Goal: Task Accomplishment & Management: Manage account settings

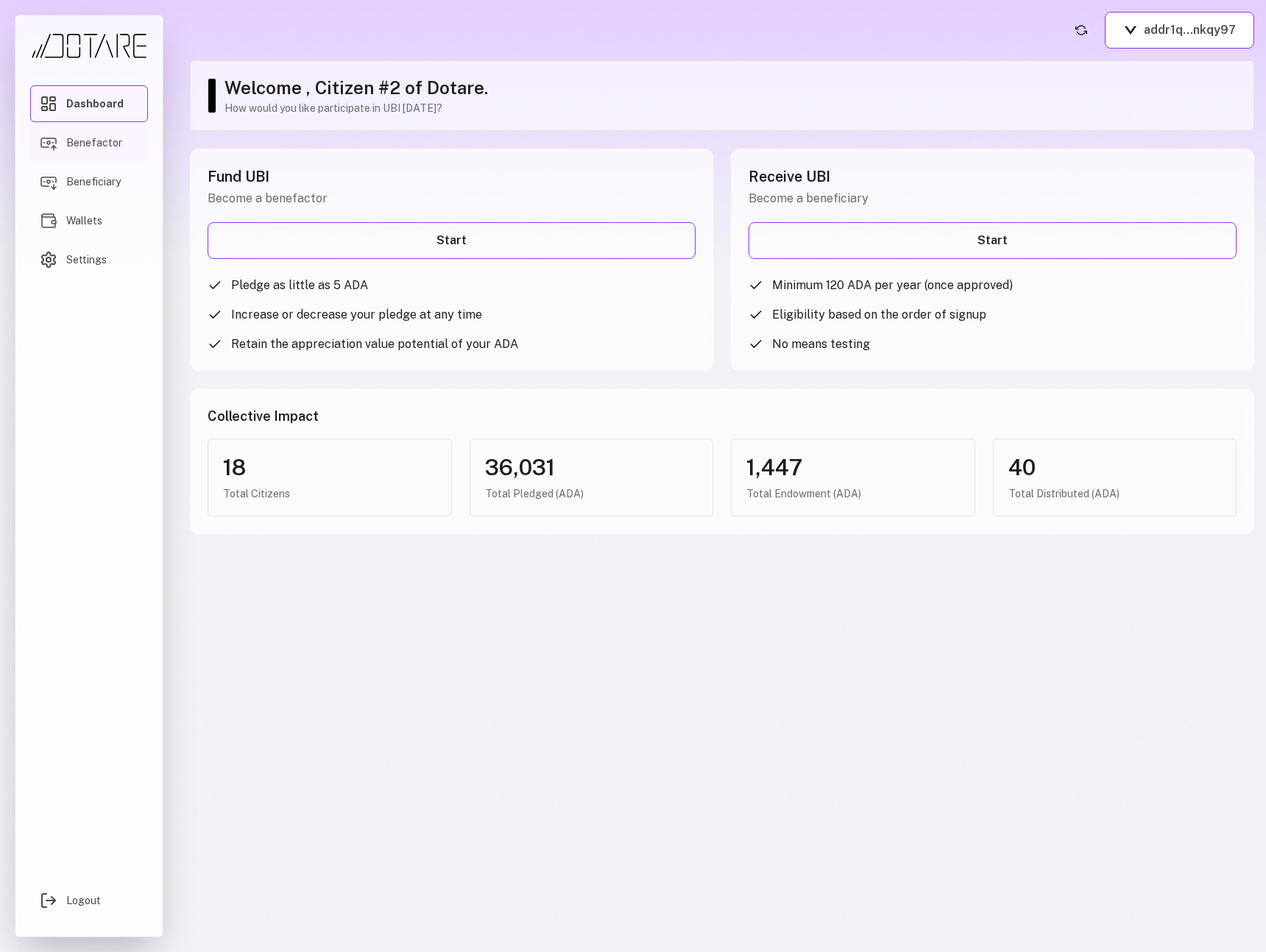
click at [99, 150] on link "Benefactor" at bounding box center [89, 142] width 118 height 37
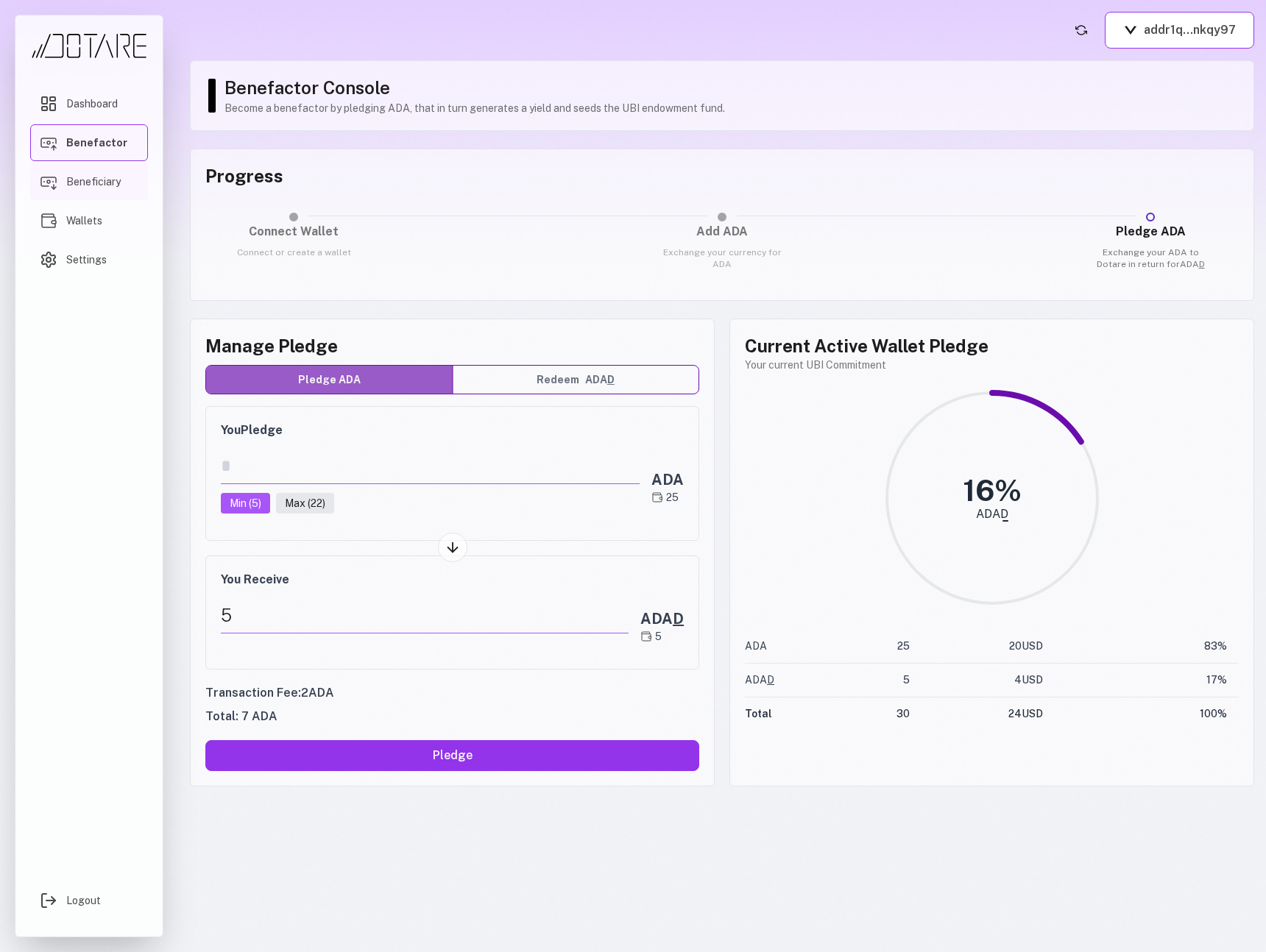
click at [100, 182] on span "Beneficiary" at bounding box center [94, 181] width 54 height 14
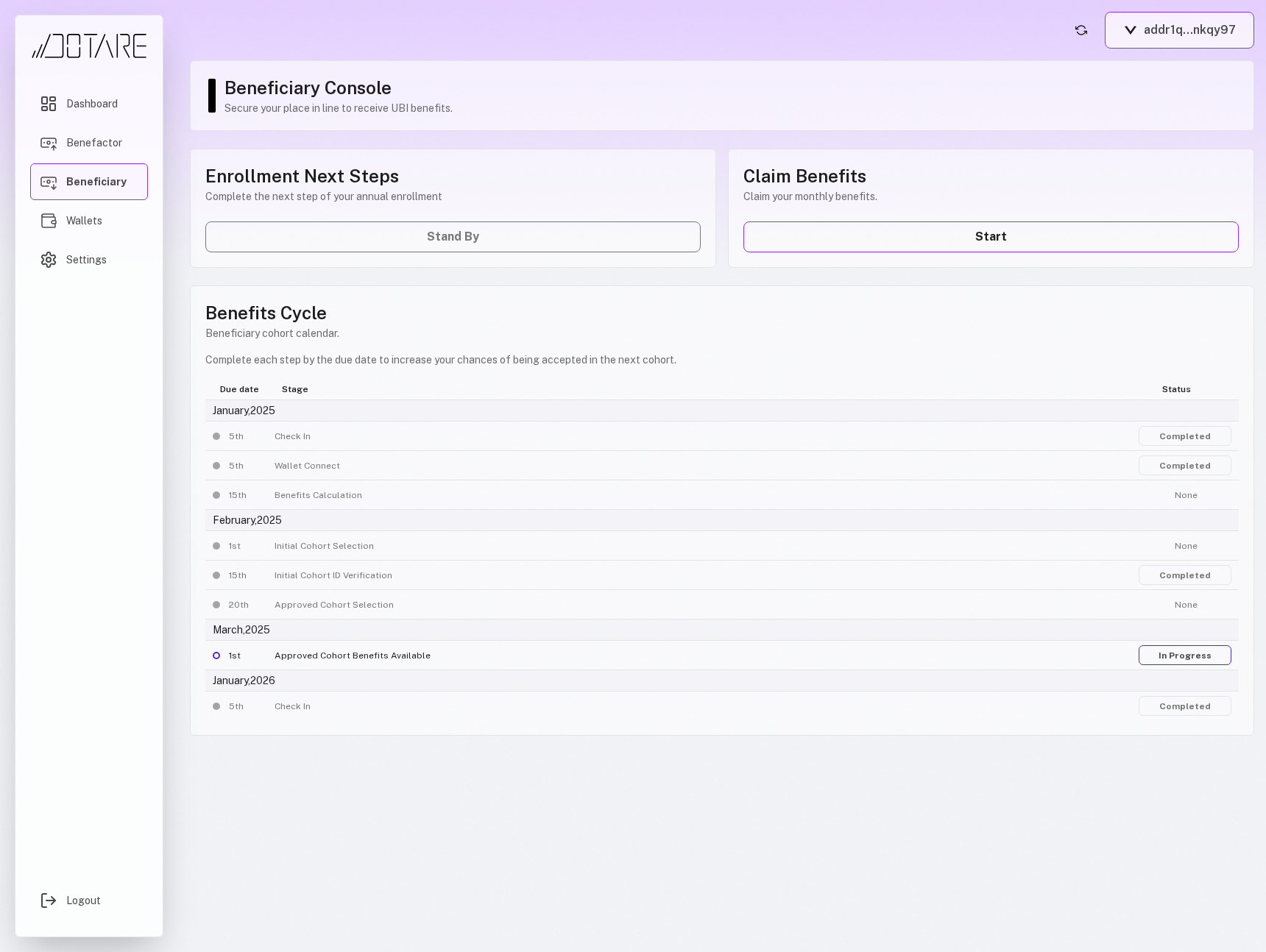
click at [1236, 23] on button "addr1q...nkqy97" at bounding box center [1179, 30] width 149 height 37
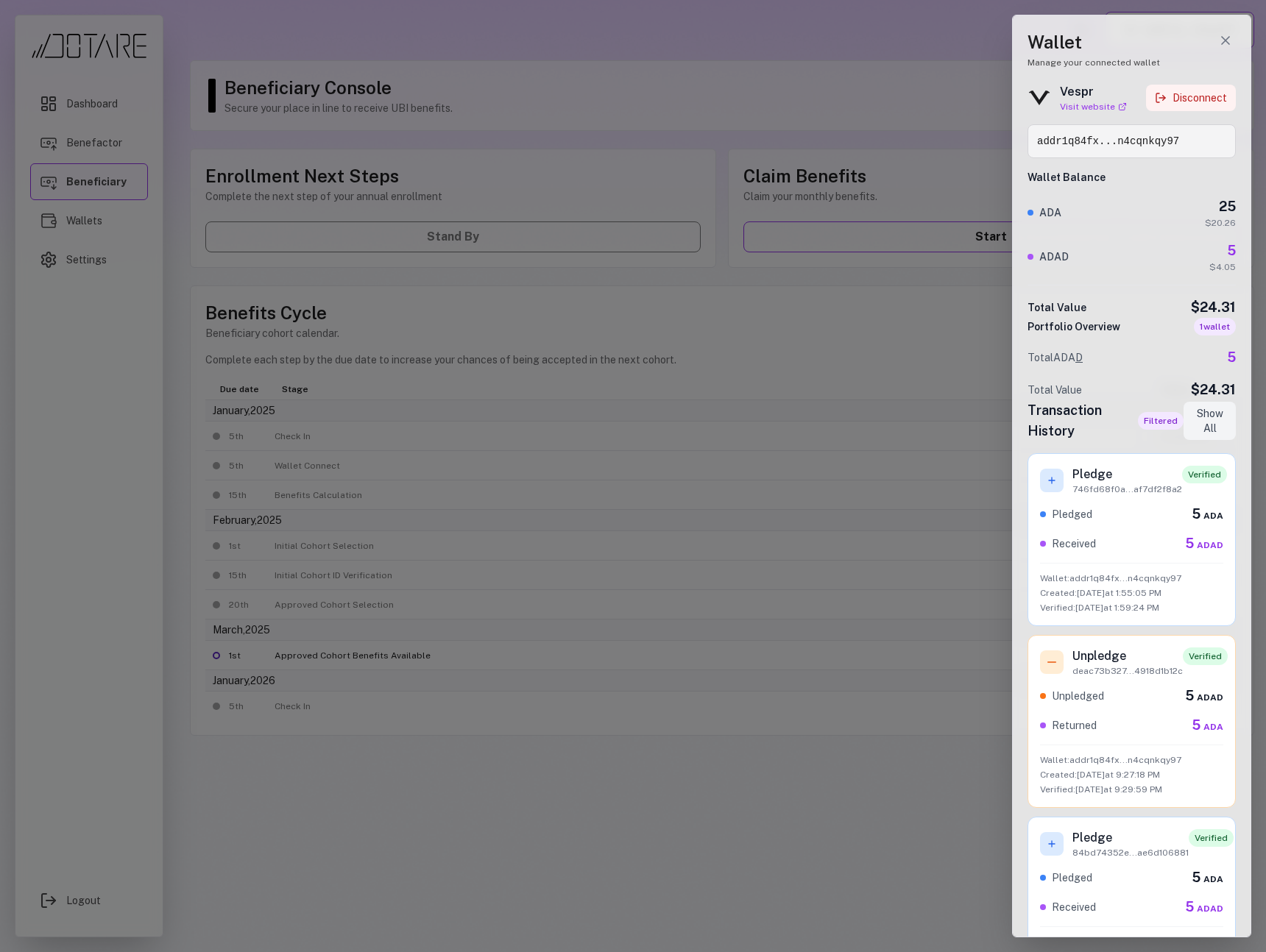
click at [1196, 90] on button "Disconnect" at bounding box center [1190, 98] width 90 height 26
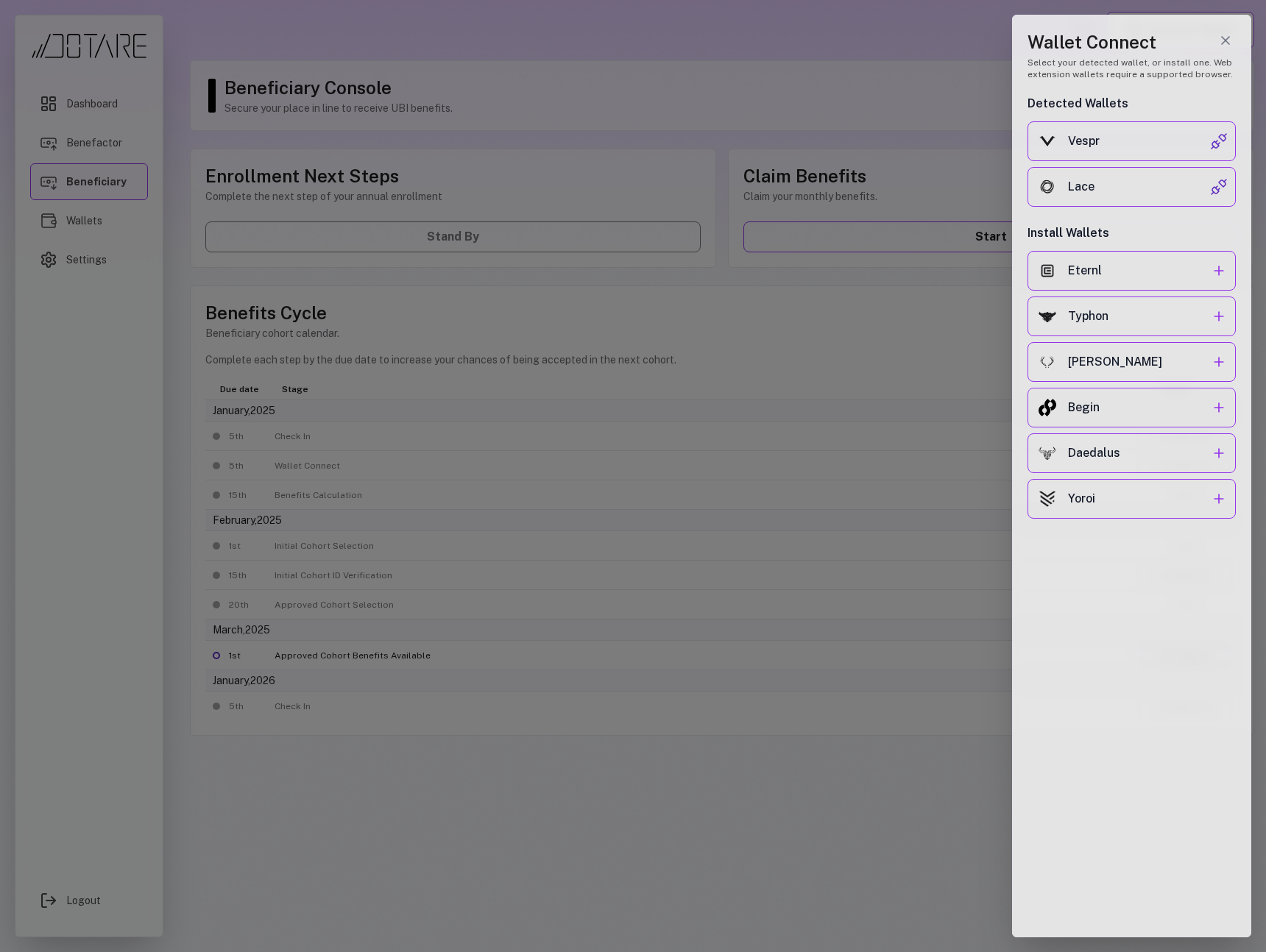
click at [863, 20] on div at bounding box center [633, 476] width 1266 height 952
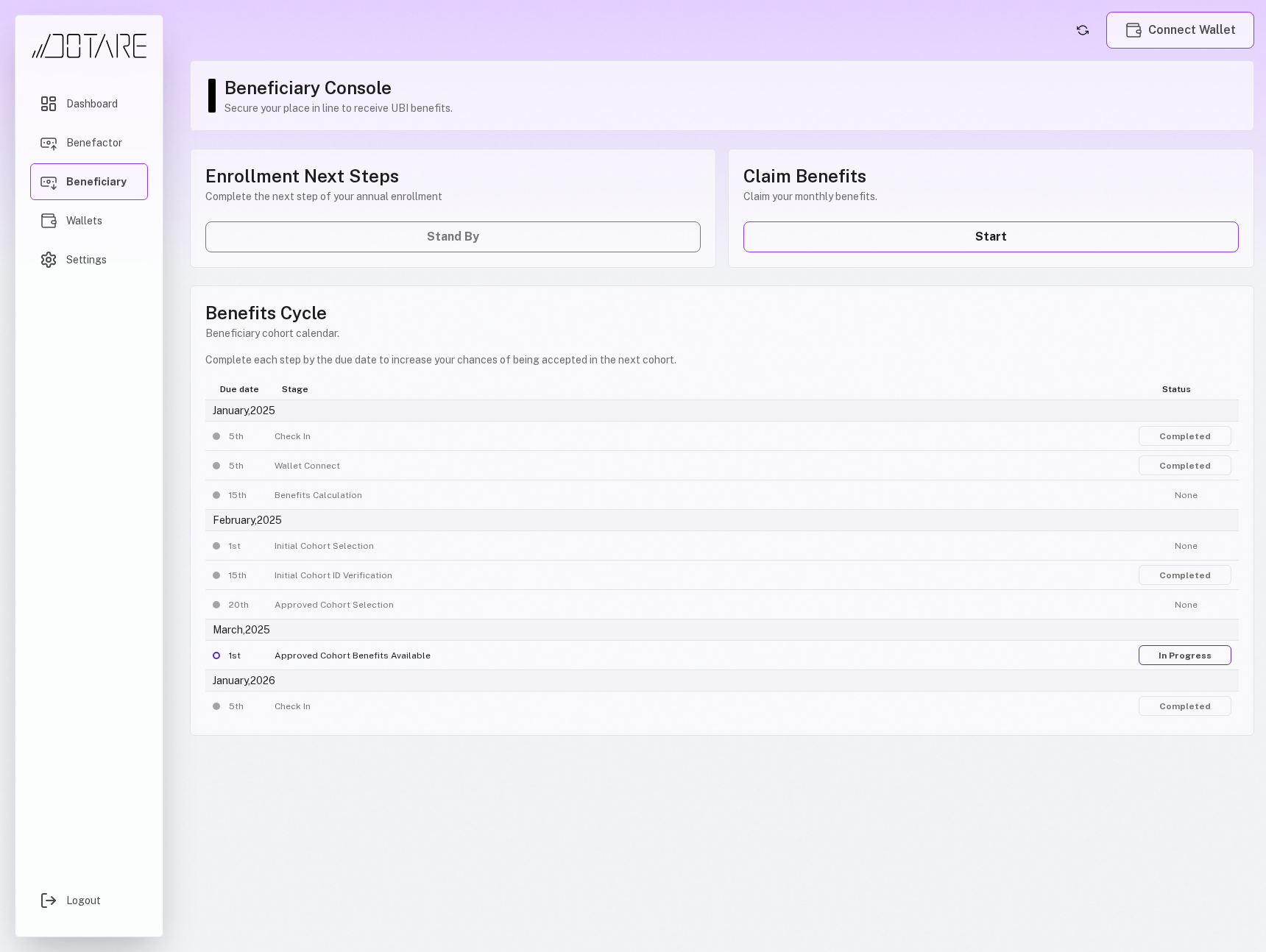
click at [1209, 25] on button "Connect Wallet" at bounding box center [1180, 30] width 148 height 37
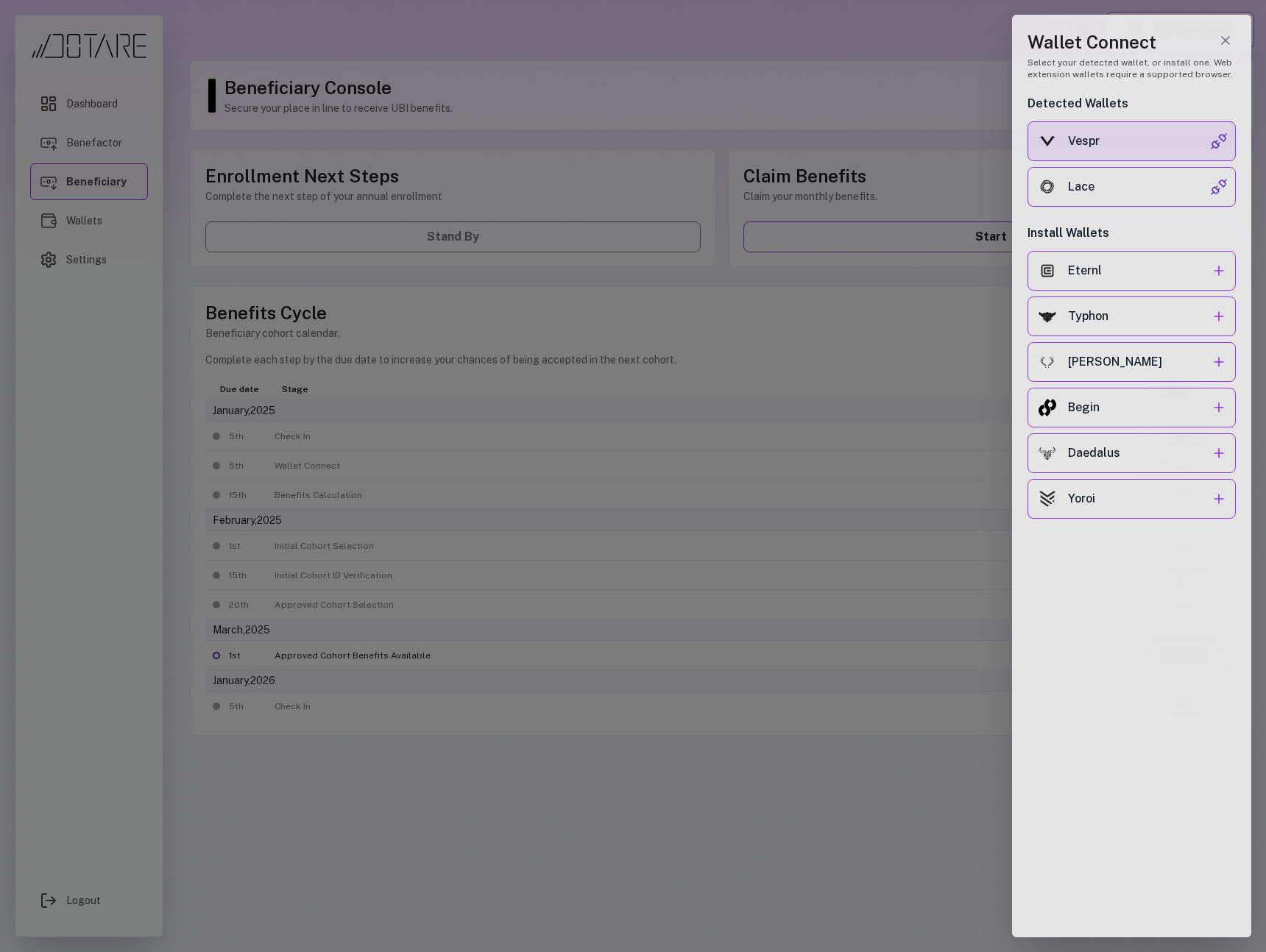
click at [1129, 135] on div "Vespr" at bounding box center [1139, 141] width 142 height 17
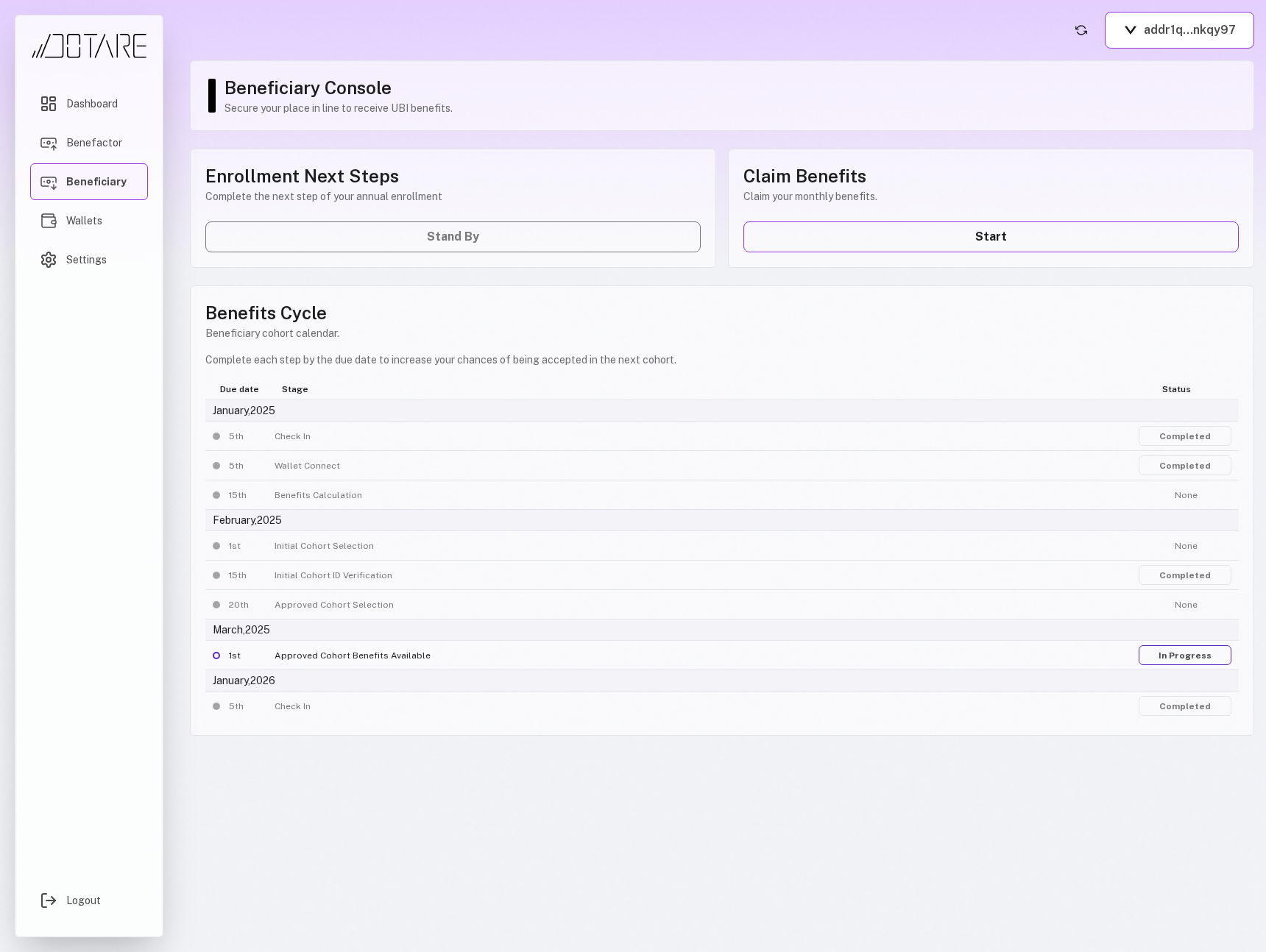
click at [38, 409] on div "Dashboard Benefactor Beneficiary Wallets Settings" at bounding box center [89, 471] width 118 height 770
click at [114, 100] on span "Dashboard" at bounding box center [92, 103] width 51 height 14
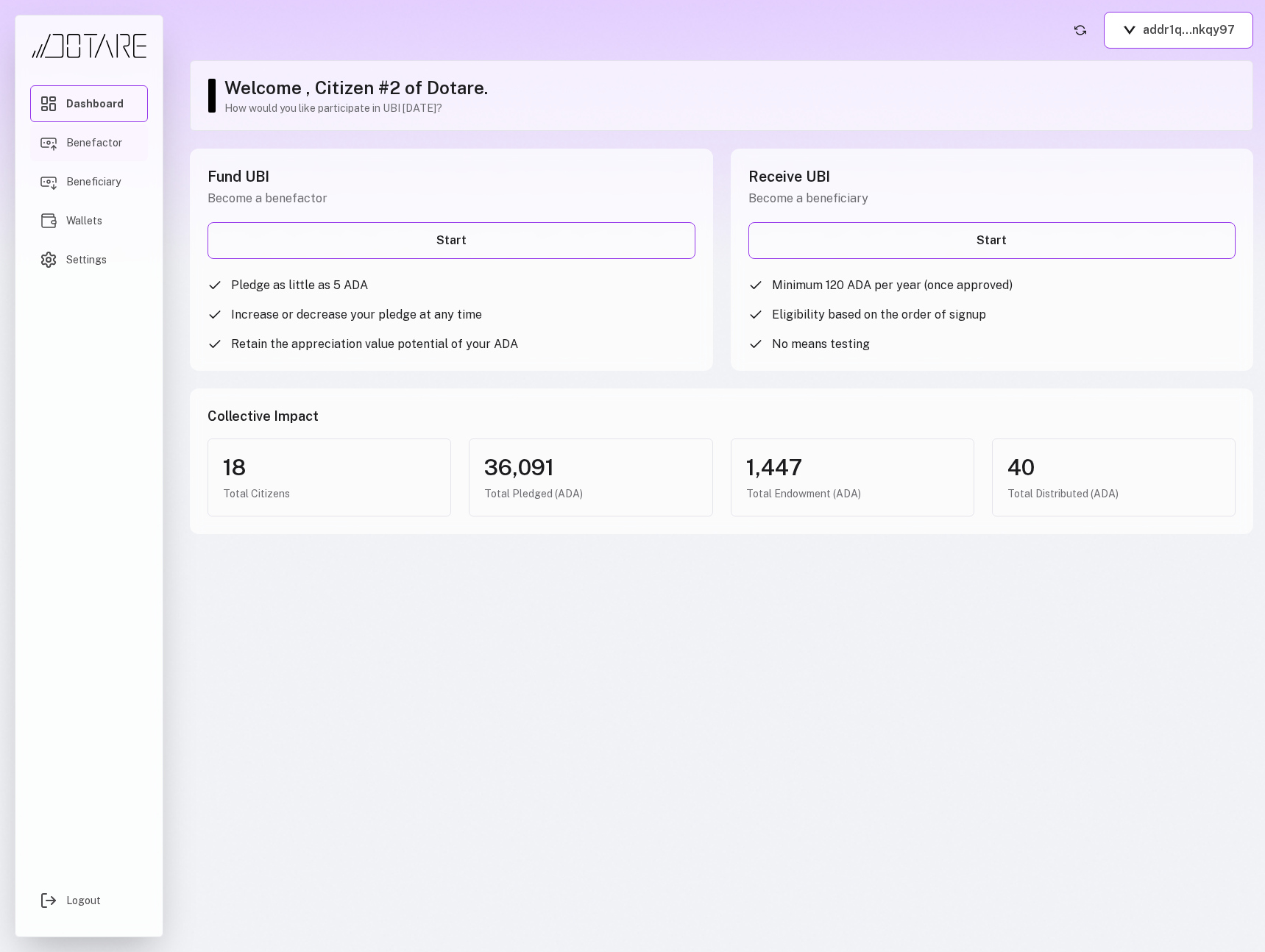
click at [114, 146] on span "Benefactor" at bounding box center [95, 142] width 56 height 14
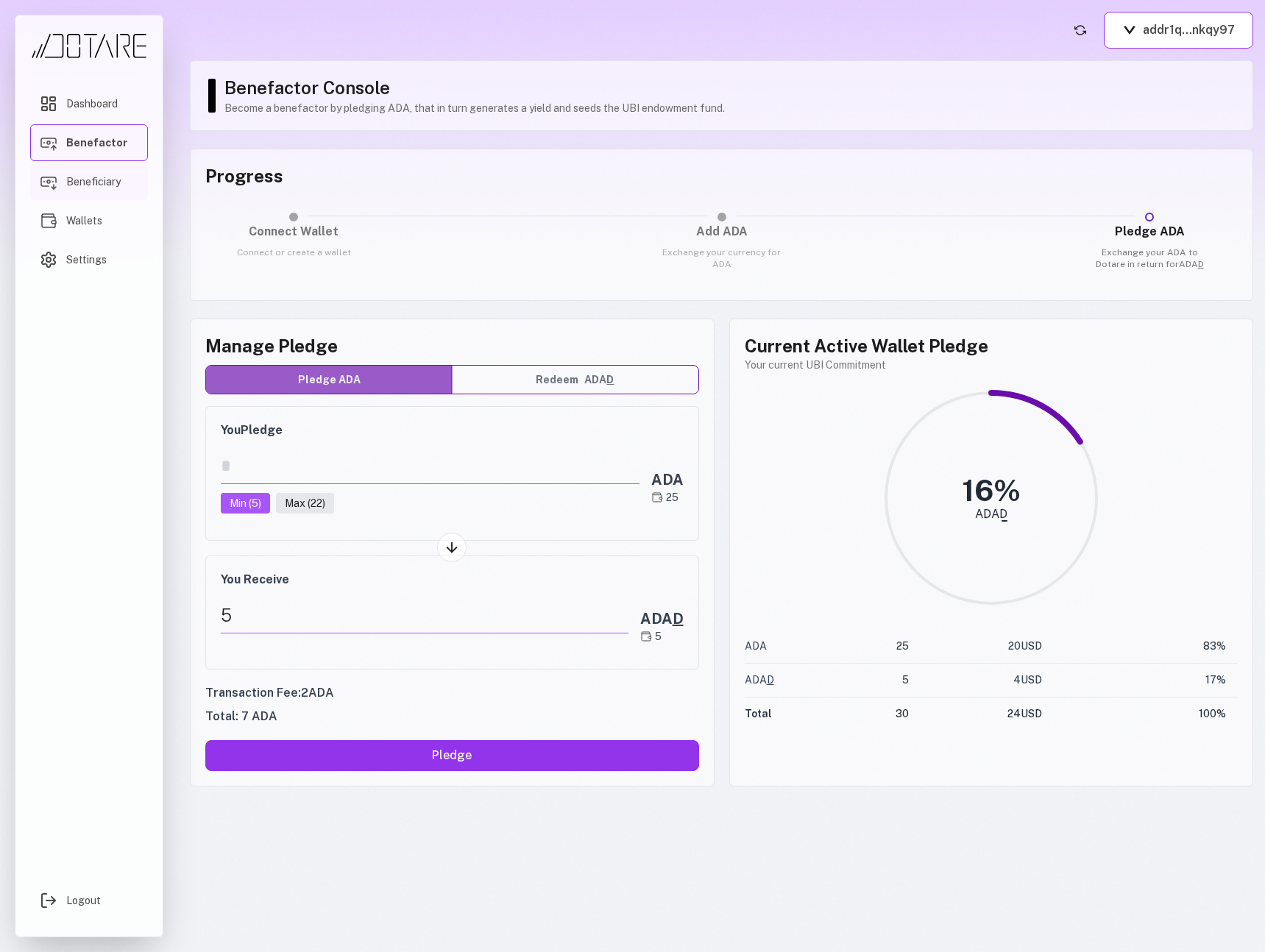
click at [113, 189] on link "Beneficiary" at bounding box center [89, 182] width 118 height 37
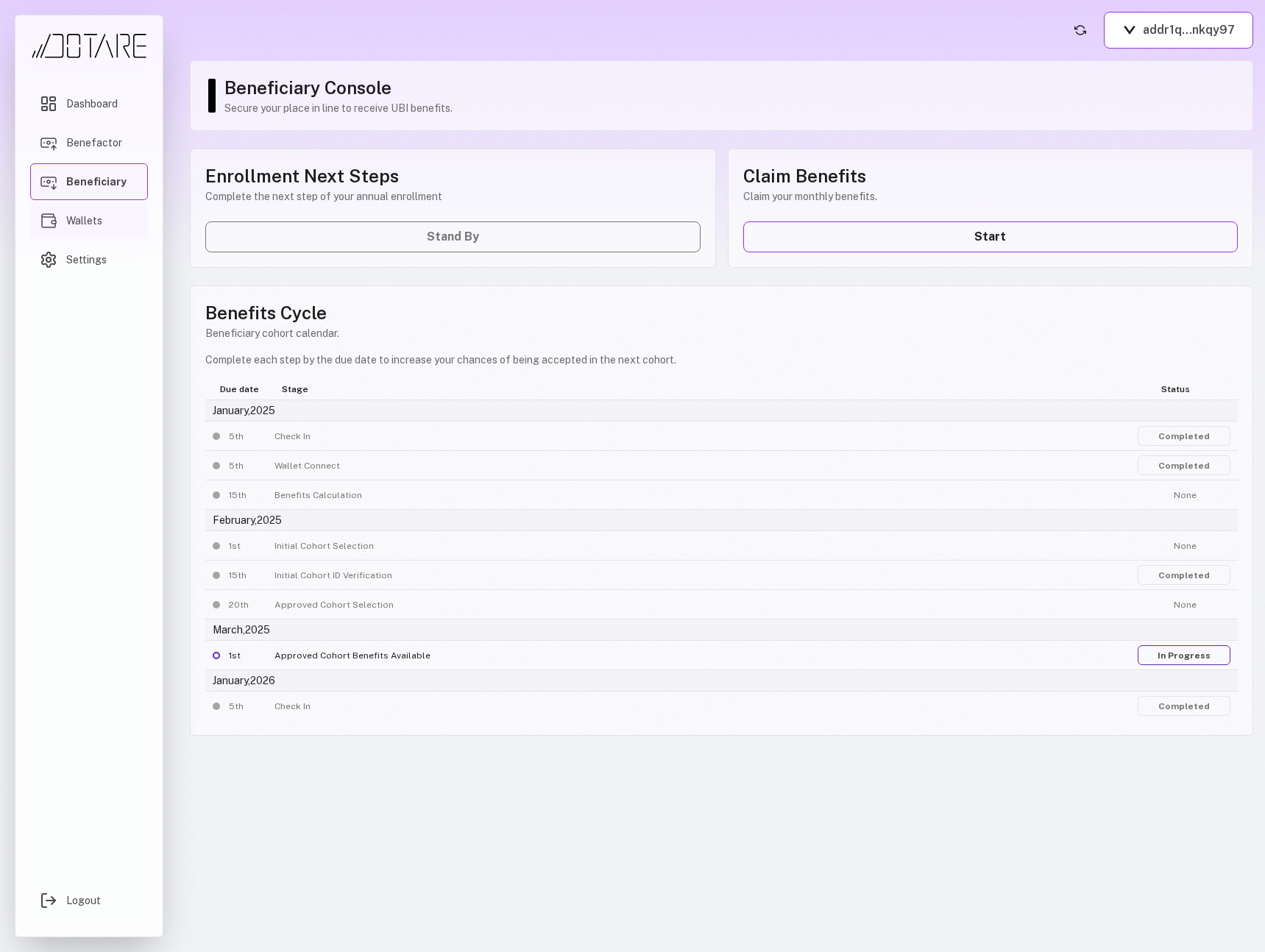
click at [107, 218] on link "Wallets" at bounding box center [89, 220] width 118 height 37
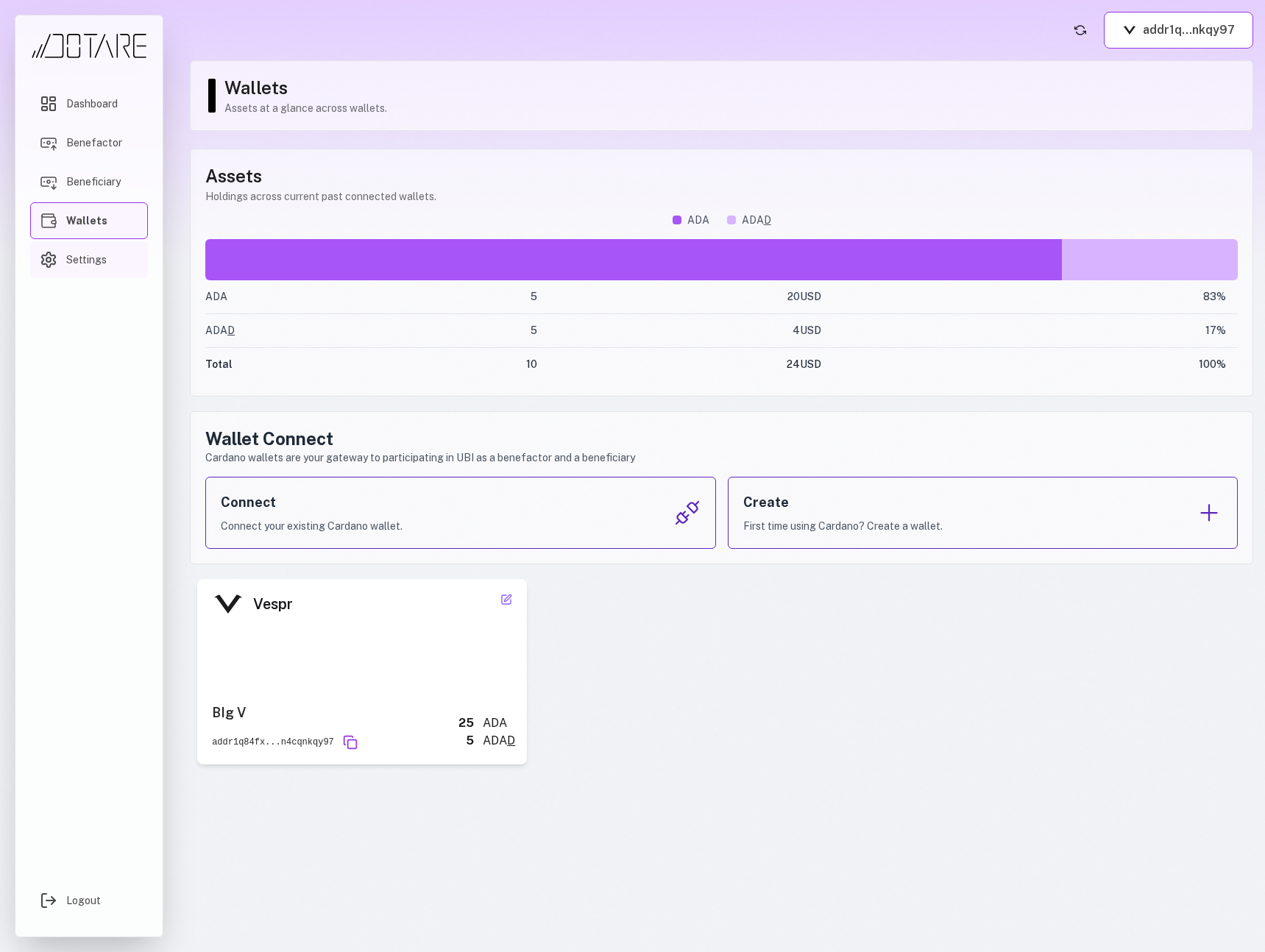
click at [103, 267] on link "Settings" at bounding box center [89, 260] width 118 height 37
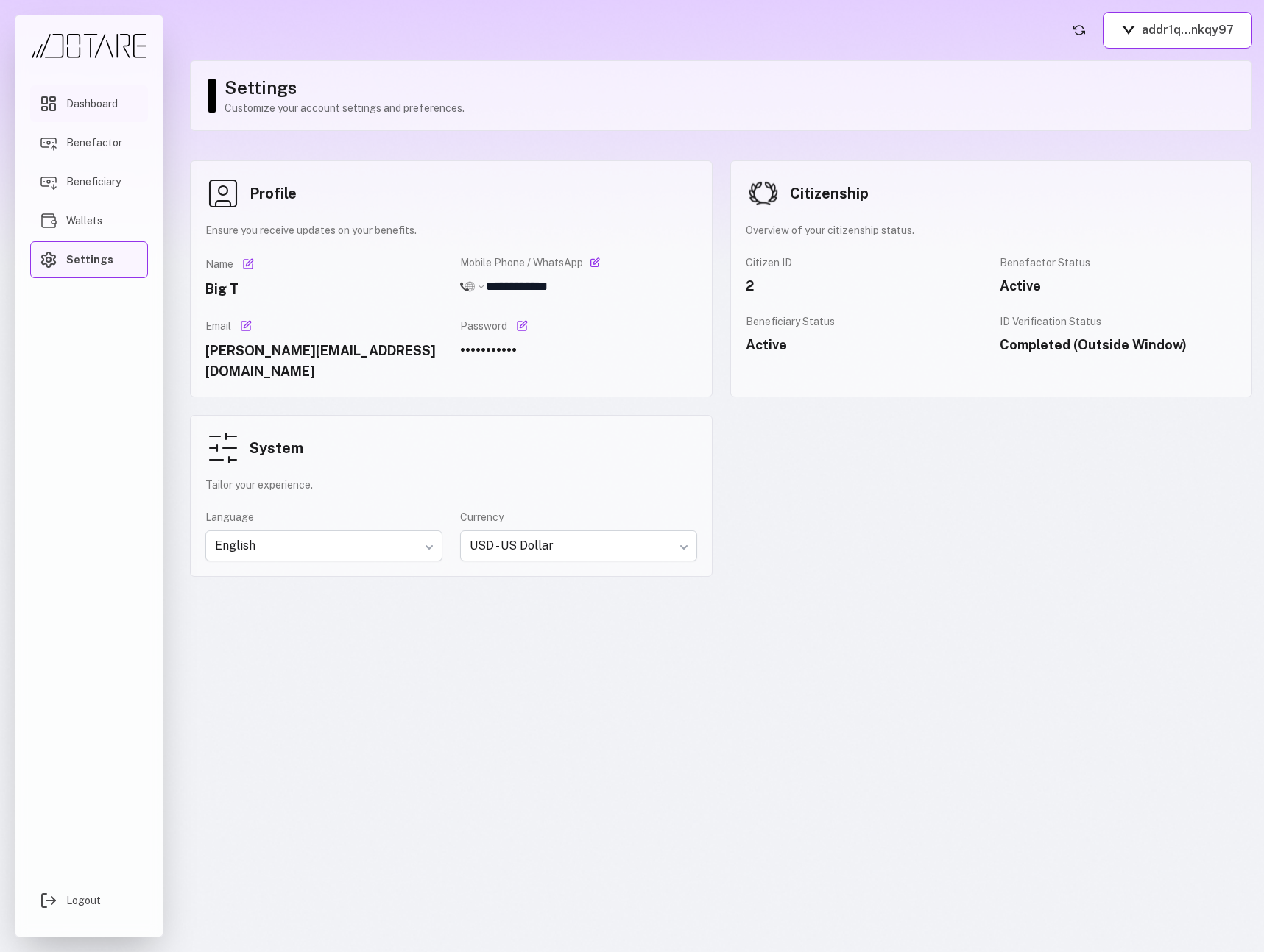
click at [88, 102] on span "Dashboard" at bounding box center [92, 103] width 51 height 14
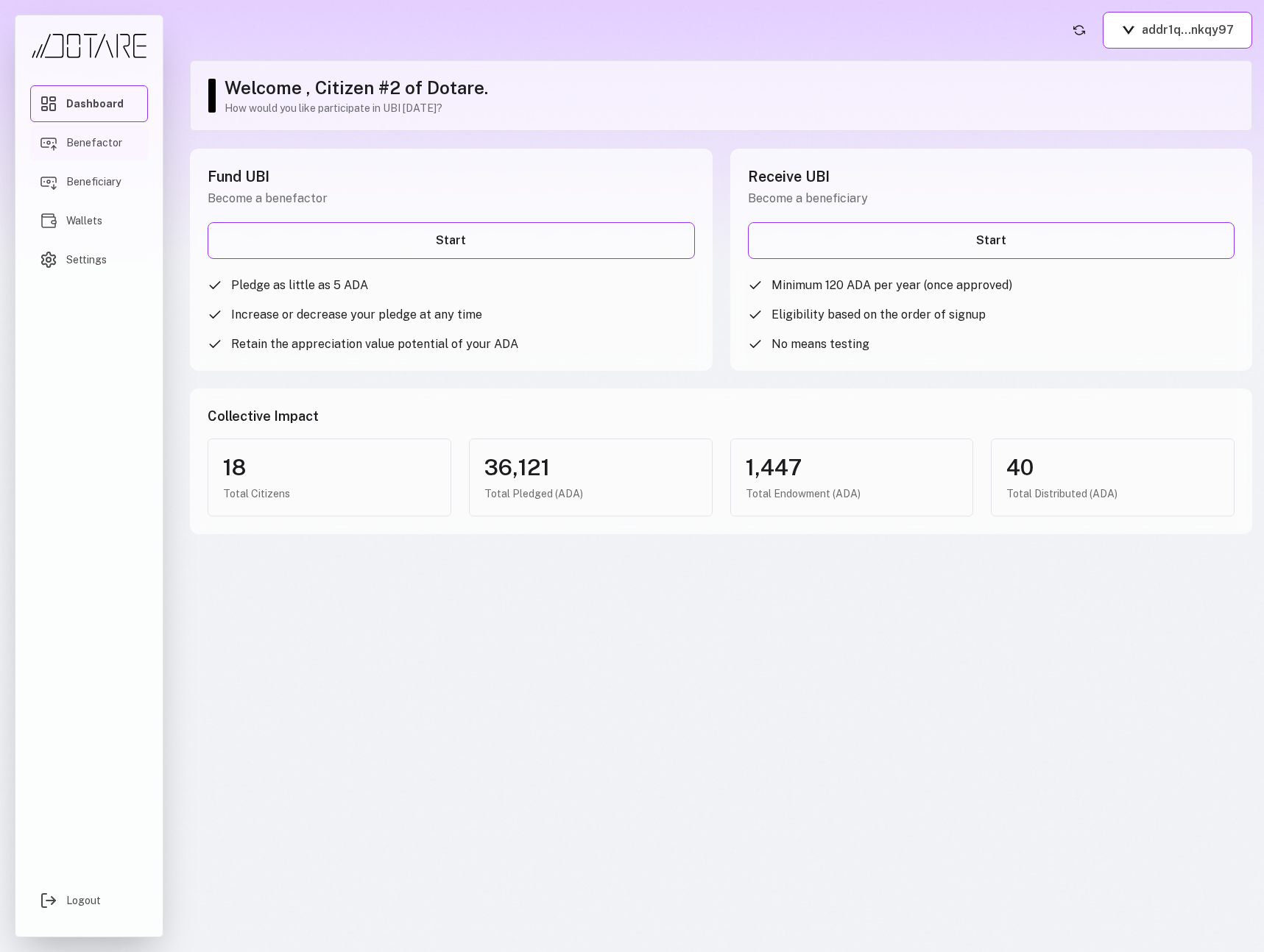
click at [123, 139] on link "Benefactor" at bounding box center [89, 142] width 118 height 37
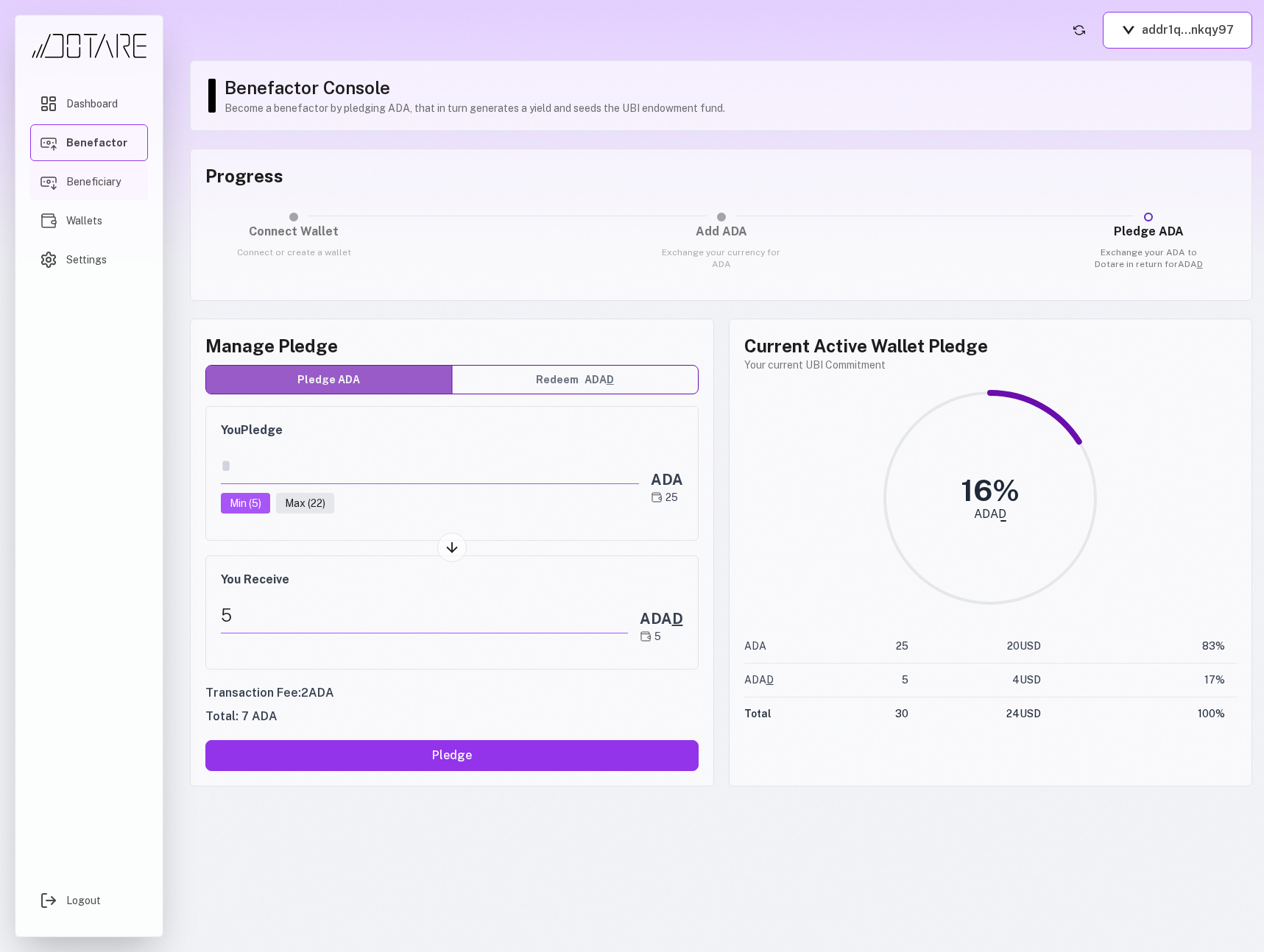
click at [117, 176] on span "Beneficiary" at bounding box center [94, 181] width 54 height 14
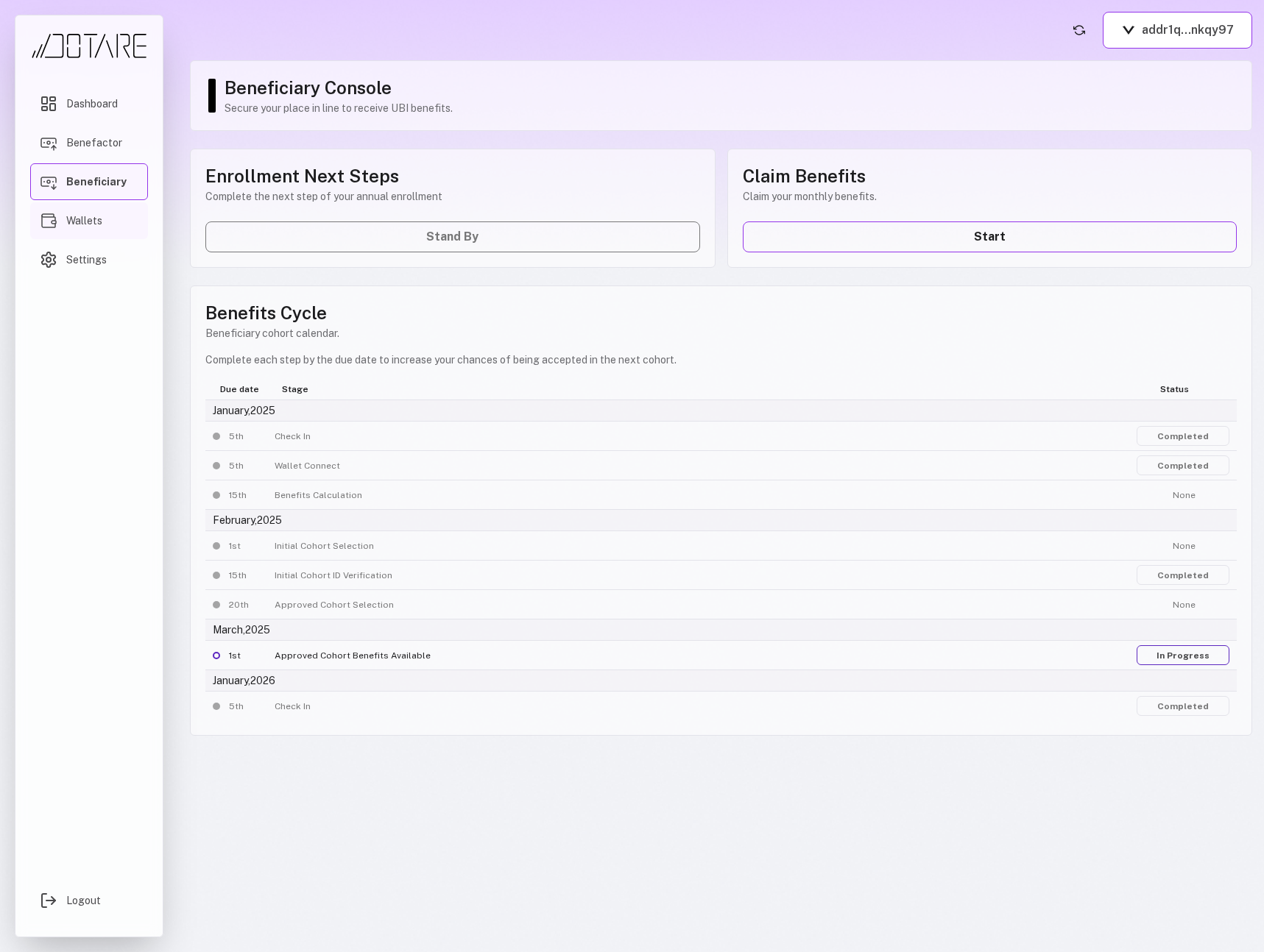
click at [116, 215] on link "Wallets" at bounding box center [89, 220] width 118 height 37
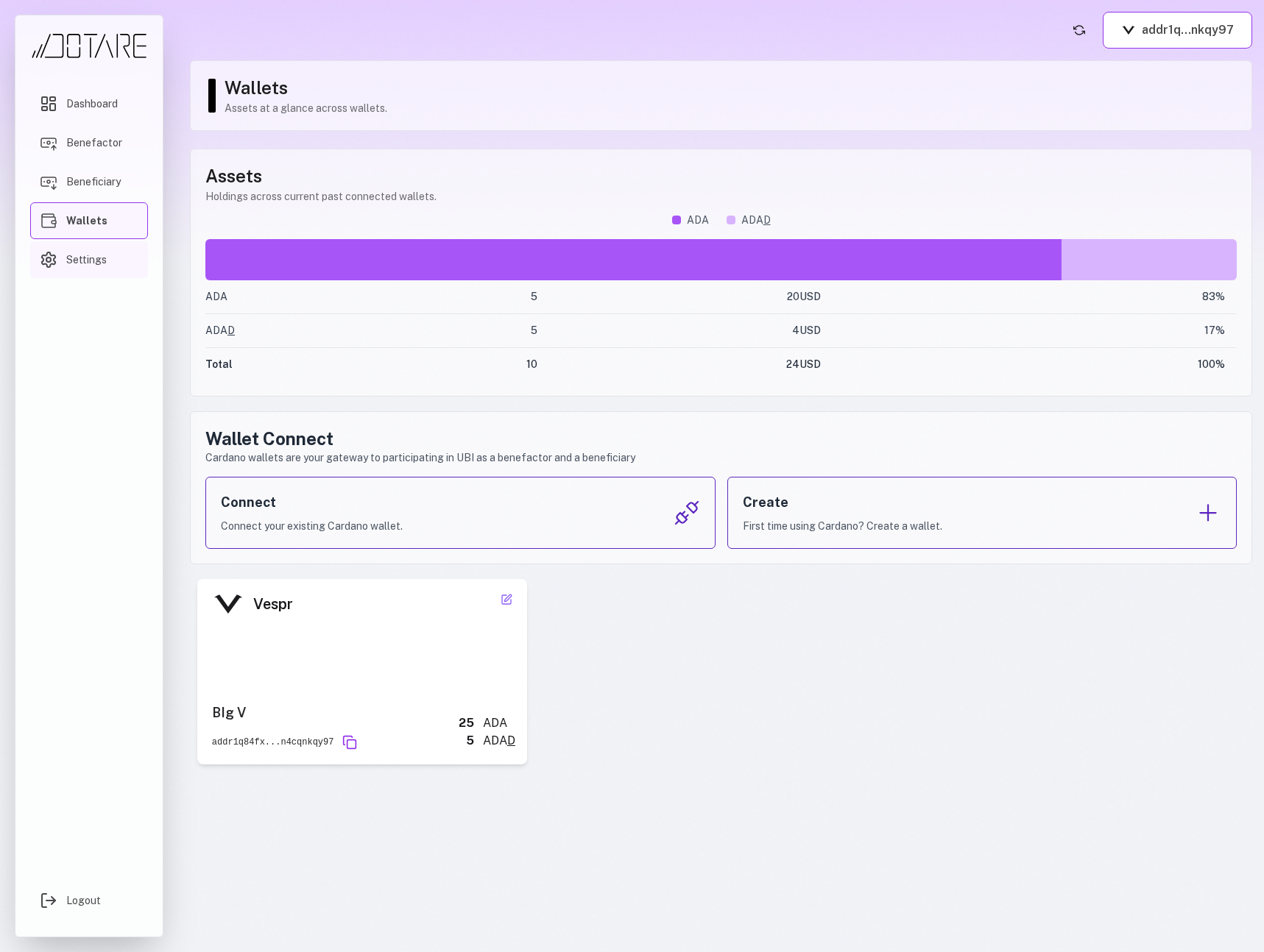
click at [114, 248] on link "Settings" at bounding box center [89, 260] width 118 height 37
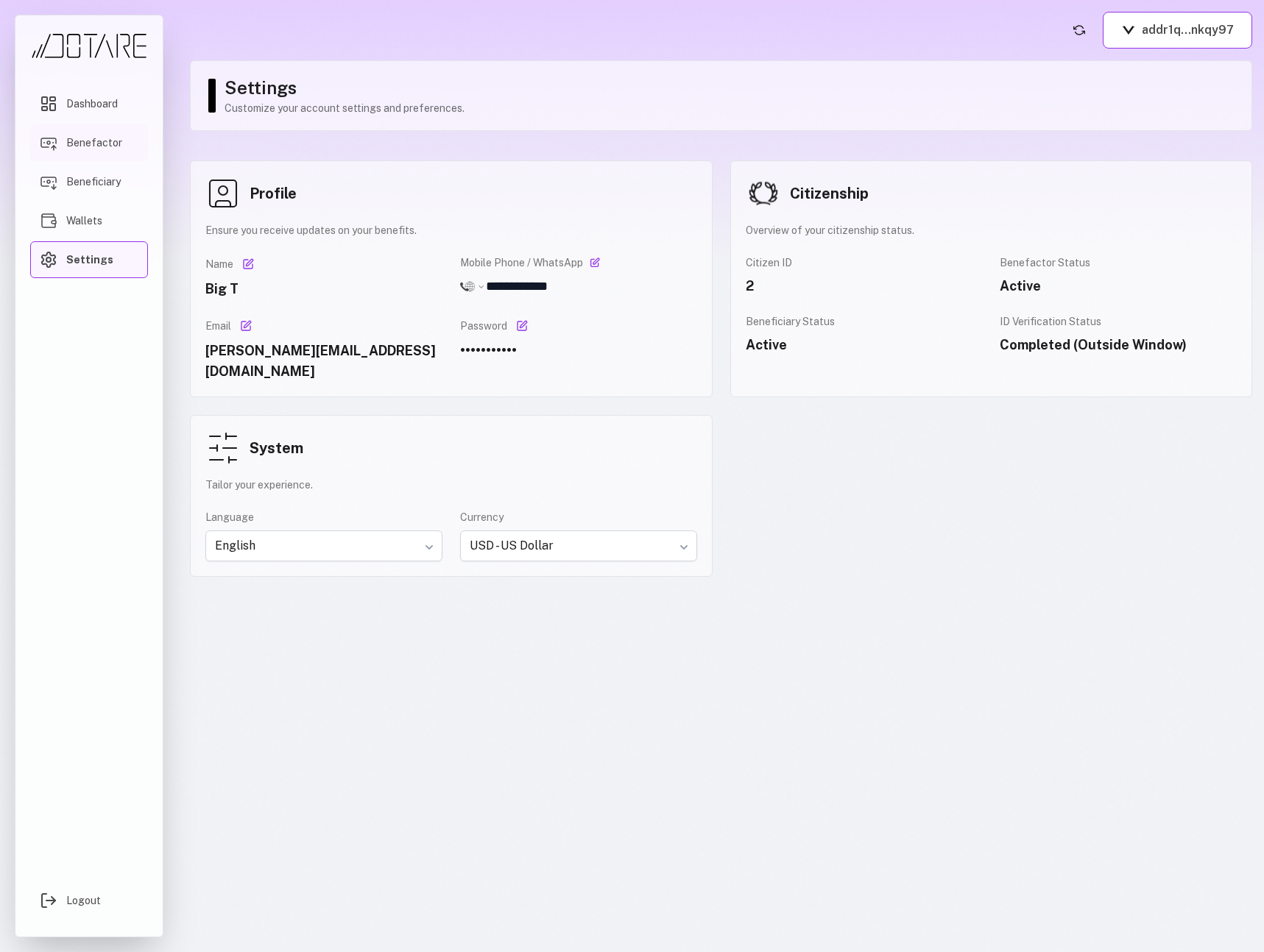
click at [95, 146] on span "Benefactor" at bounding box center [95, 142] width 56 height 14
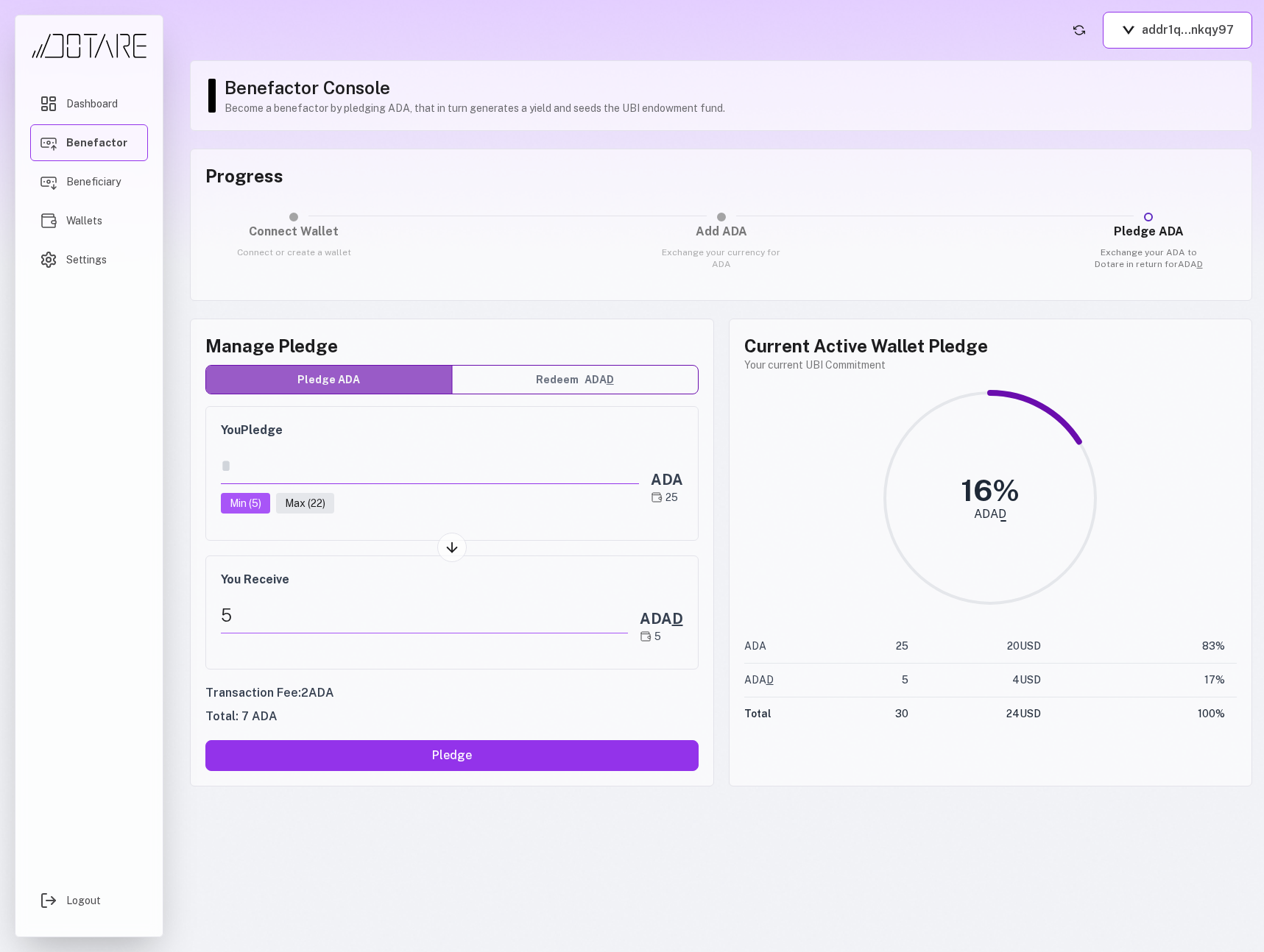
click at [378, 459] on input "*" at bounding box center [430, 466] width 418 height 36
type input "*"
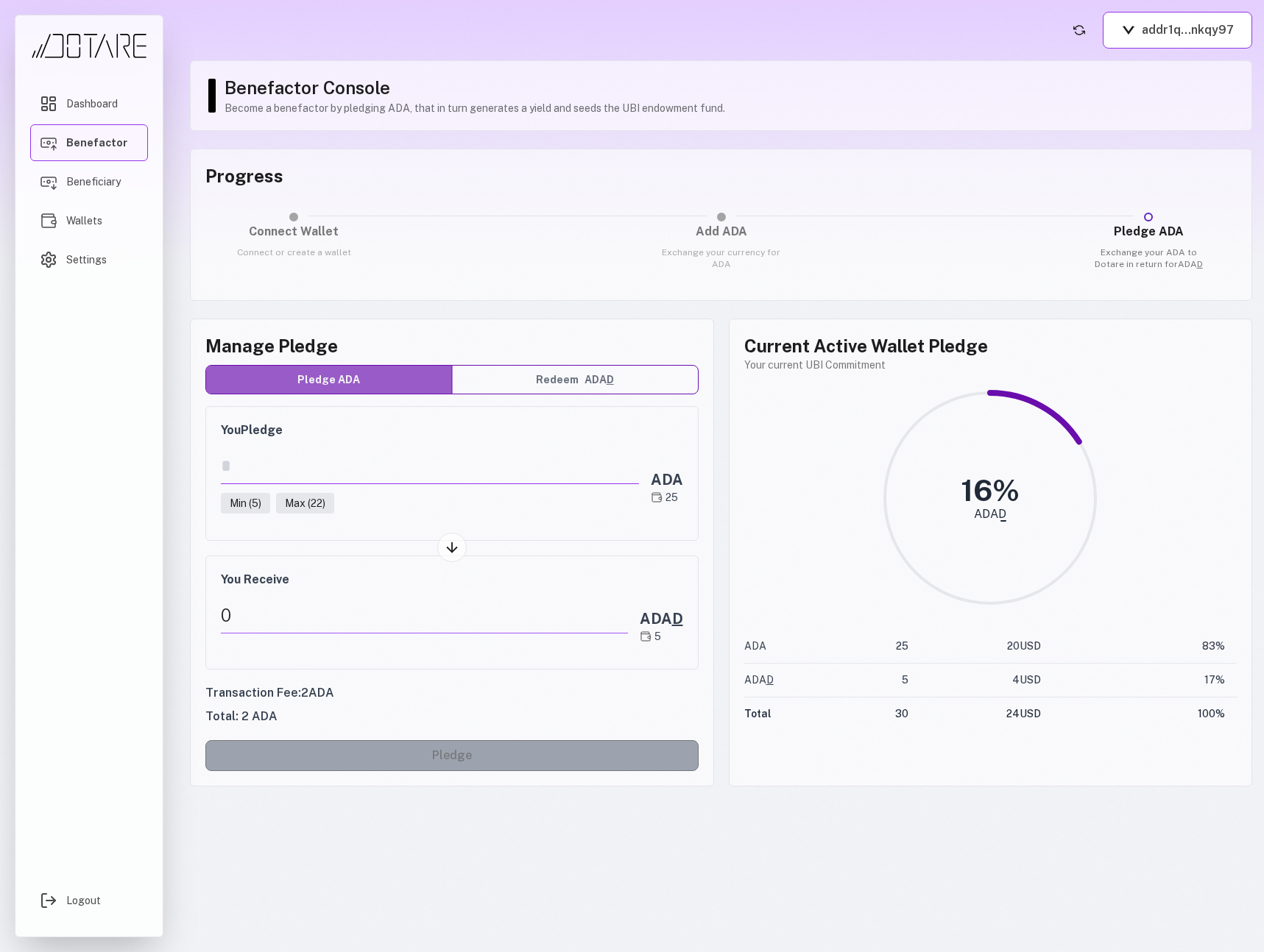
type input "*"
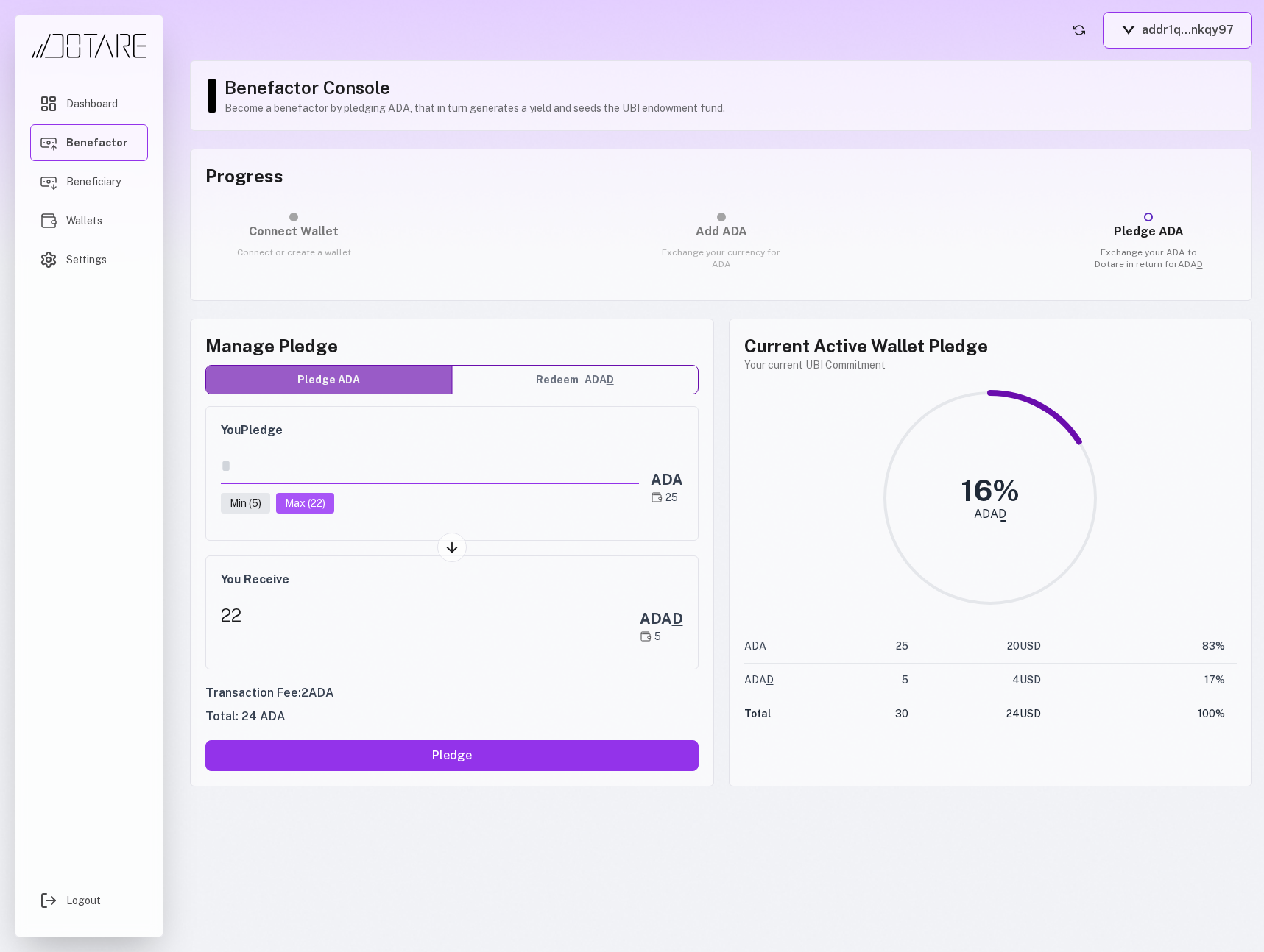
type input "**"
click at [1171, 26] on button "addr1q...nkqy97" at bounding box center [1177, 30] width 149 height 37
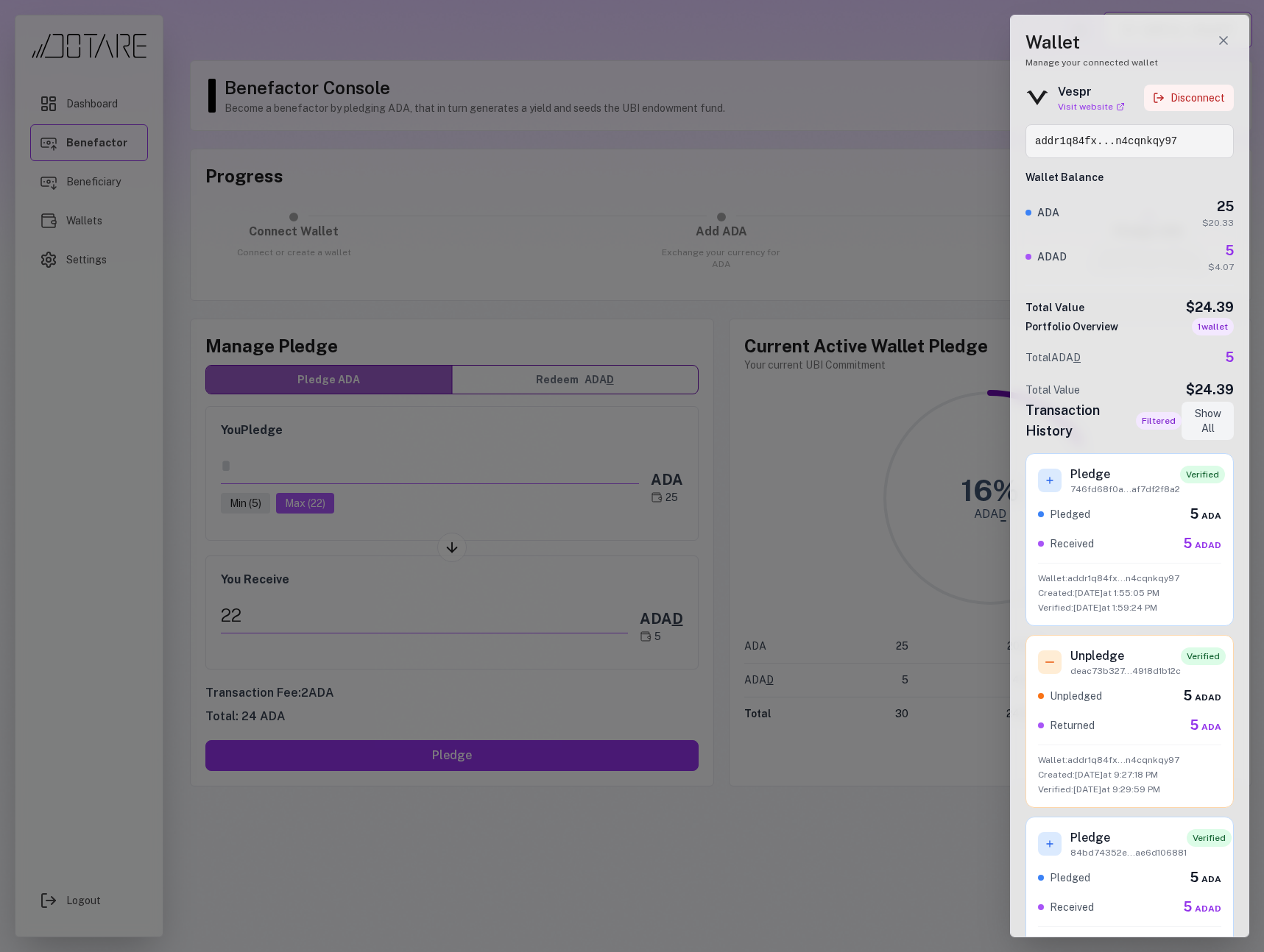
click at [1194, 97] on button "Disconnect" at bounding box center [1188, 98] width 90 height 26
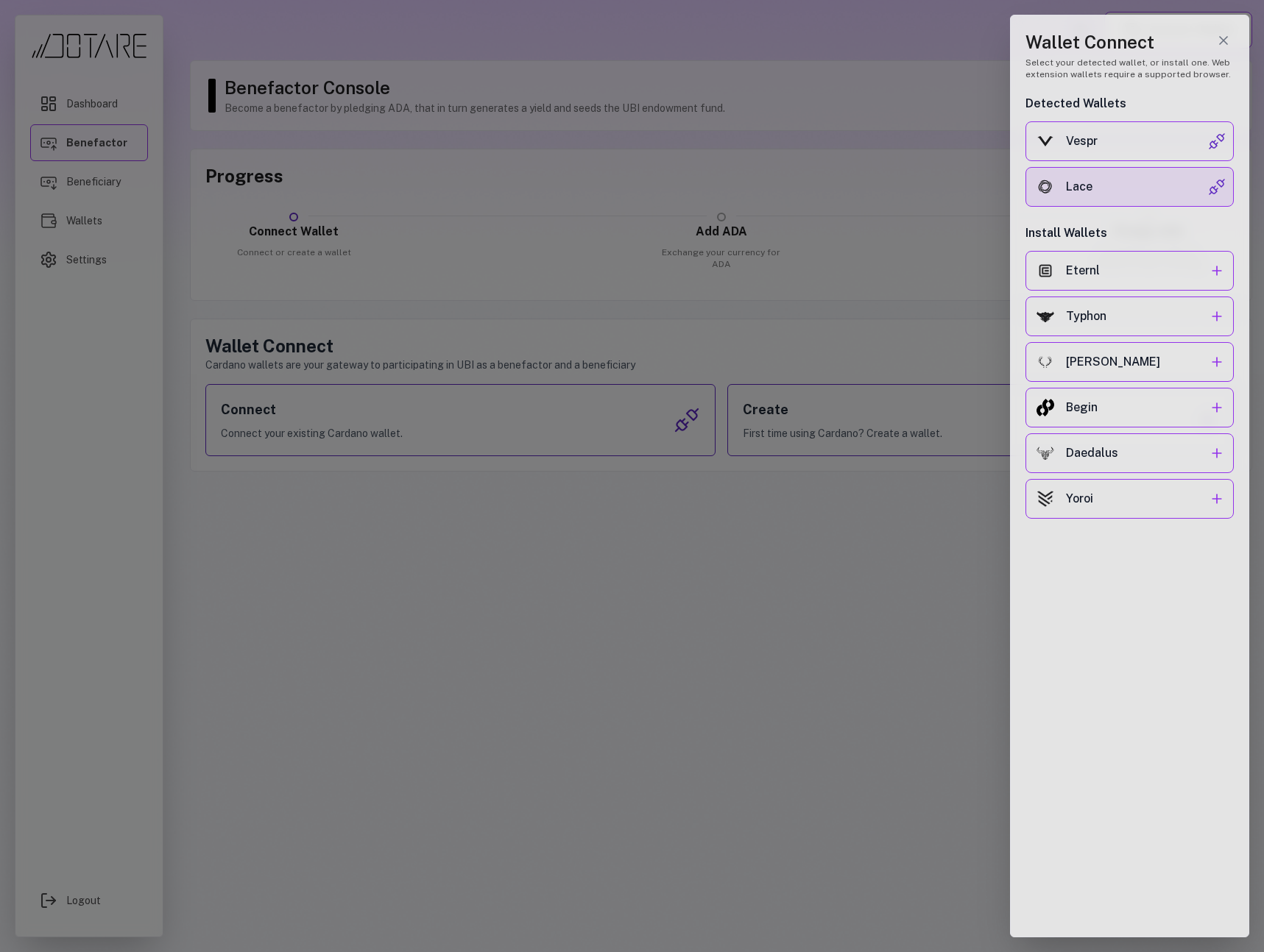
click at [1157, 178] on div "Lace" at bounding box center [1137, 186] width 142 height 17
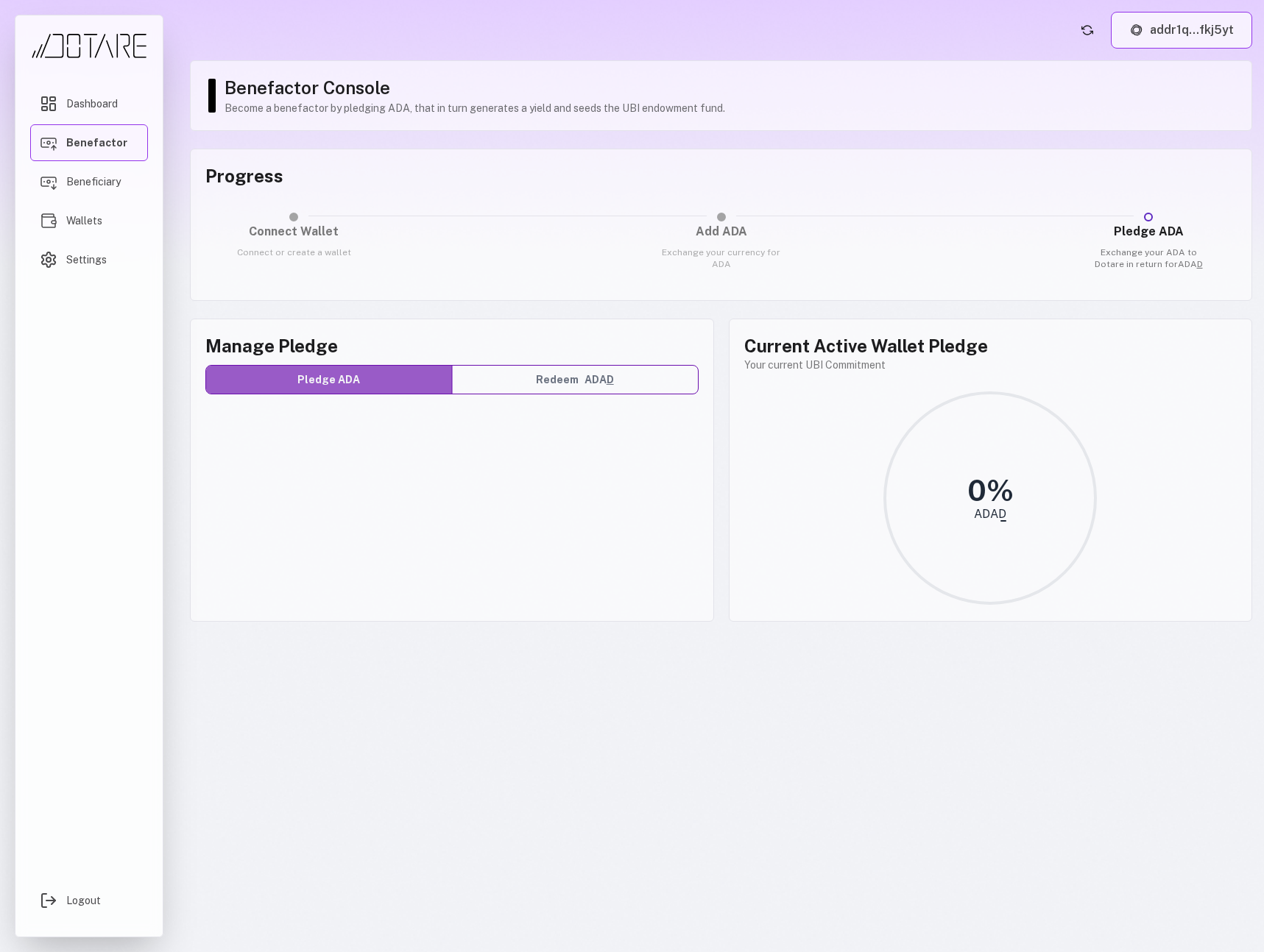
click at [1157, 26] on button "addr1q...fkj5yt" at bounding box center [1181, 30] width 142 height 37
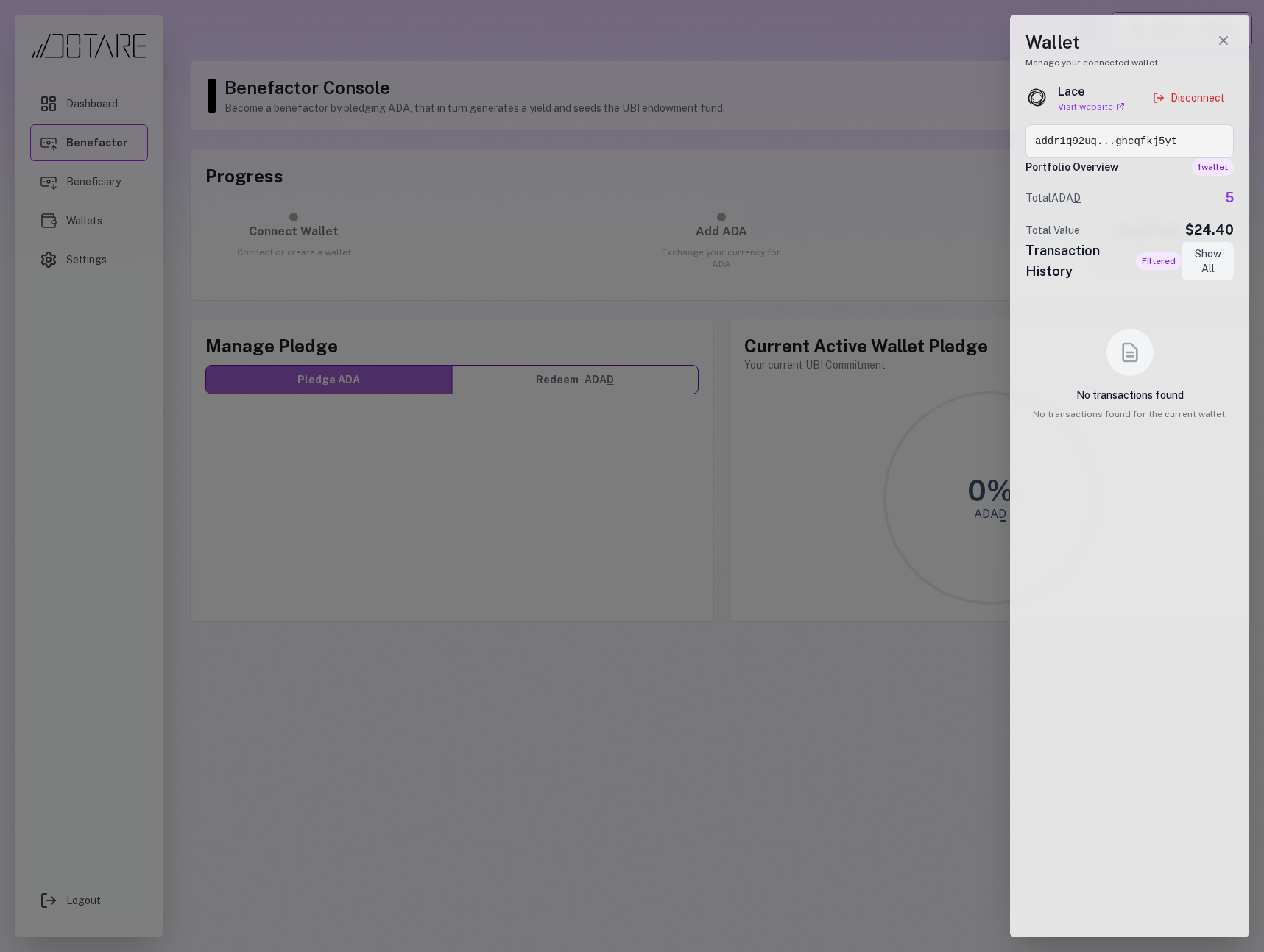
click at [775, 105] on div at bounding box center [632, 476] width 1264 height 952
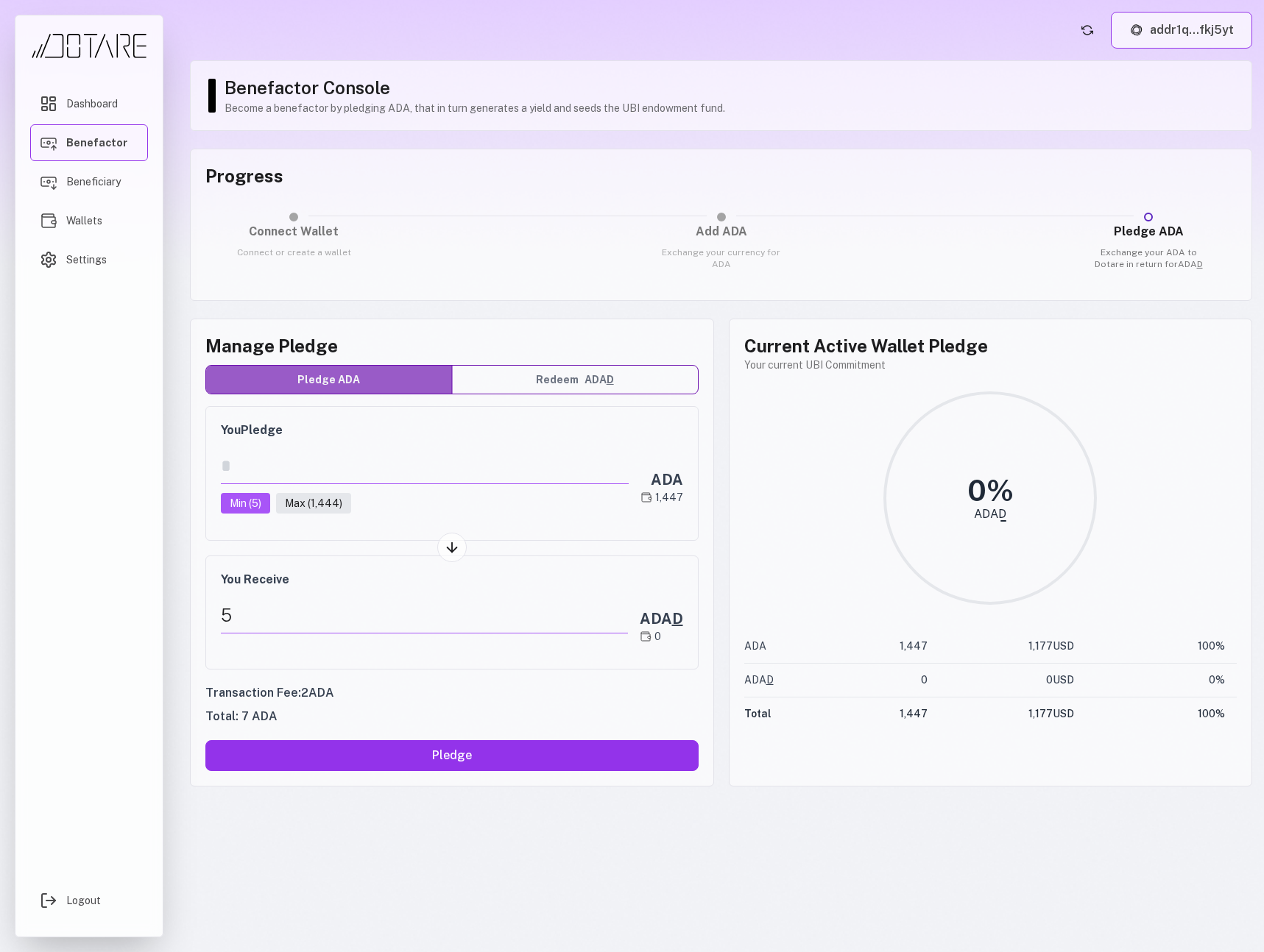
click at [1147, 36] on button "addr1q...fkj5yt" at bounding box center [1181, 30] width 142 height 37
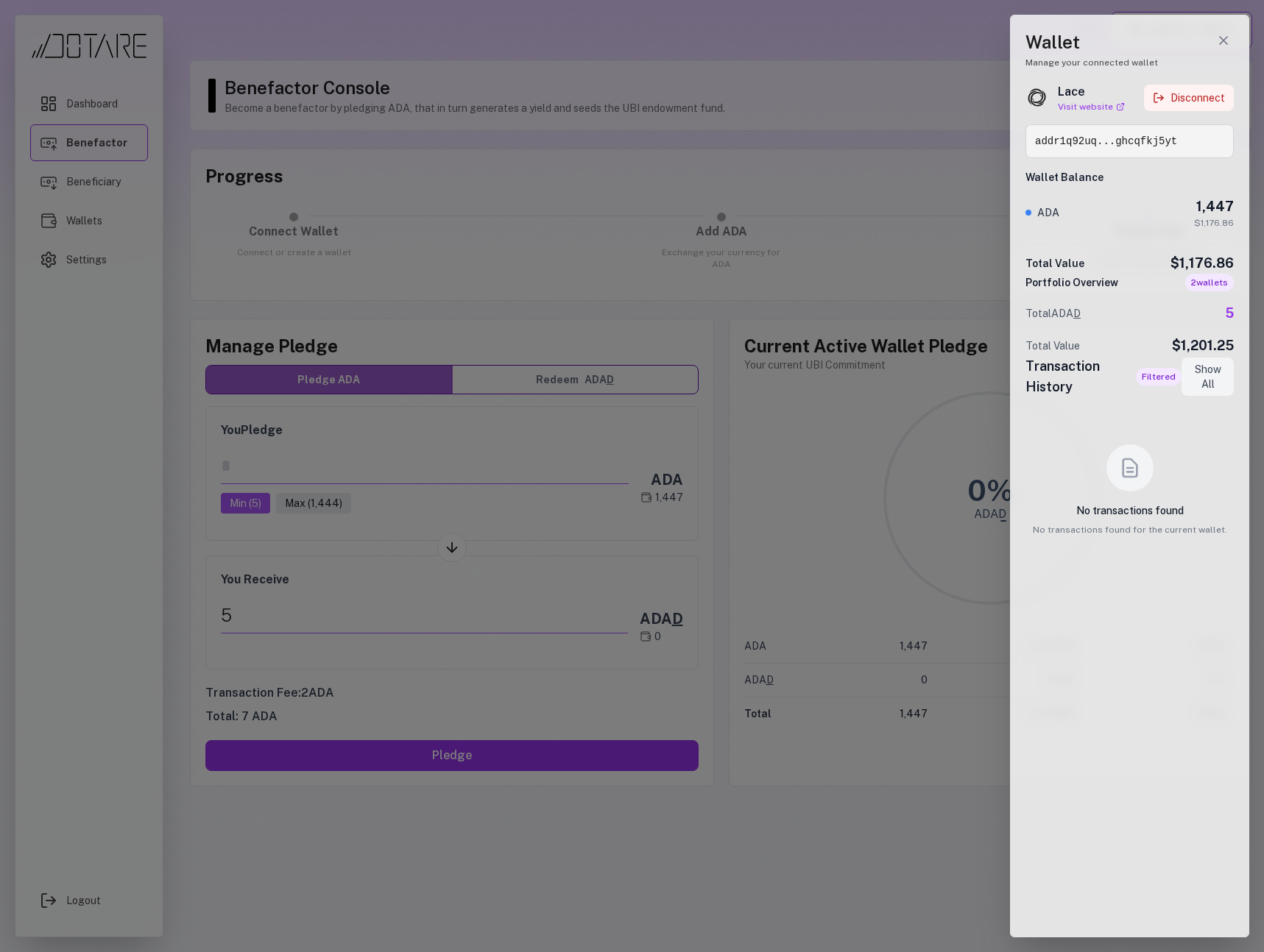
click at [1184, 102] on button "Disconnect" at bounding box center [1188, 98] width 90 height 26
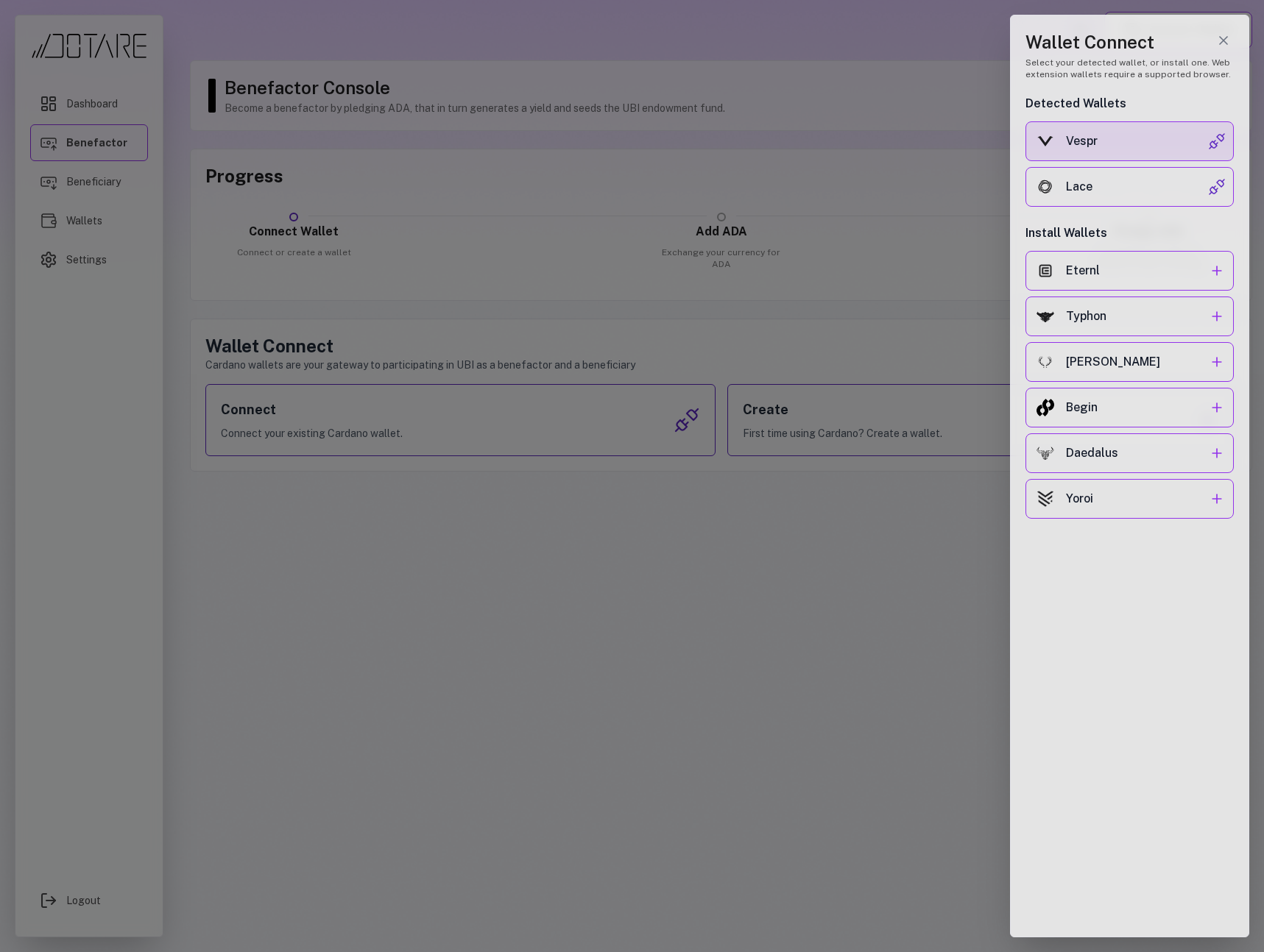
click at [1109, 145] on div "Vespr" at bounding box center [1137, 141] width 142 height 17
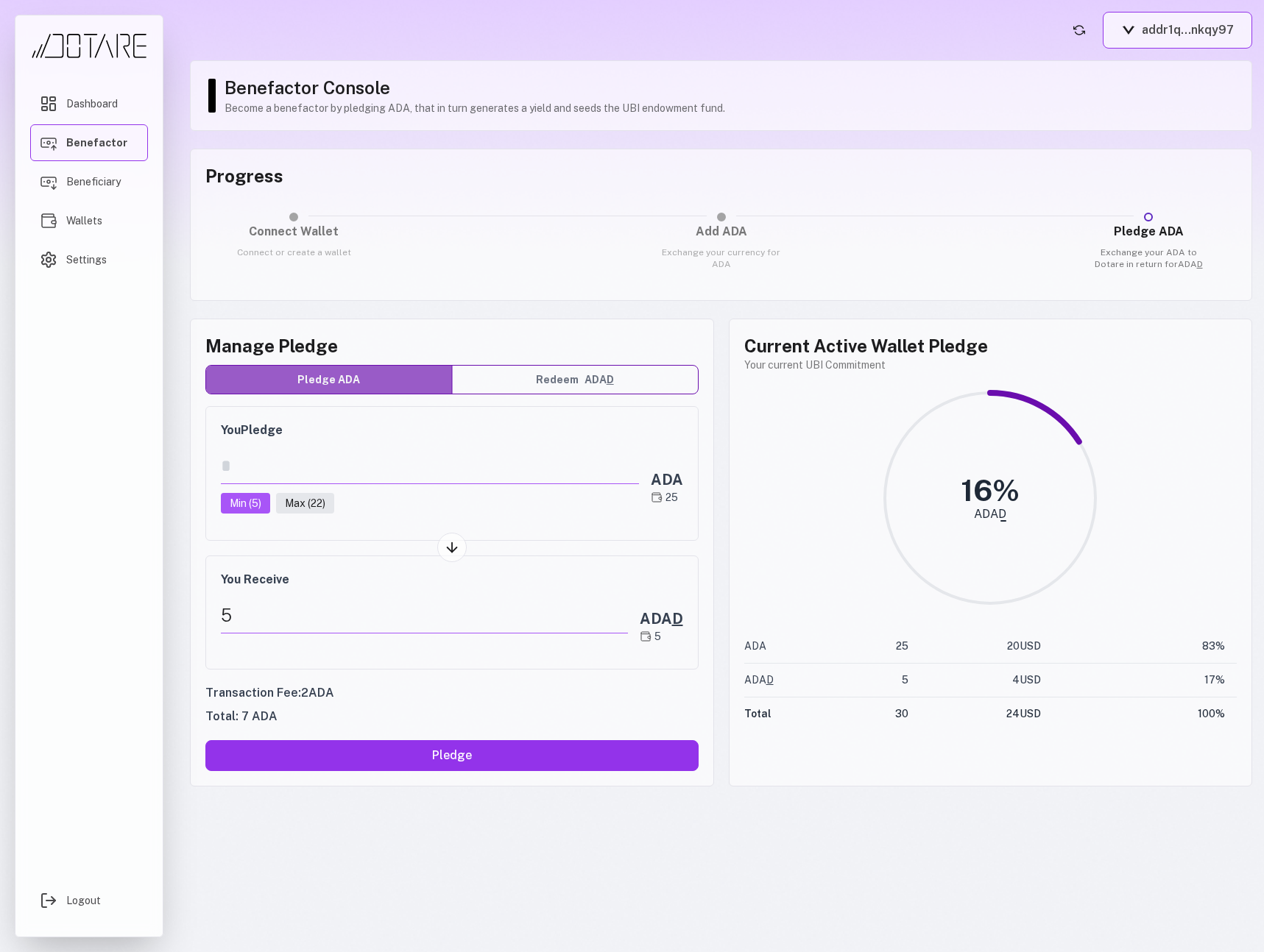
click at [1158, 44] on button "addr1q...nkqy97" at bounding box center [1177, 30] width 149 height 37
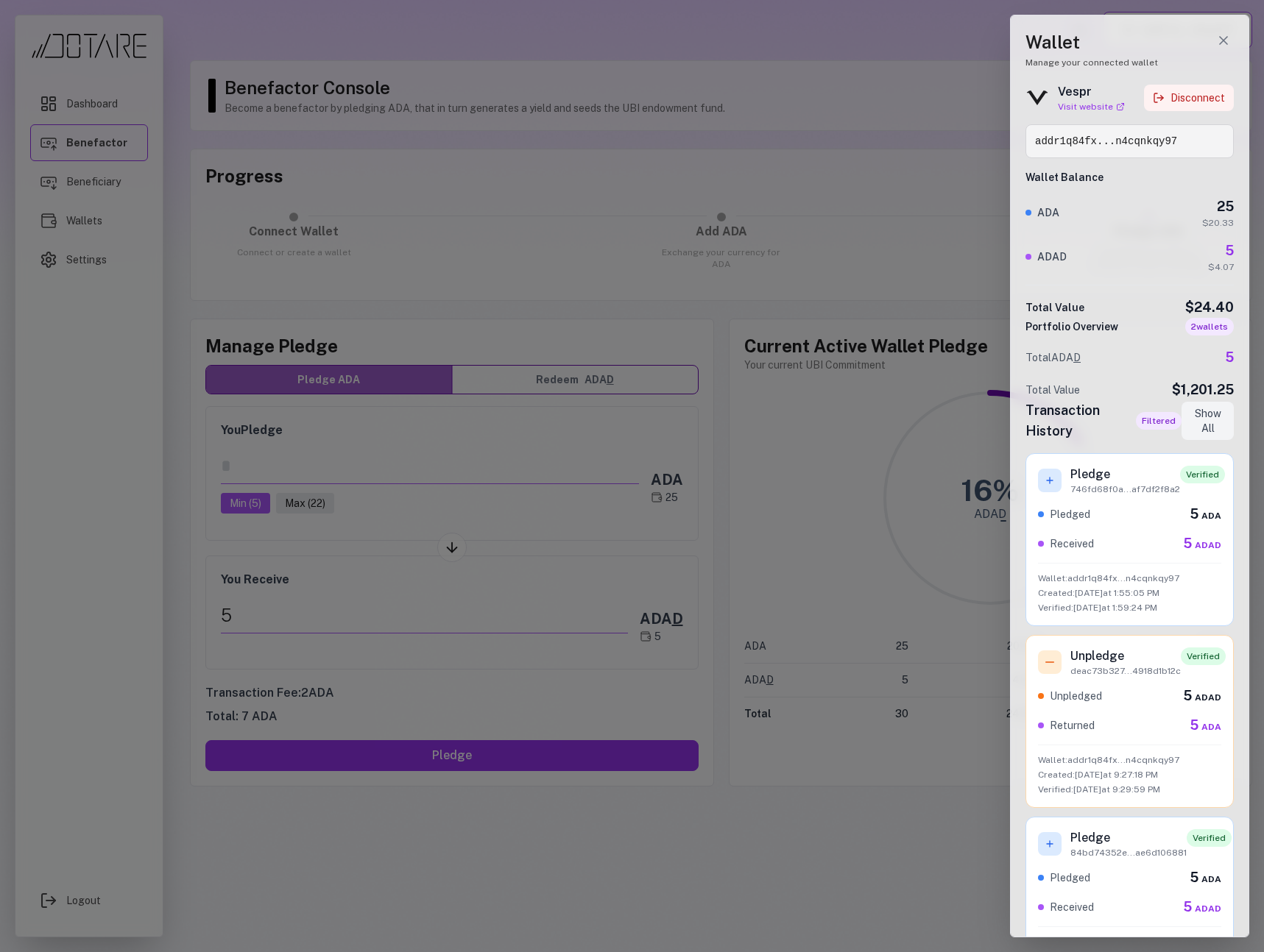
click at [1195, 86] on button "Disconnect" at bounding box center [1188, 98] width 90 height 26
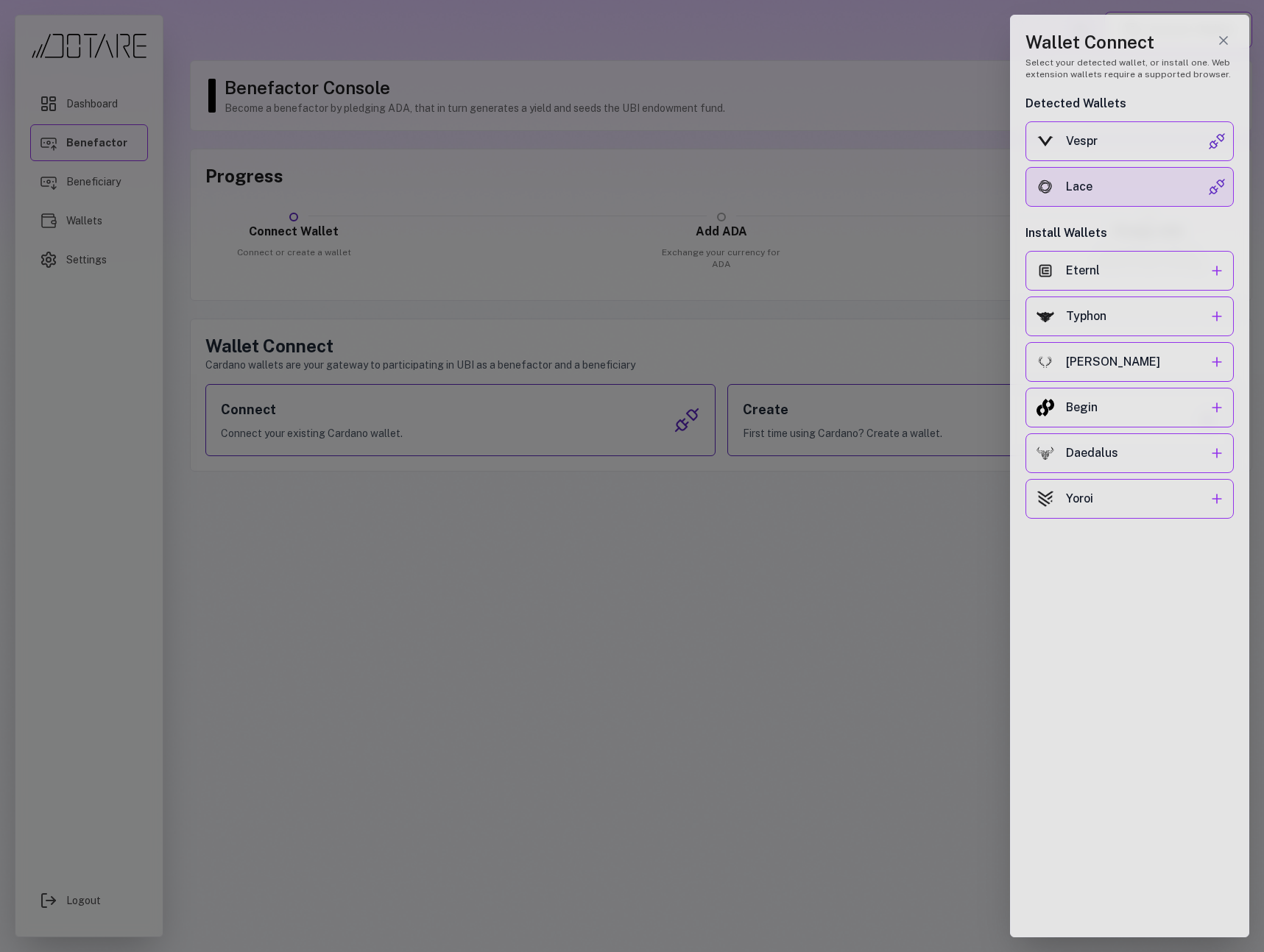
click at [1146, 181] on div "Lace" at bounding box center [1137, 186] width 142 height 17
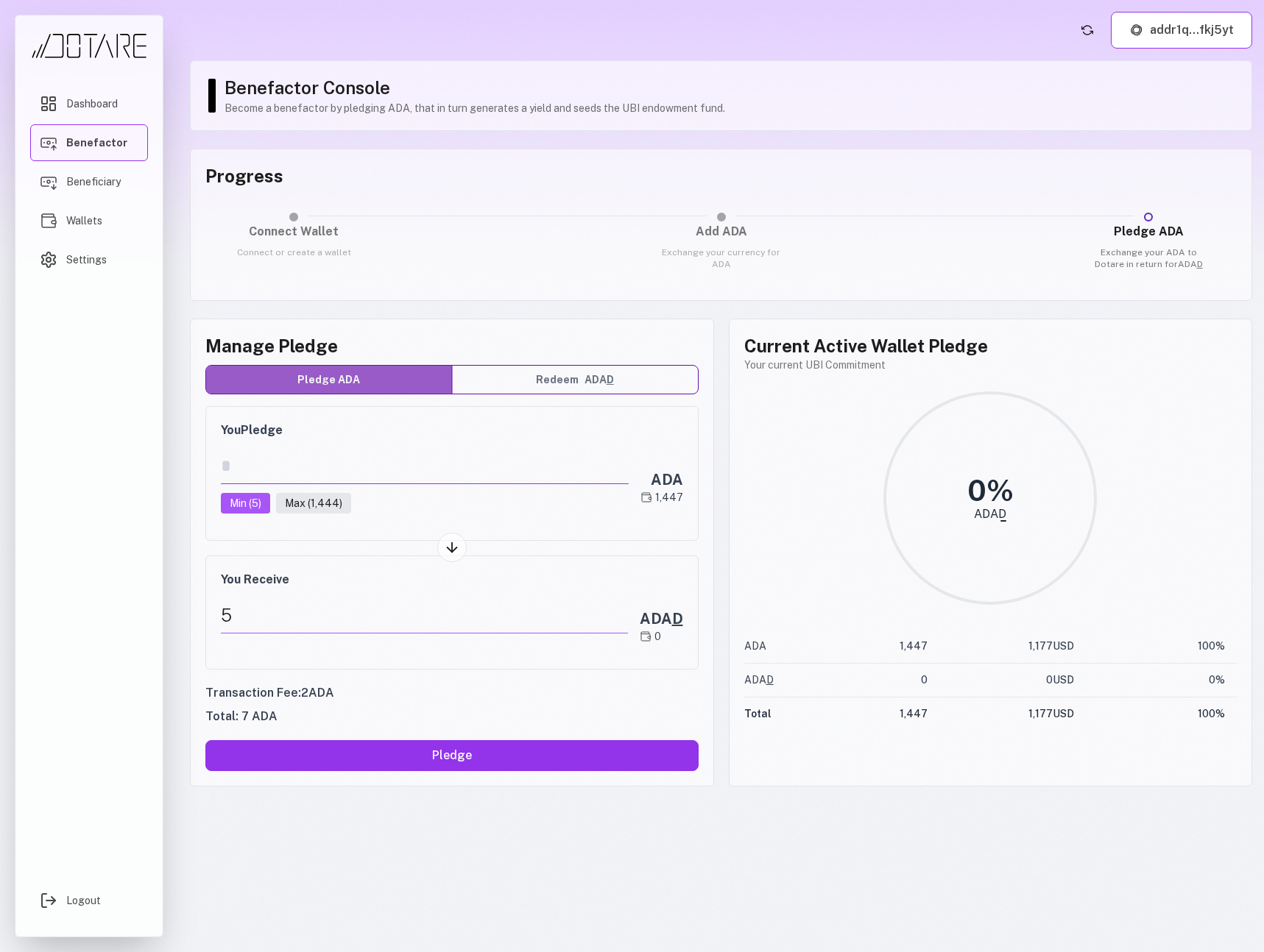
click at [333, 474] on input "*" at bounding box center [425, 466] width 408 height 36
type input "****"
drag, startPoint x: 271, startPoint y: 474, endPoint x: 132, endPoint y: 464, distance: 139.4
click at [132, 464] on div "Dashboard Benefactor Beneficiary Wallets Settings Logout addr1q...fkj5yt Benefa…" at bounding box center [632, 476] width 1264 height 952
drag, startPoint x: 235, startPoint y: 469, endPoint x: 269, endPoint y: 469, distance: 34.0
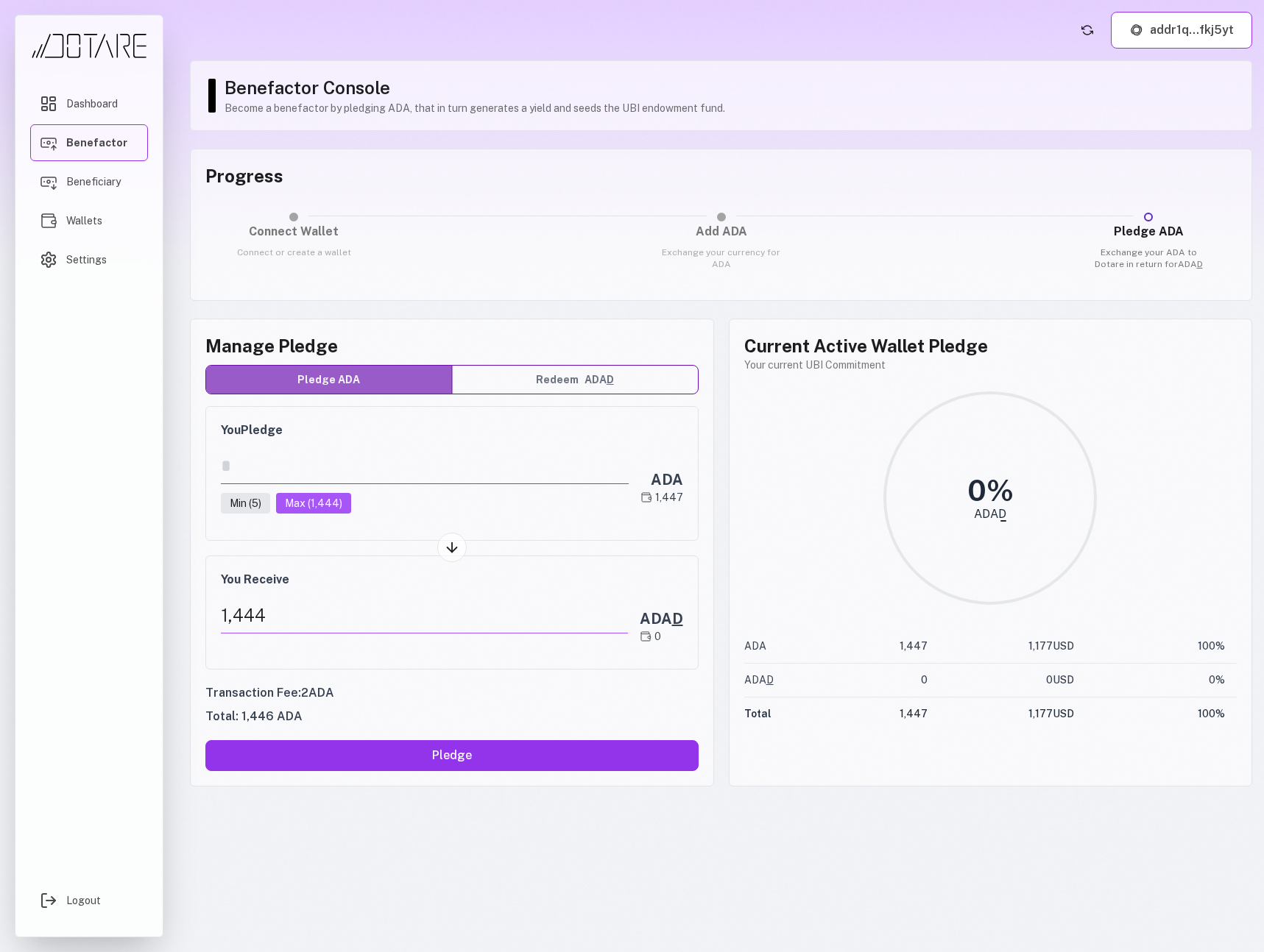
click at [269, 469] on input "****" at bounding box center [425, 466] width 408 height 36
drag, startPoint x: 227, startPoint y: 469, endPoint x: 323, endPoint y: 471, distance: 96.0
click at [323, 471] on input "****" at bounding box center [425, 466] width 408 height 36
click at [328, 615] on div "1,200" at bounding box center [425, 616] width 407 height 36
click at [310, 621] on div "1,200" at bounding box center [425, 616] width 407 height 36
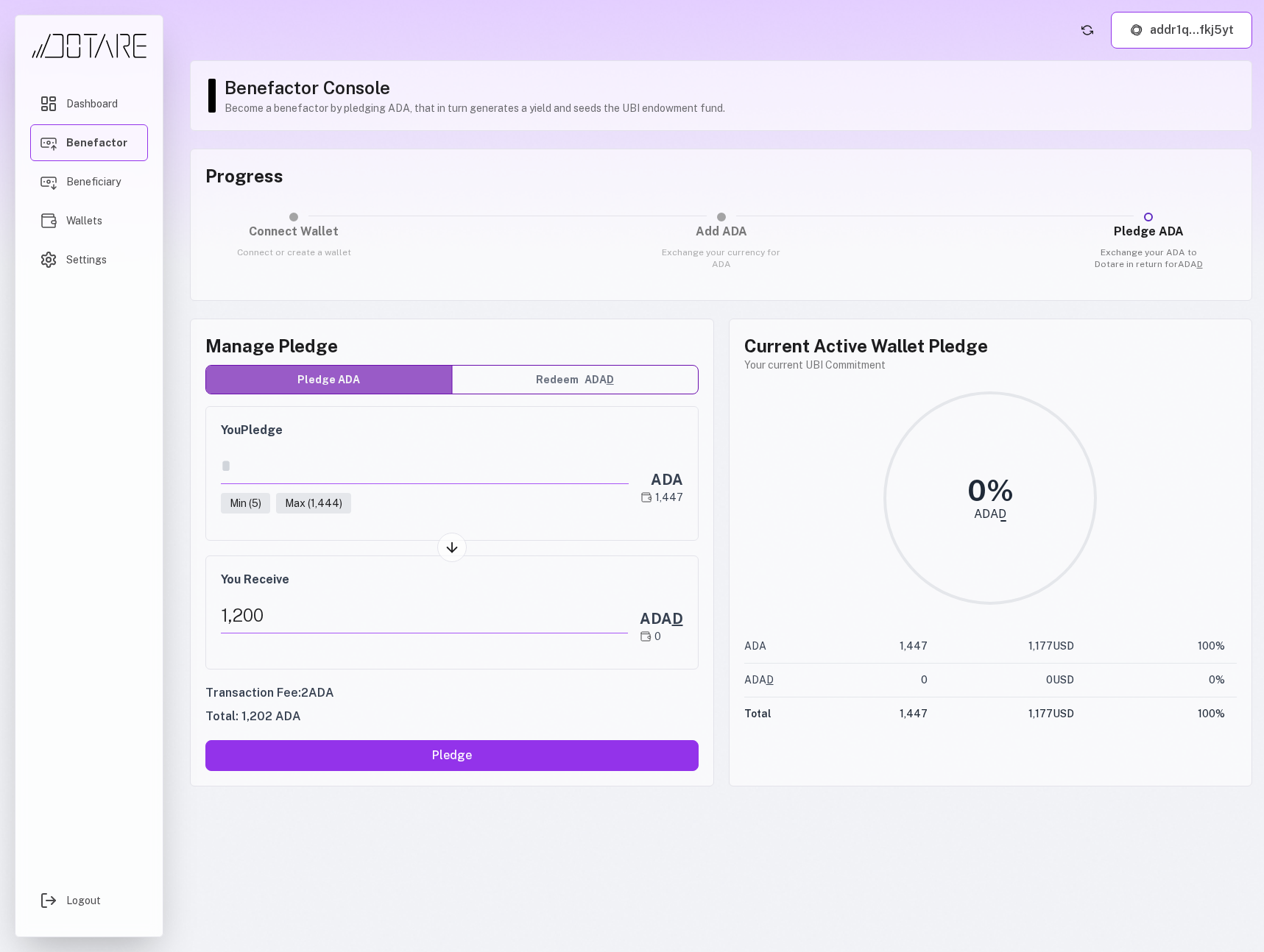
click at [257, 617] on div "1,200" at bounding box center [425, 616] width 407 height 36
click at [515, 395] on div "Manage Pledge Pledge ADA Redeem ADA D You Pledge **** Min ( 5 ) Max ( 1,444 ) A…" at bounding box center [452, 552] width 524 height 468
click at [513, 388] on button "Redeem ADA D" at bounding box center [574, 379] width 246 height 28
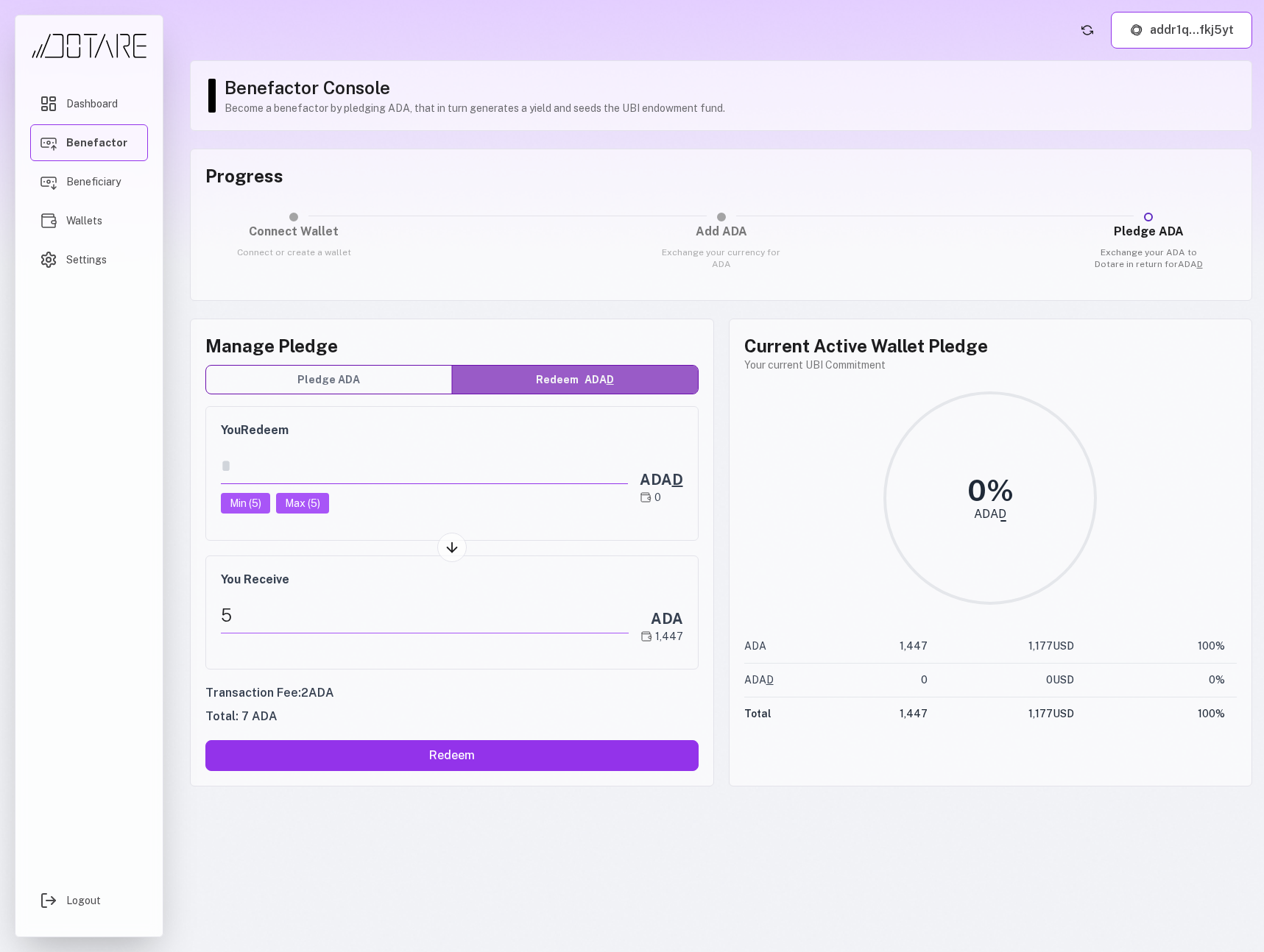
click at [349, 469] on input "*" at bounding box center [425, 466] width 407 height 36
type input "*"
drag, startPoint x: 338, startPoint y: 469, endPoint x: 165, endPoint y: 463, distance: 173.1
click at [165, 463] on div "Dashboard Benefactor Beneficiary Wallets Settings Logout addr1q...fkj5yt Benefa…" at bounding box center [632, 476] width 1264 height 952
click at [238, 472] on input "*" at bounding box center [425, 466] width 407 height 36
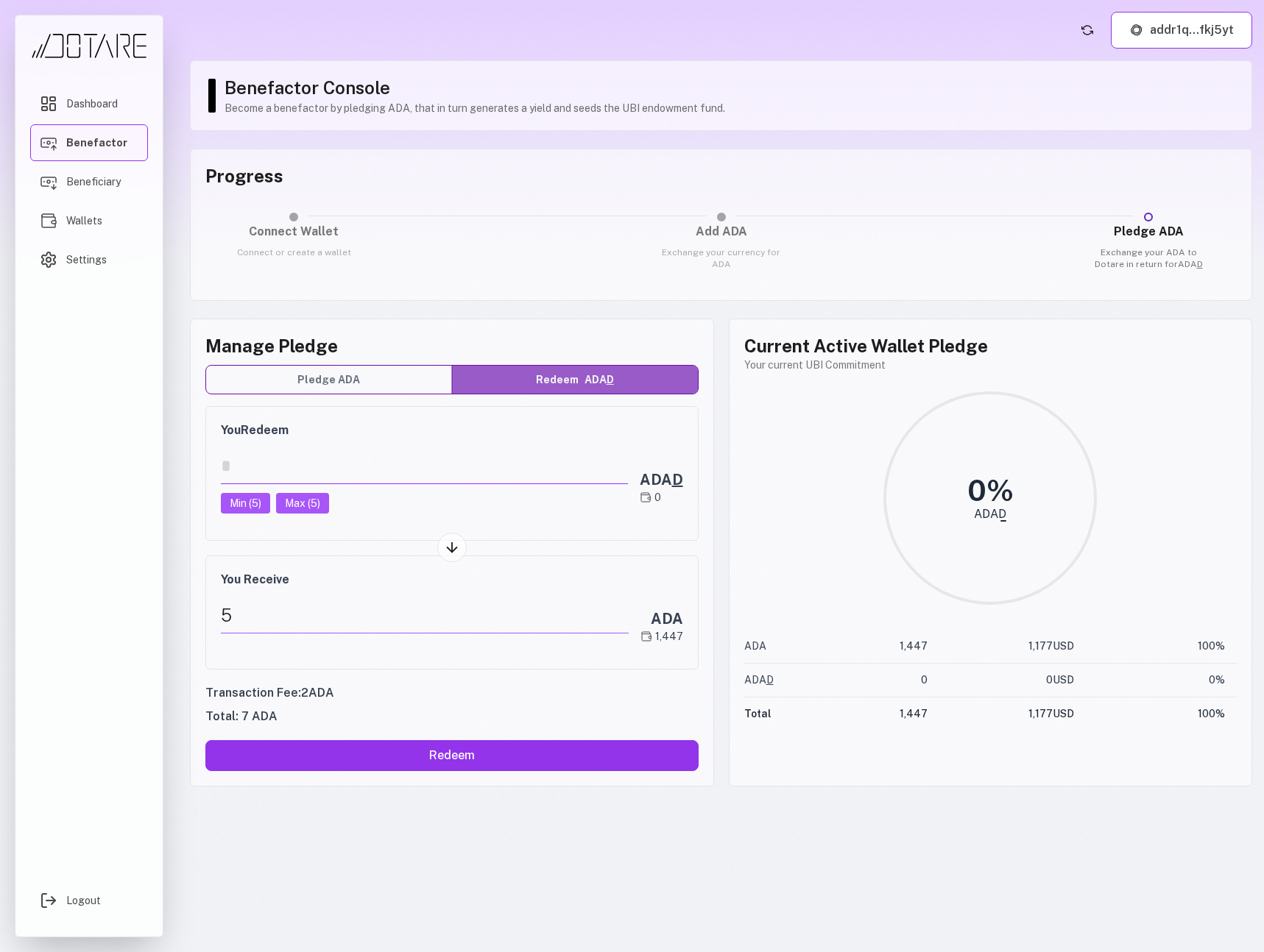
drag, startPoint x: 325, startPoint y: 471, endPoint x: 116, endPoint y: 451, distance: 210.0
click at [116, 451] on div "Dashboard Benefactor Beneficiary Wallets Settings Logout addr1q...fkj5yt Benefa…" at bounding box center [632, 476] width 1264 height 952
click at [235, 509] on button "Min ( 5 )" at bounding box center [245, 503] width 49 height 20
click at [298, 509] on button "Max ( 5 )" at bounding box center [303, 503] width 53 height 20
drag, startPoint x: 260, startPoint y: 470, endPoint x: 151, endPoint y: 460, distance: 109.5
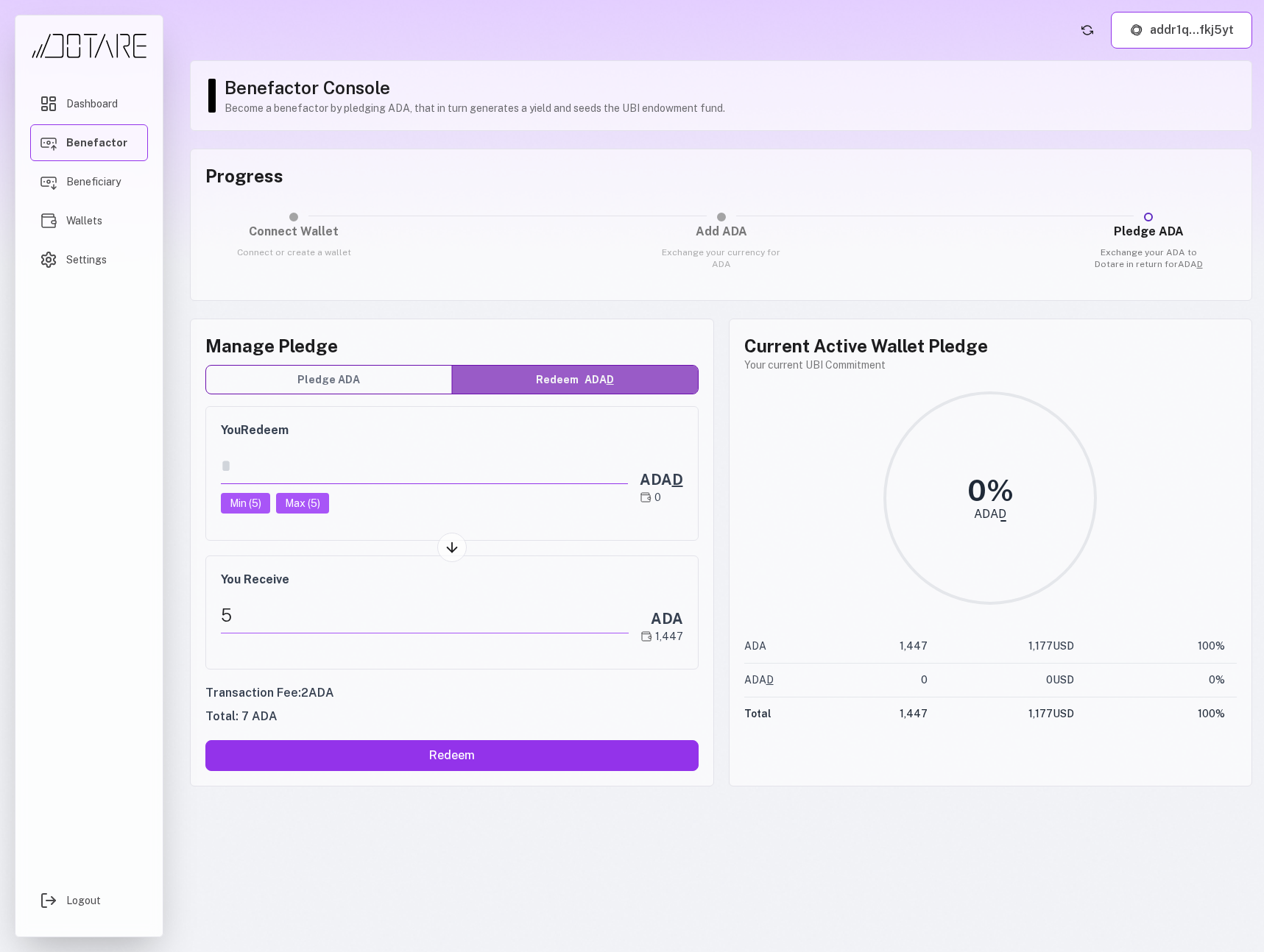
click at [151, 460] on div "Dashboard Benefactor Beneficiary Wallets Settings Logout addr1q...fkj5yt Benefa…" at bounding box center [632, 476] width 1264 height 952
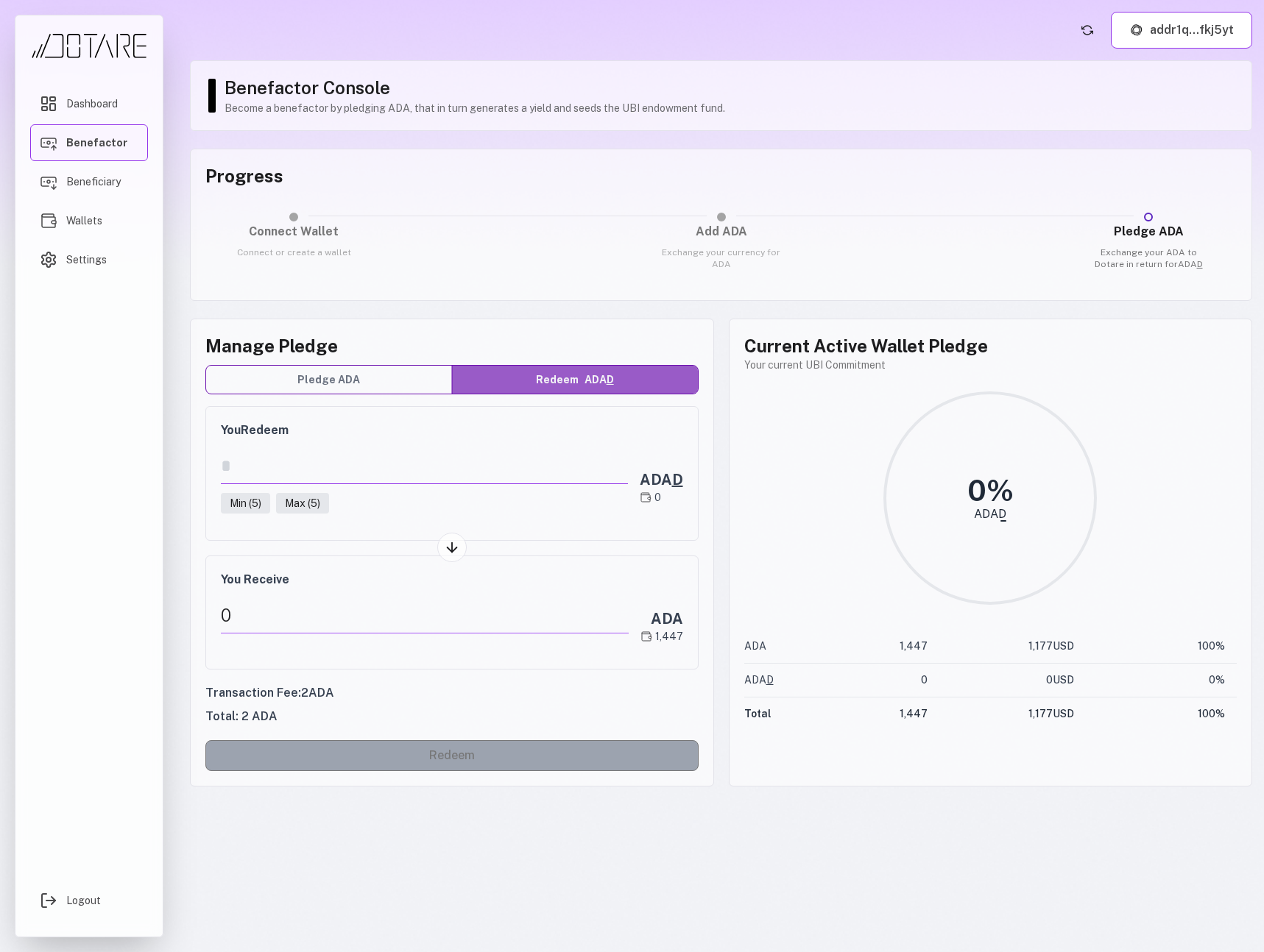
type input "*"
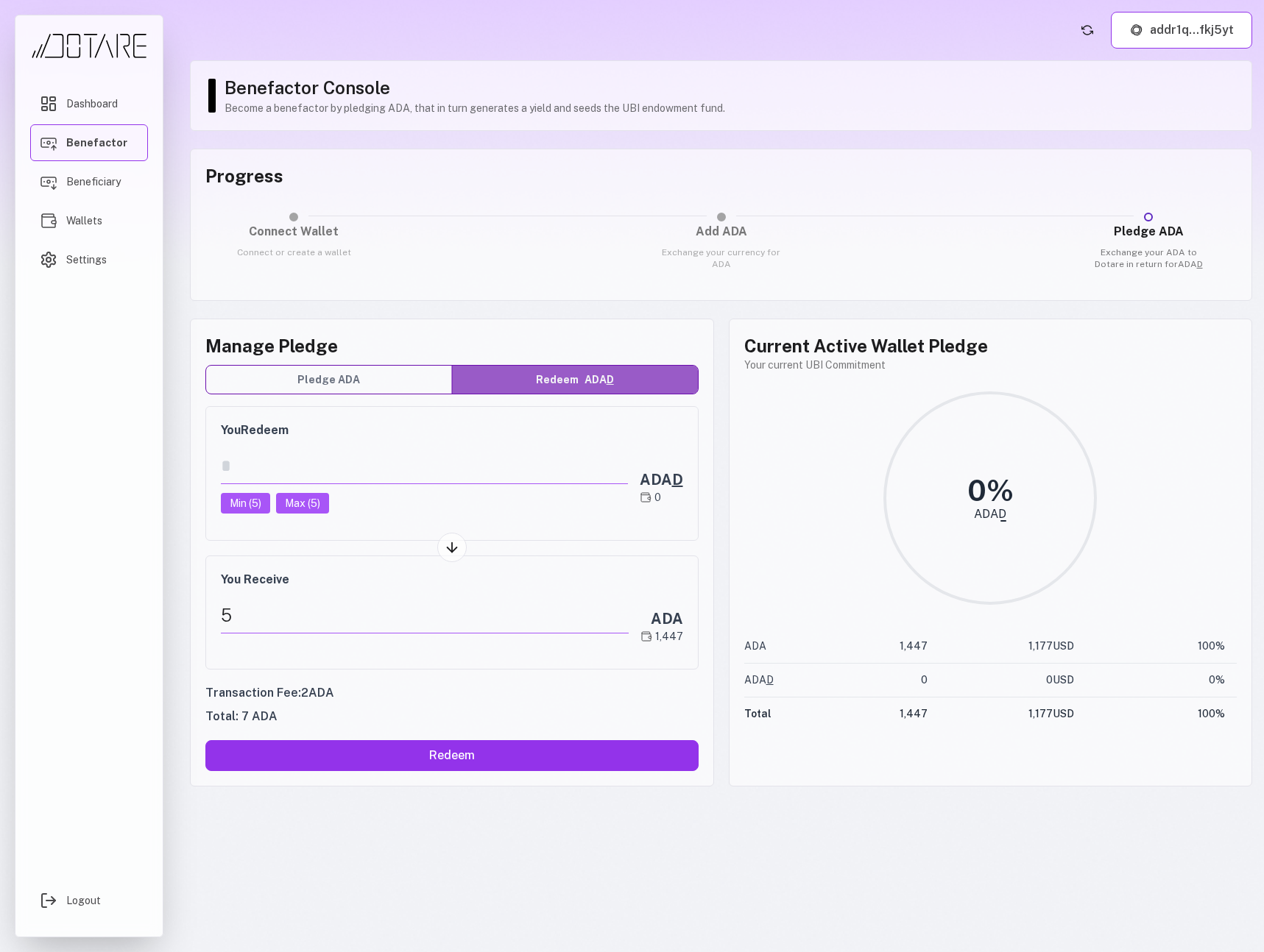
click at [365, 387] on button "Pledge ADA" at bounding box center [328, 379] width 246 height 28
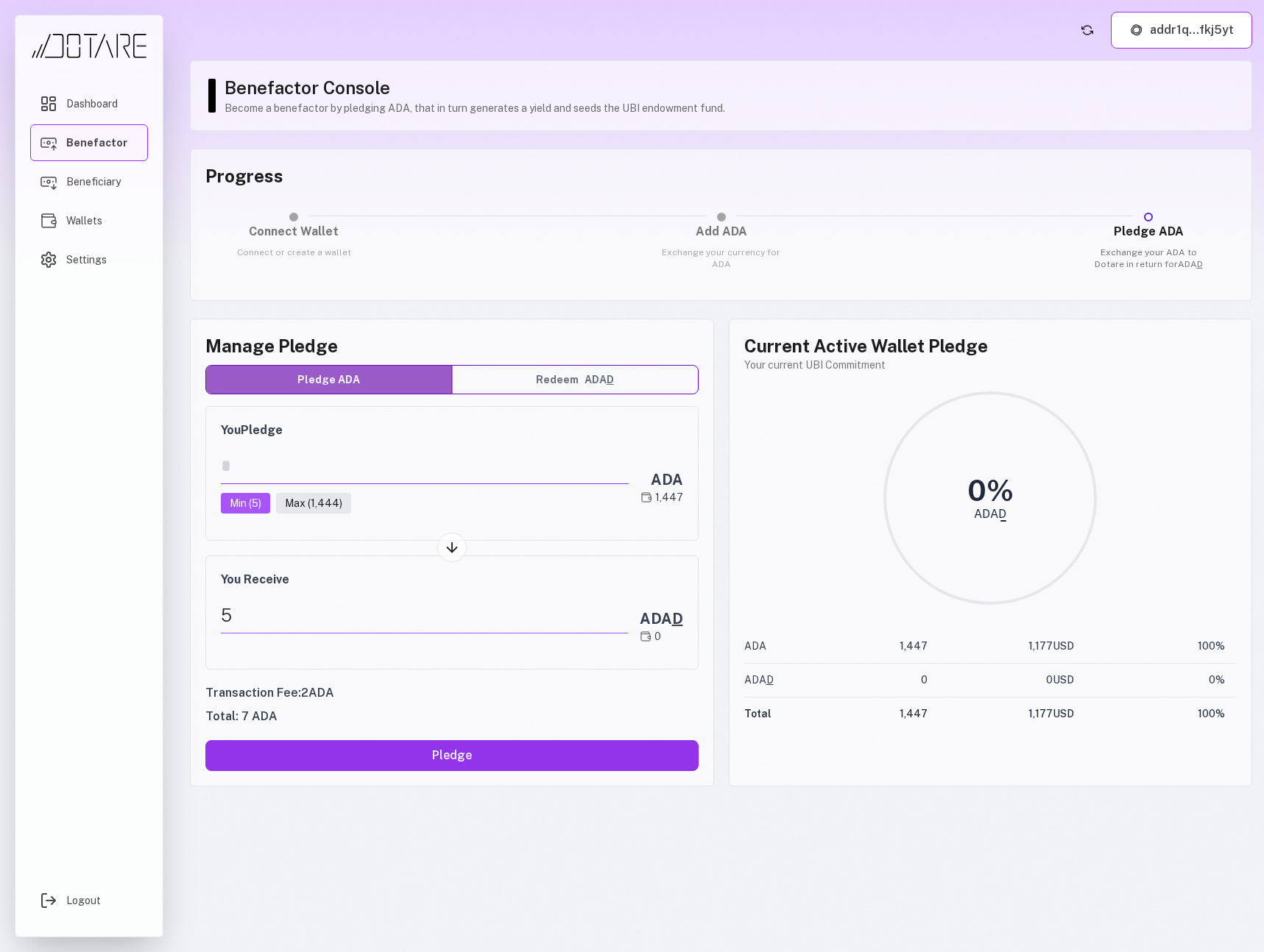
click at [256, 471] on input "*" at bounding box center [425, 466] width 408 height 36
click at [559, 380] on button "Redeem ADA D" at bounding box center [574, 379] width 246 height 28
type input "*"
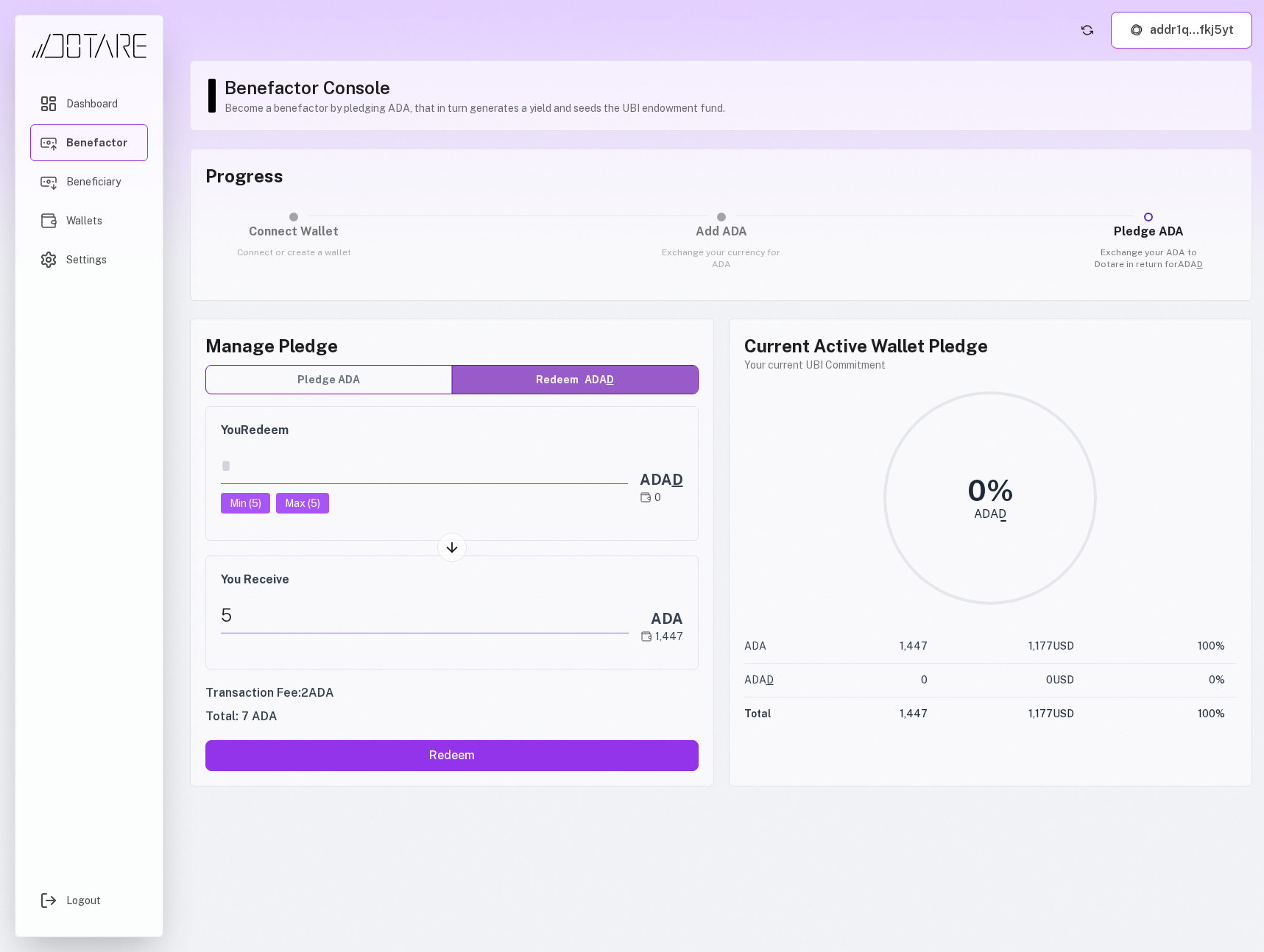
click at [407, 471] on input "*" at bounding box center [425, 466] width 407 height 36
click at [84, 231] on link "Wallets" at bounding box center [89, 220] width 118 height 37
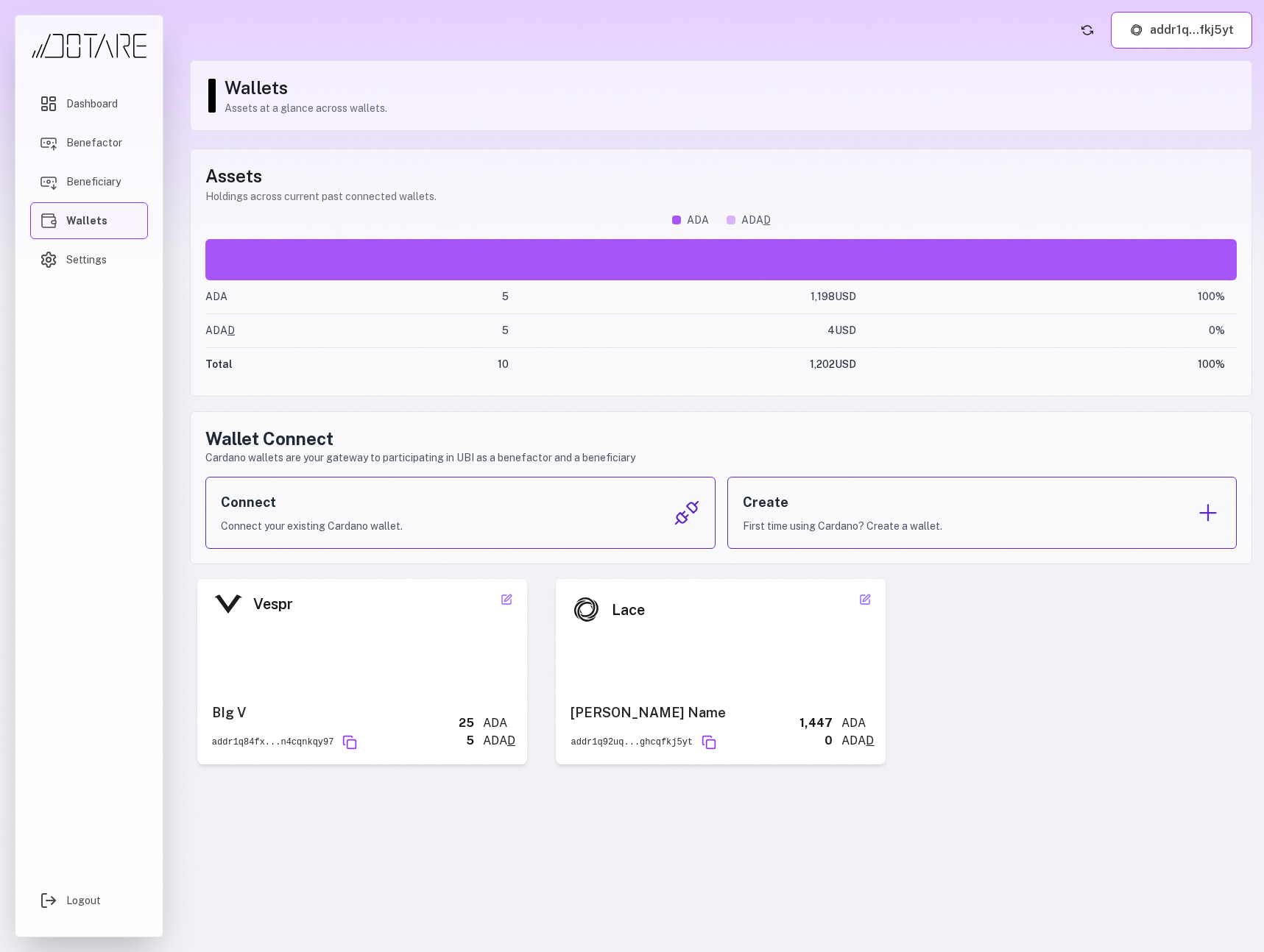
click at [286, 210] on div "Assets Holdings across current past connected wallets. ADA ADA D ADA 5 1,198 US…" at bounding box center [721, 272] width 1062 height 248
drag, startPoint x: 207, startPoint y: 197, endPoint x: 431, endPoint y: 193, distance: 224.0
click at [431, 193] on p "Holdings across current past connected wallets." at bounding box center [721, 196] width 1032 height 14
copy p "Holdings across current past connected wallets"
drag, startPoint x: 456, startPoint y: 197, endPoint x: 206, endPoint y: 199, distance: 250.0
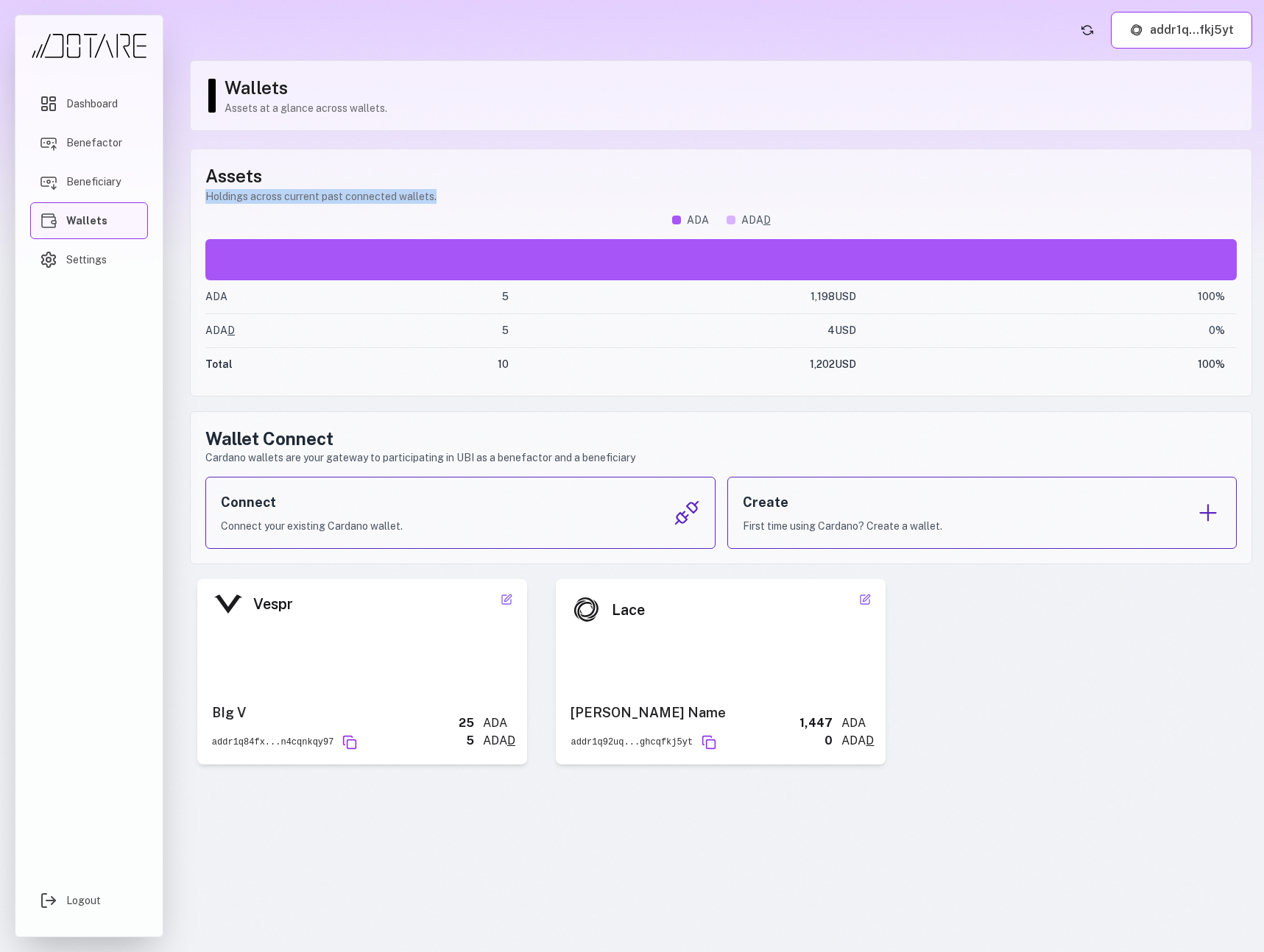
click at [206, 199] on p "Holdings across current past connected wallets." at bounding box center [721, 196] width 1032 height 14
copy p "Holdings across current past connected wallets."
click at [793, 628] on div "Lace Nick Name addr1q92uq...ghcqfkj5yt 1,447 ADA 0 ADA D" at bounding box center [721, 671] width 330 height 185
click at [867, 600] on icon at bounding box center [867, 598] width 7 height 7
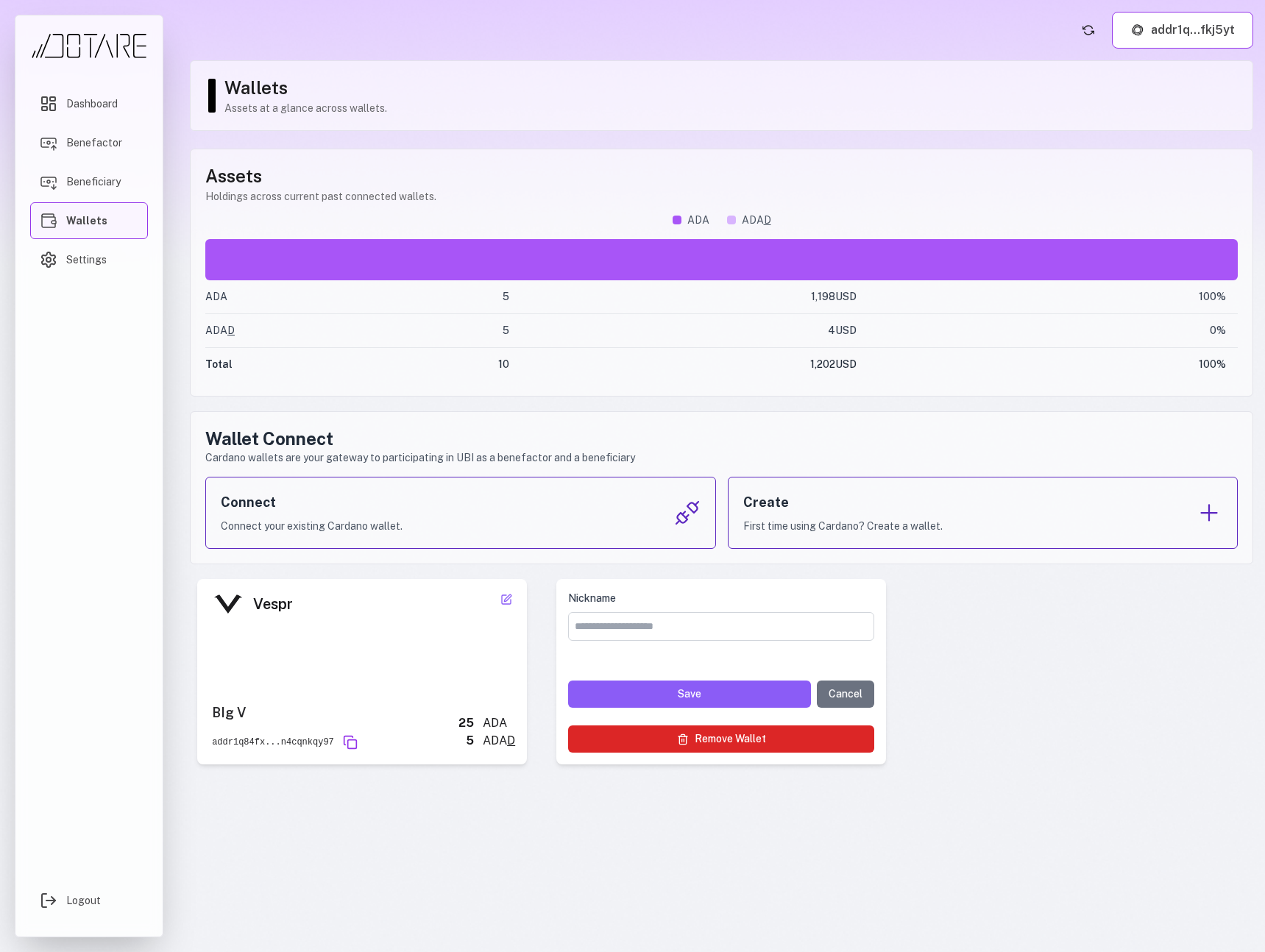
click at [808, 735] on button "Remove Wallet" at bounding box center [721, 739] width 306 height 27
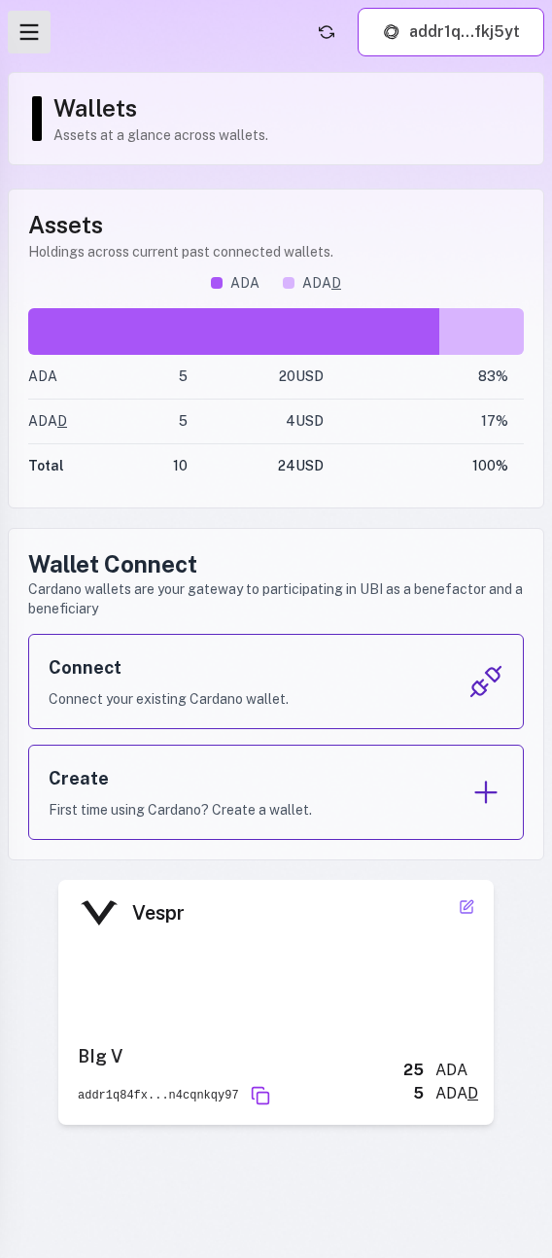
click at [37, 43] on icon "Open menu" at bounding box center [29, 31] width 27 height 27
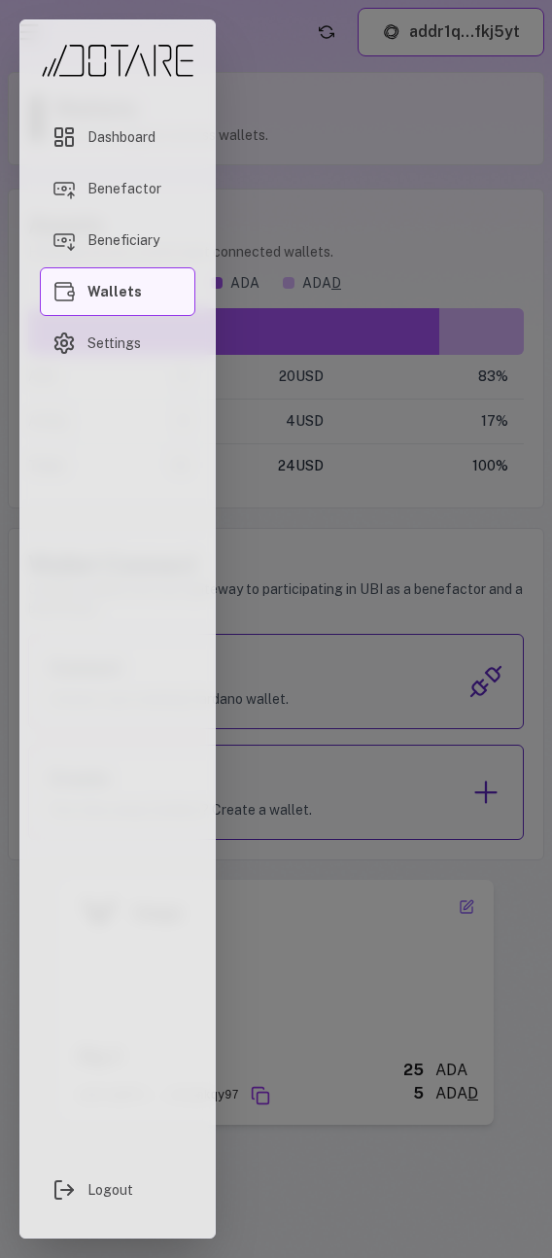
click at [231, 41] on div "Dashboard Benefactor Beneficiary Wallets Settings Logout" at bounding box center [117, 629] width 235 height 1258
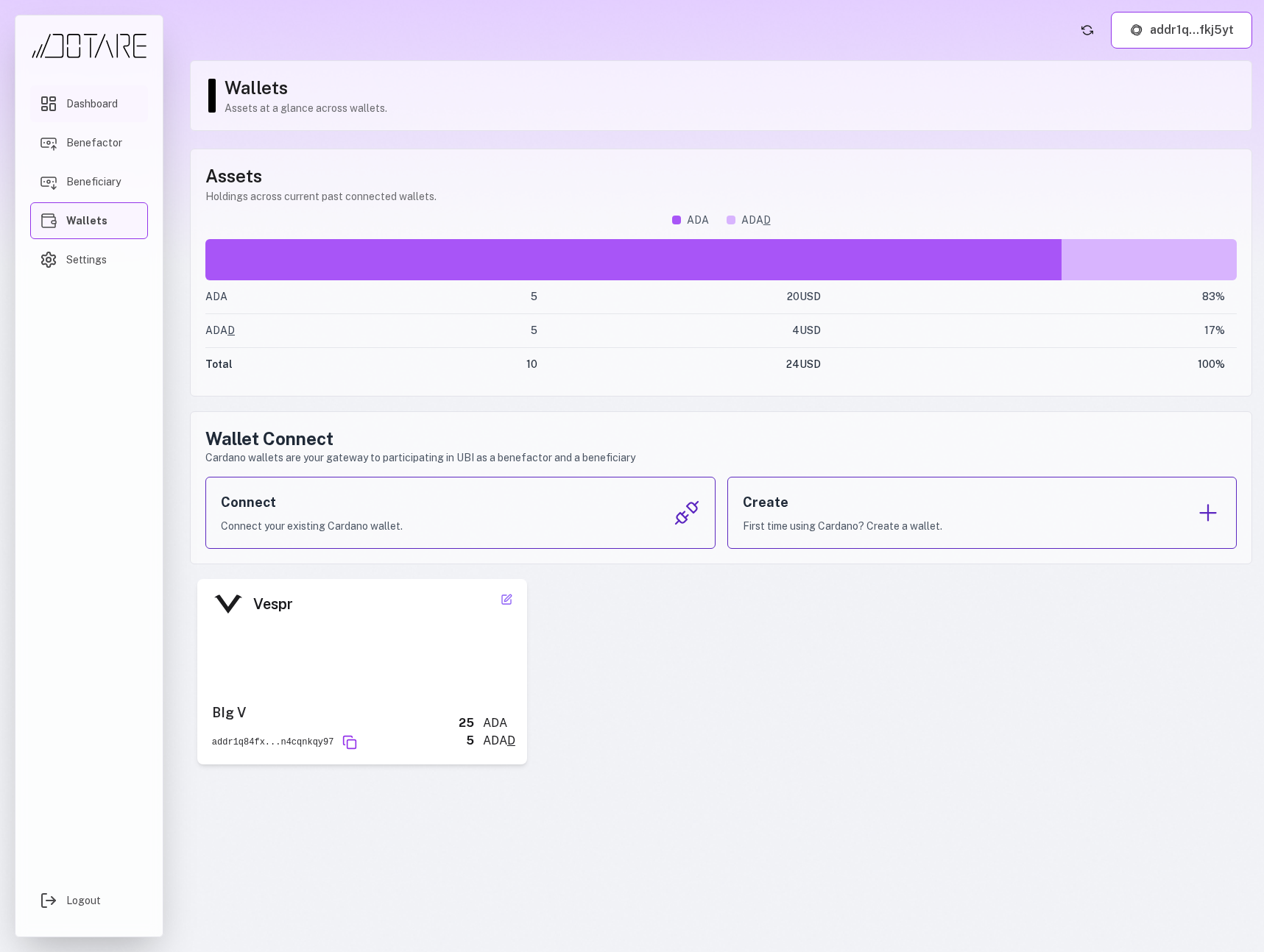
click at [81, 108] on span "Dashboard" at bounding box center [92, 103] width 51 height 14
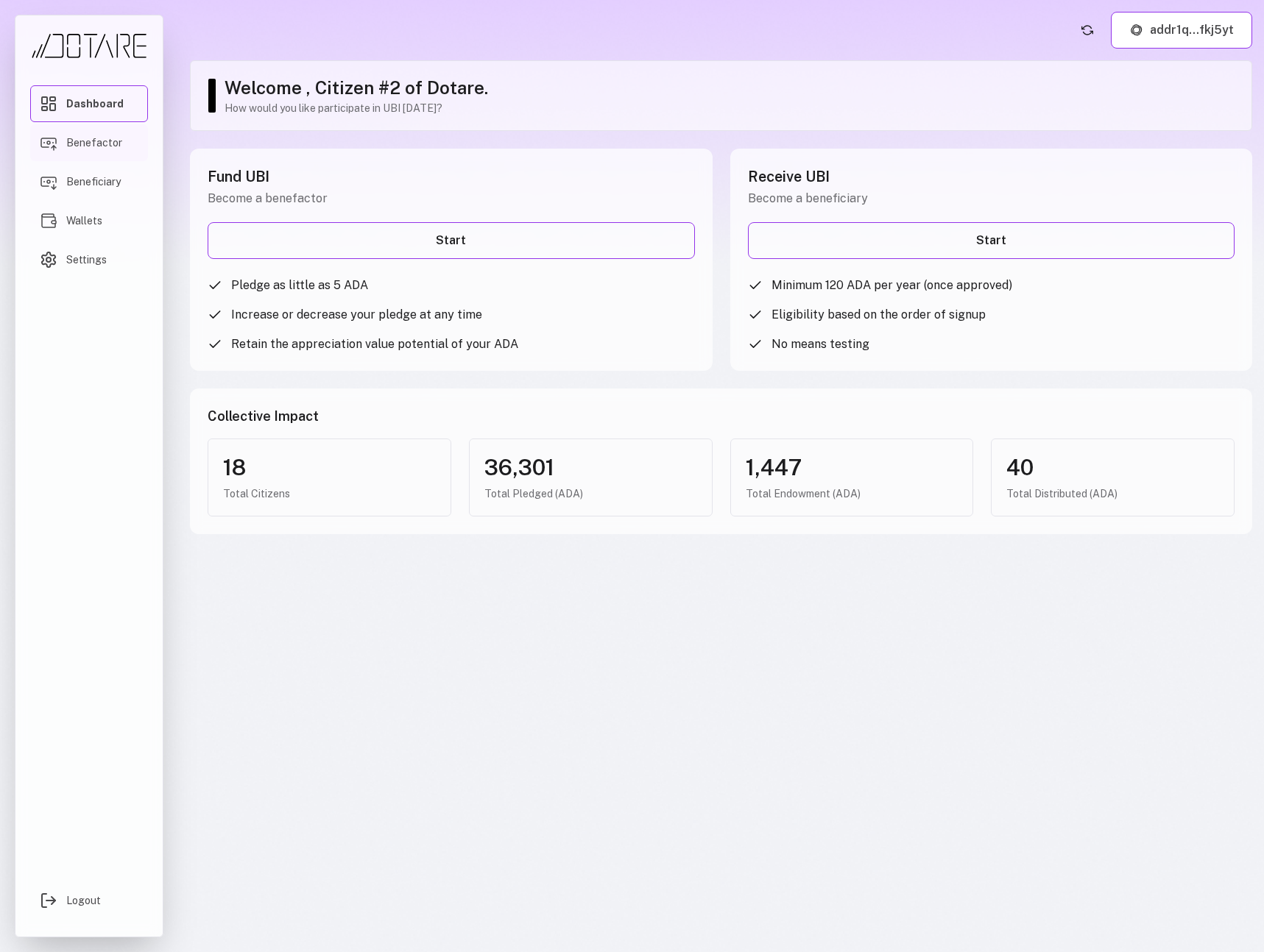
click at [89, 133] on link "Benefactor" at bounding box center [89, 142] width 118 height 37
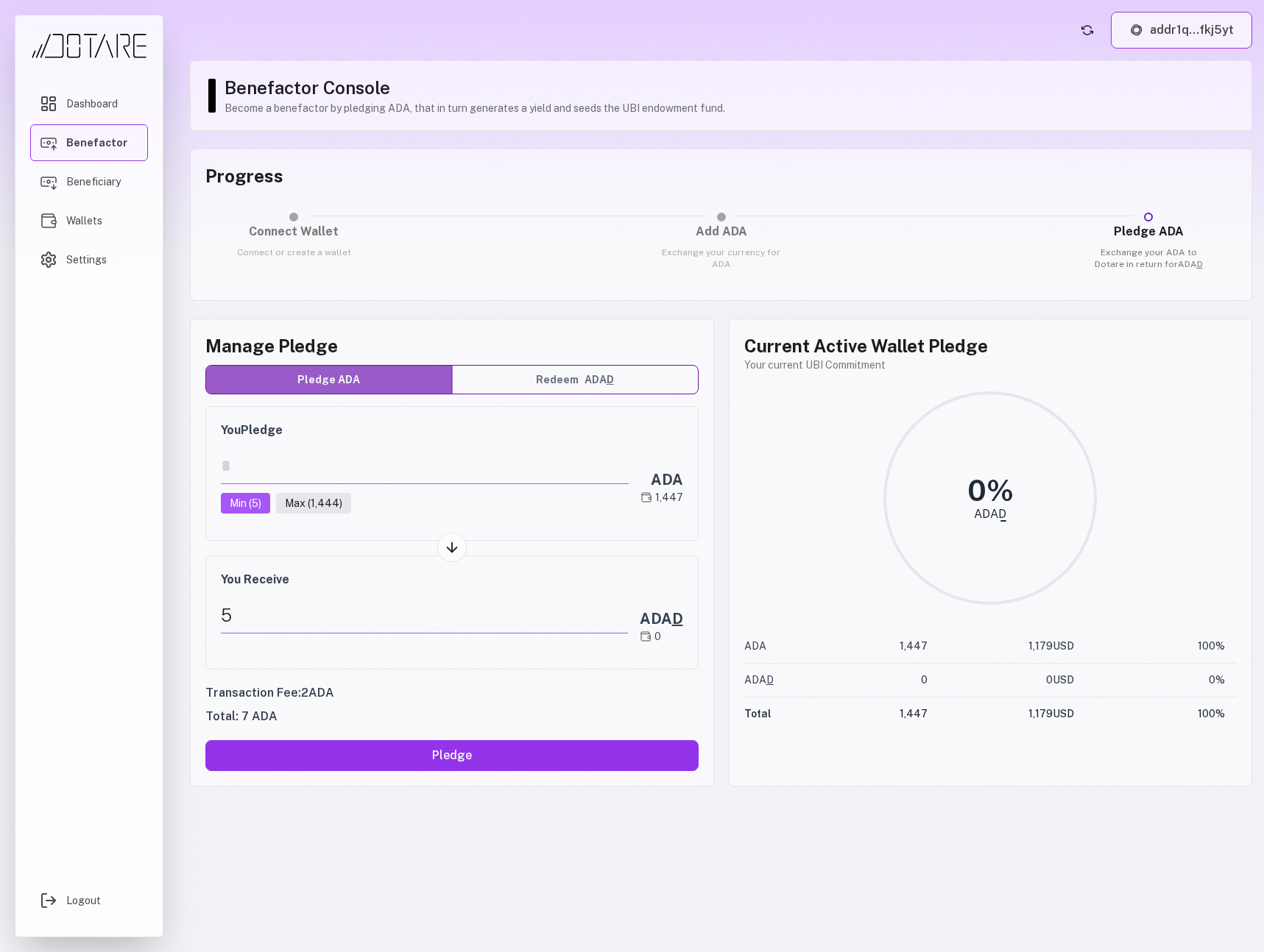
click at [1148, 36] on button "addr1q...fkj5yt" at bounding box center [1181, 30] width 142 height 37
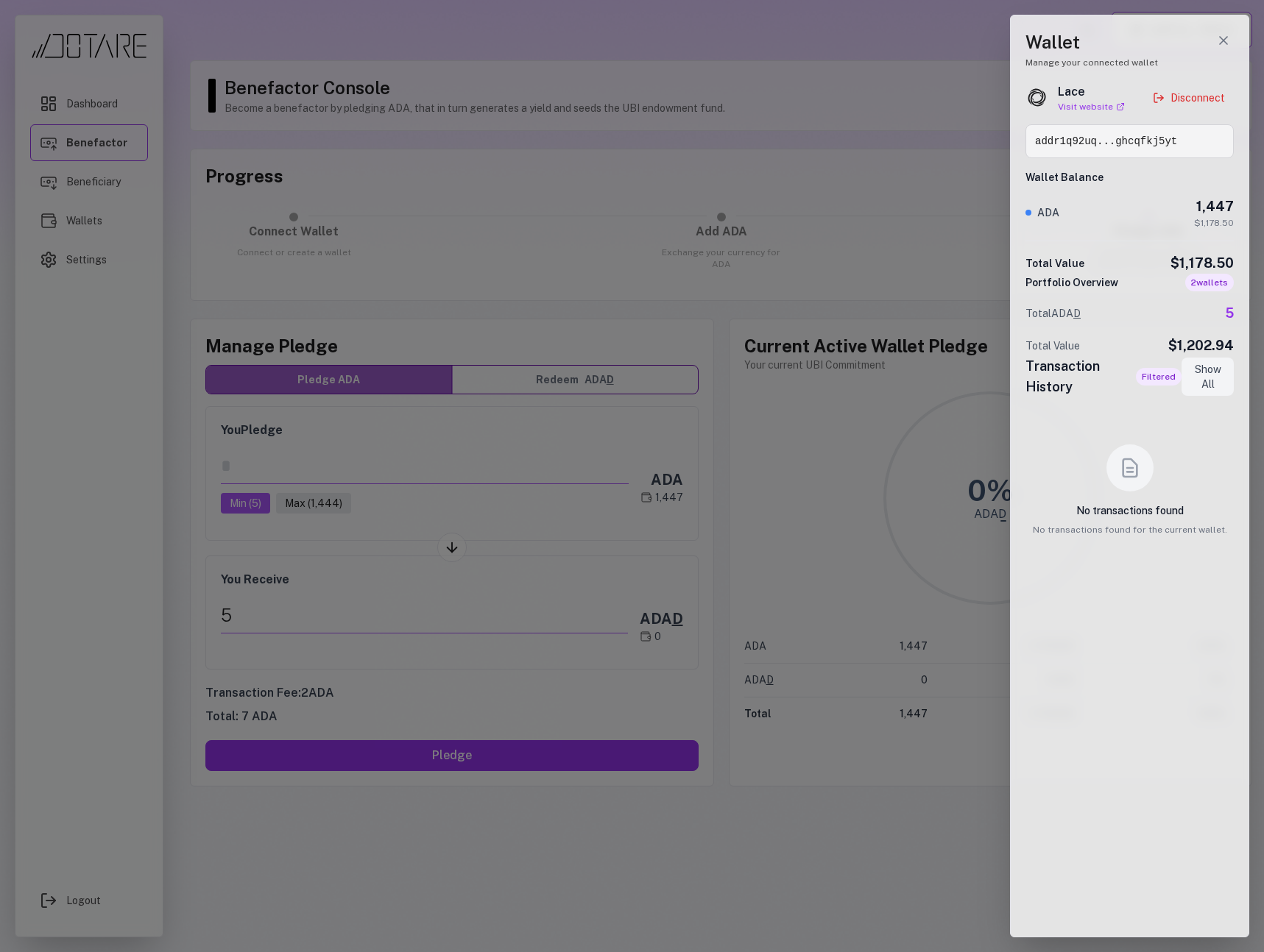
click at [883, 88] on div at bounding box center [632, 476] width 1264 height 952
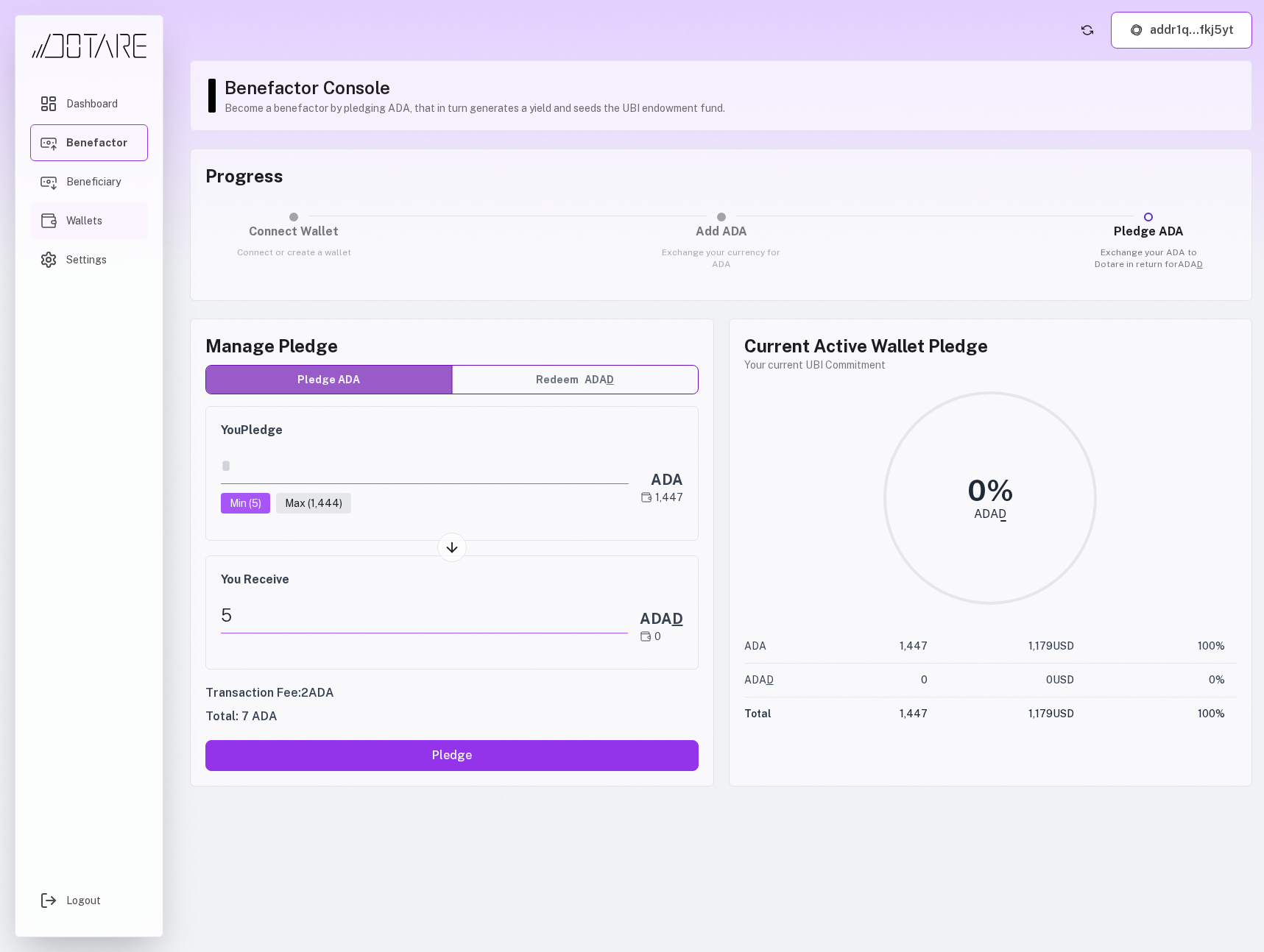
click at [95, 224] on span "Wallets" at bounding box center [85, 220] width 36 height 14
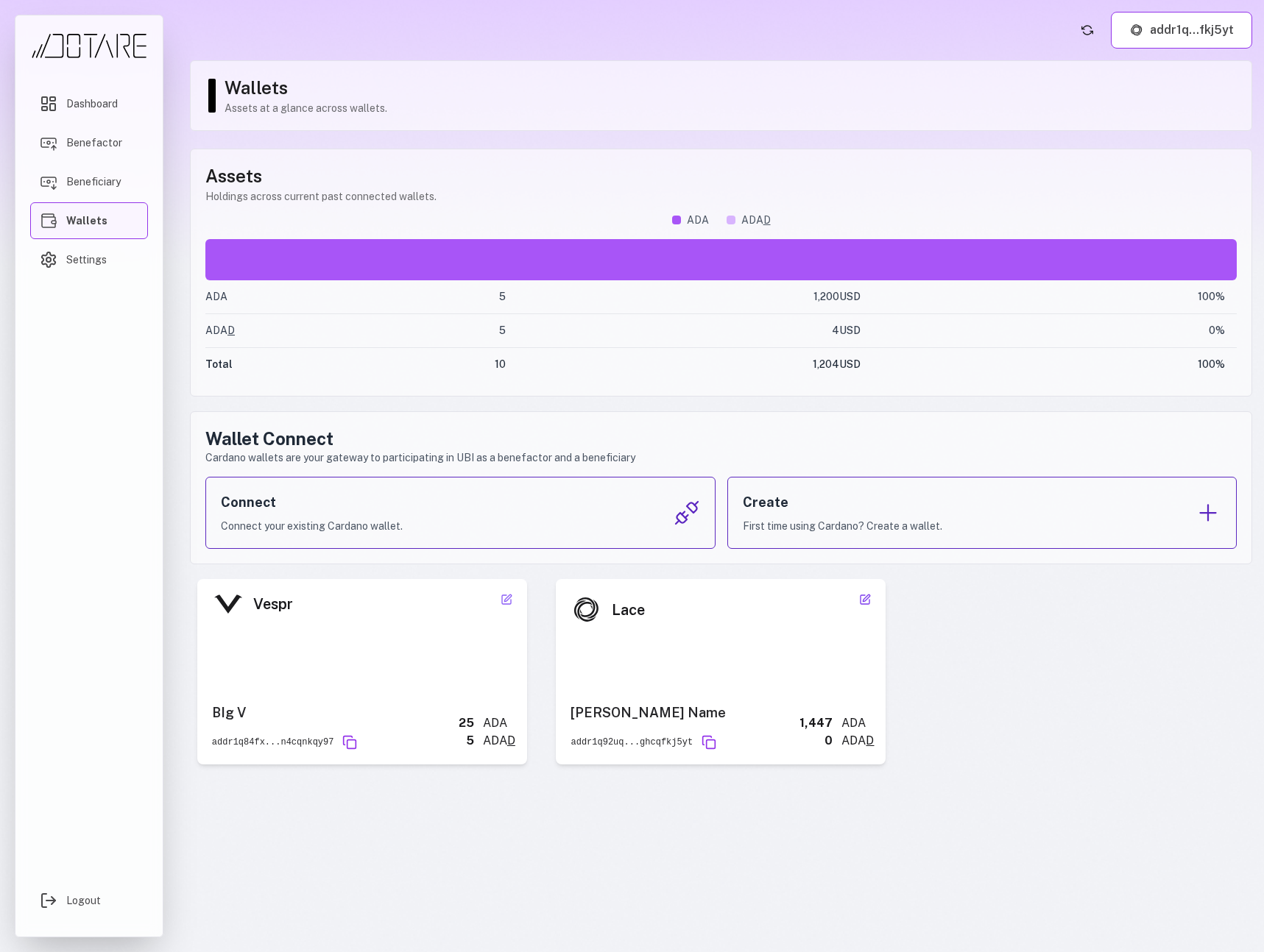
click at [864, 601] on icon at bounding box center [867, 598] width 7 height 7
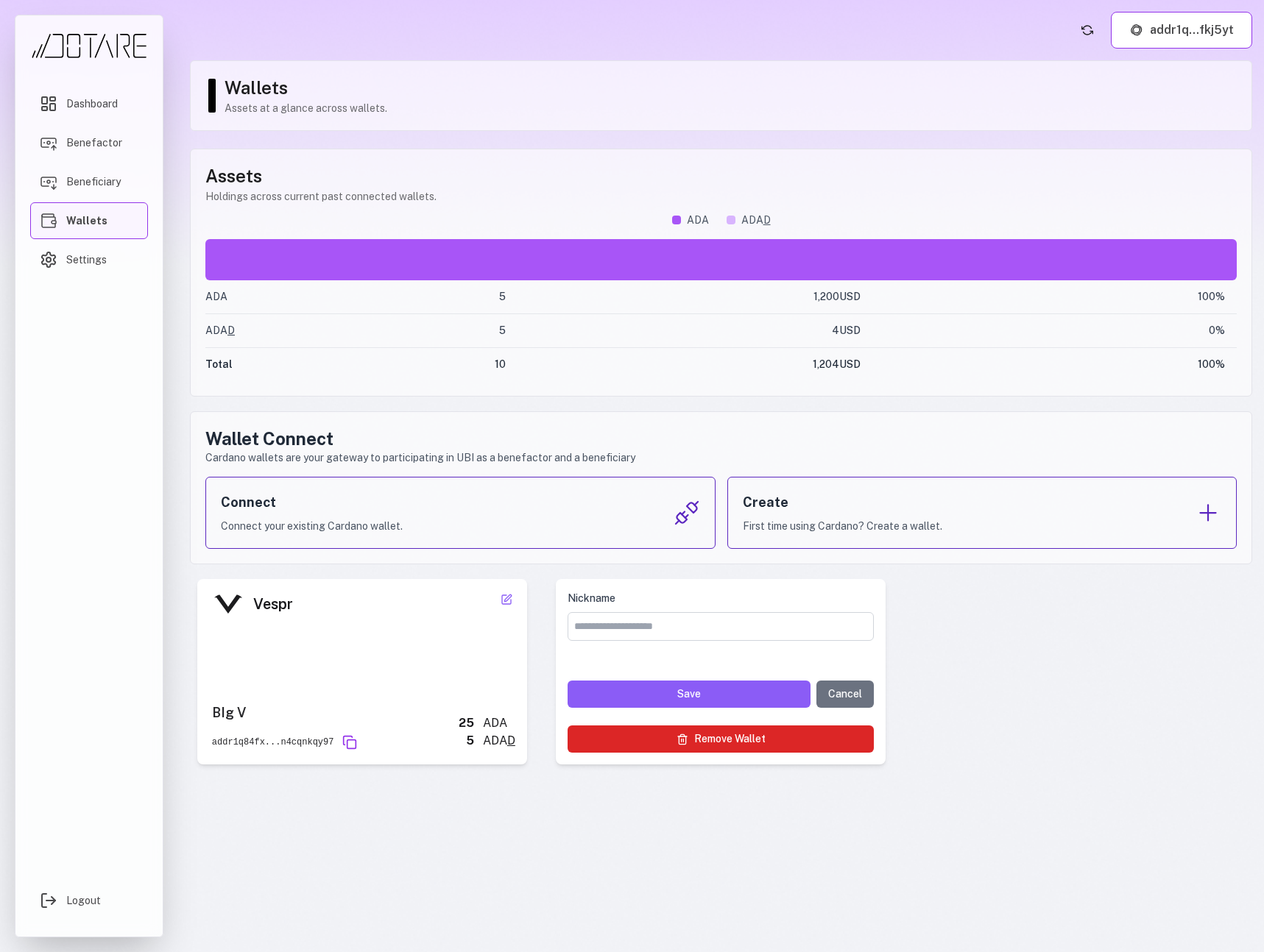
click at [819, 737] on button "Remove Wallet" at bounding box center [721, 739] width 307 height 27
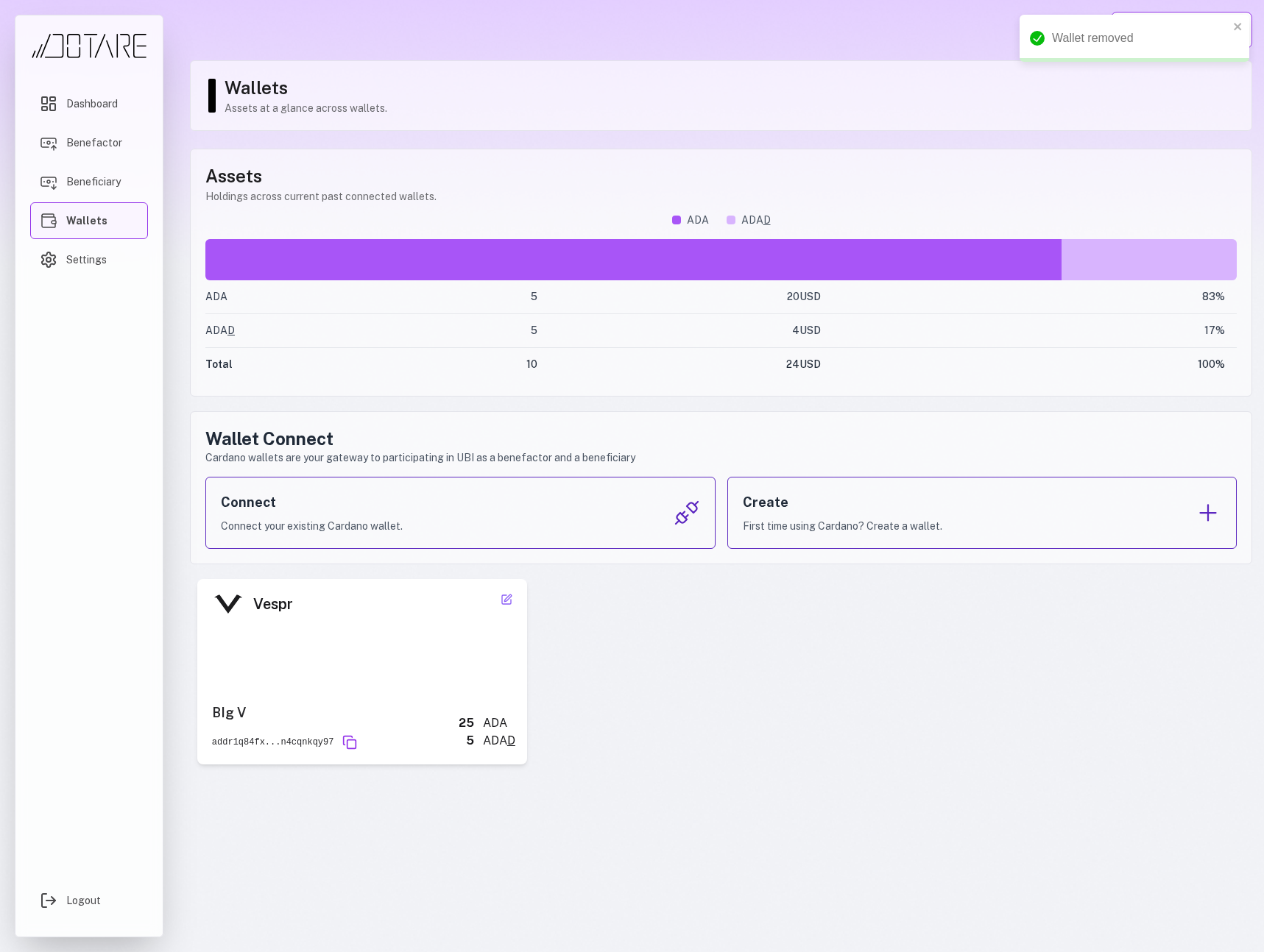
click at [752, 160] on div "Assets Holdings across current past connected wallets. ADA ADA D ADA 5 20 USD 8…" at bounding box center [721, 272] width 1062 height 248
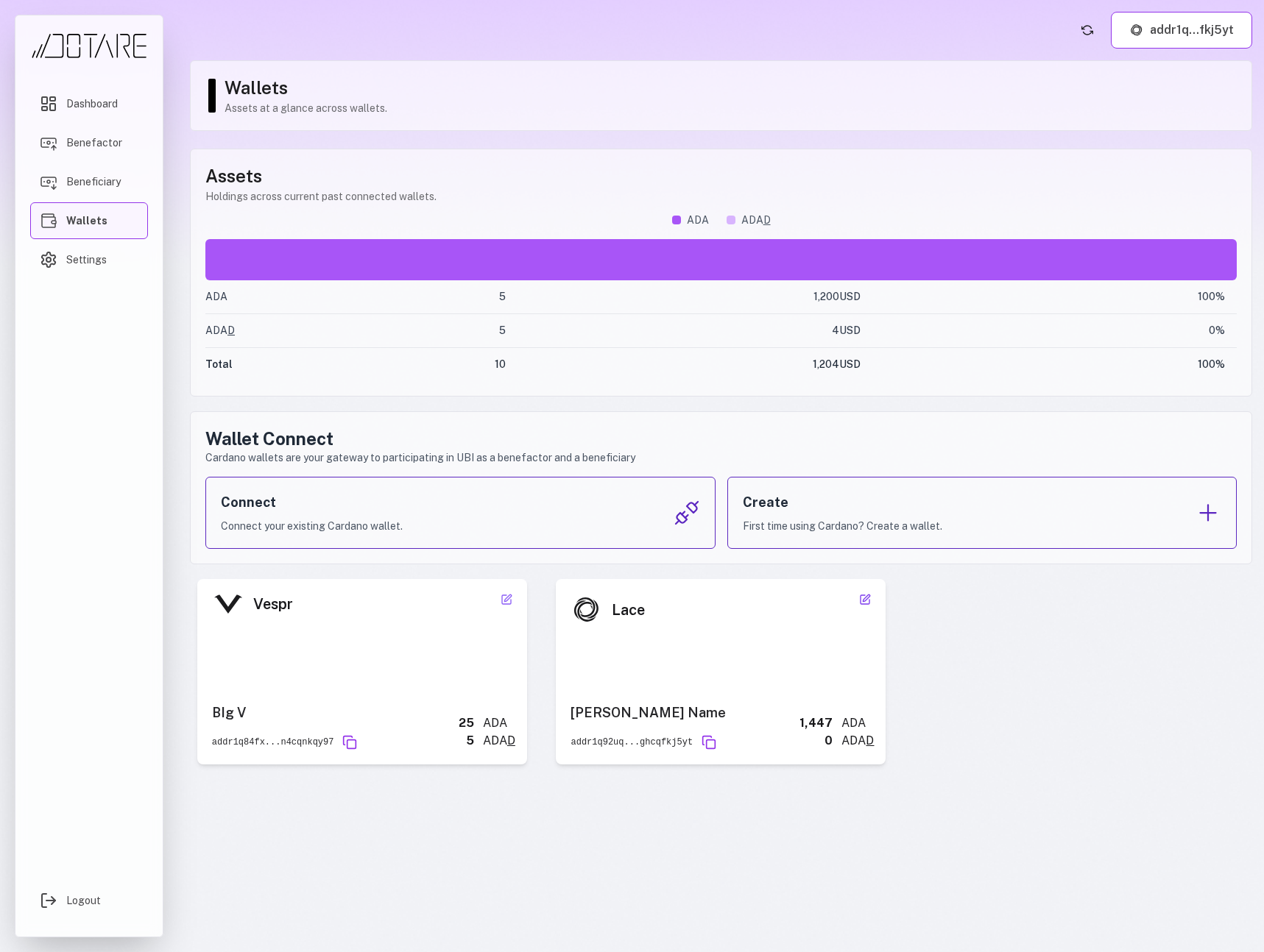
click at [865, 603] on icon at bounding box center [865, 600] width 9 height 9
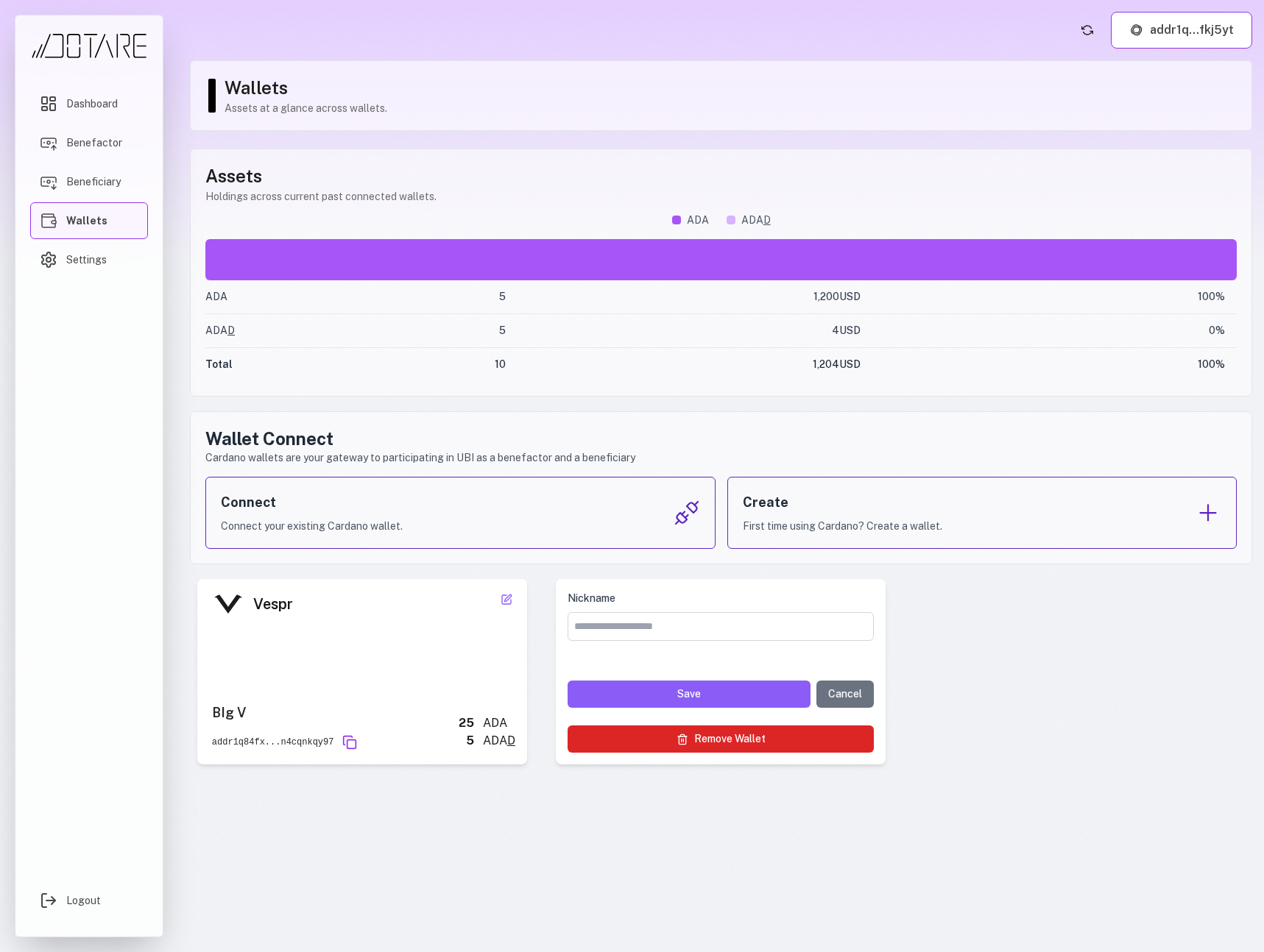
click at [770, 737] on button "Remove Wallet" at bounding box center [721, 739] width 307 height 27
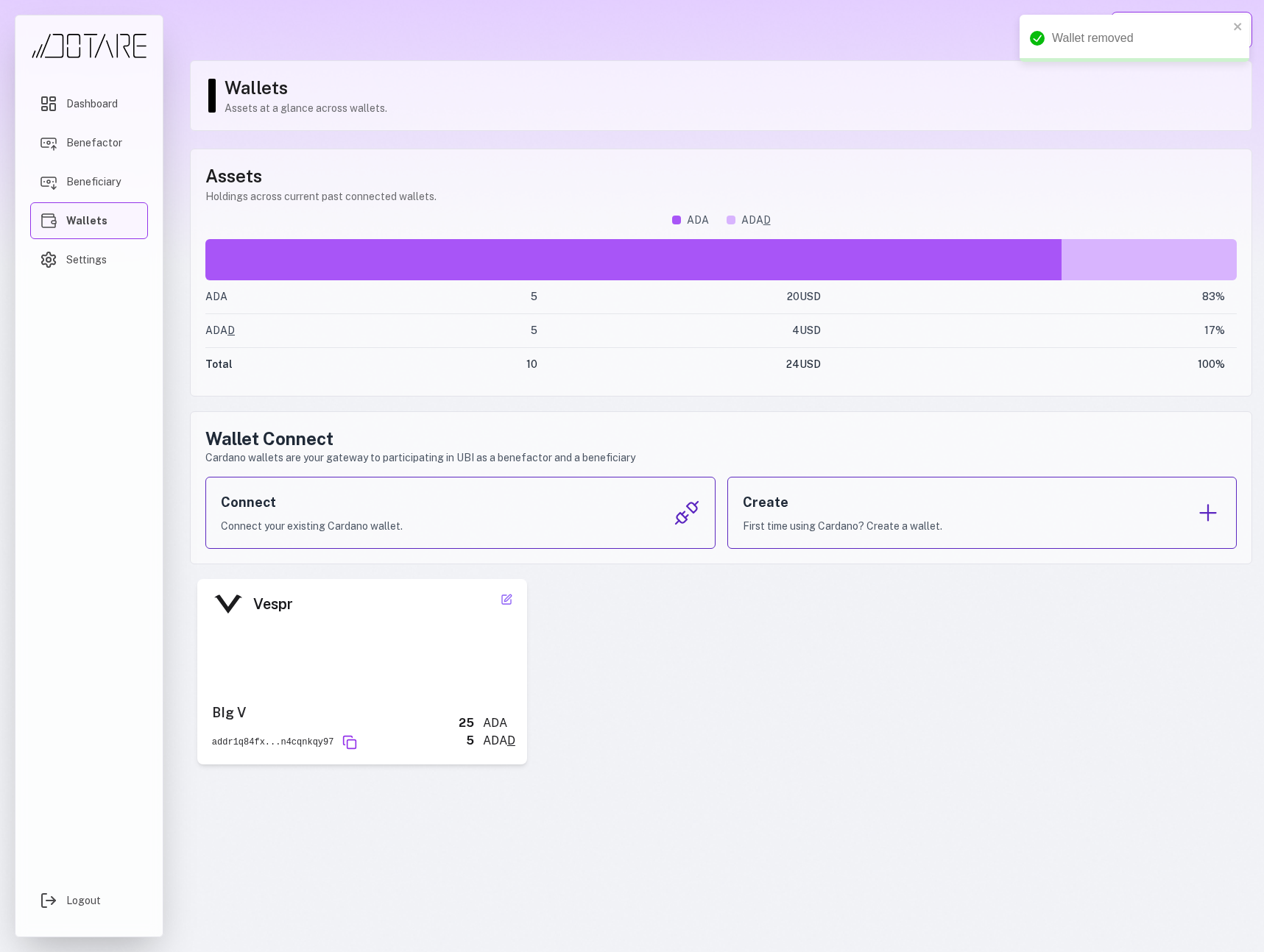
click at [890, 586] on div "Vespr BIg V addr1q84fx...n4cqnkqy97 25 ADA 5 ADA D Nickname ***** Save Cancel R…" at bounding box center [721, 671] width 1062 height 185
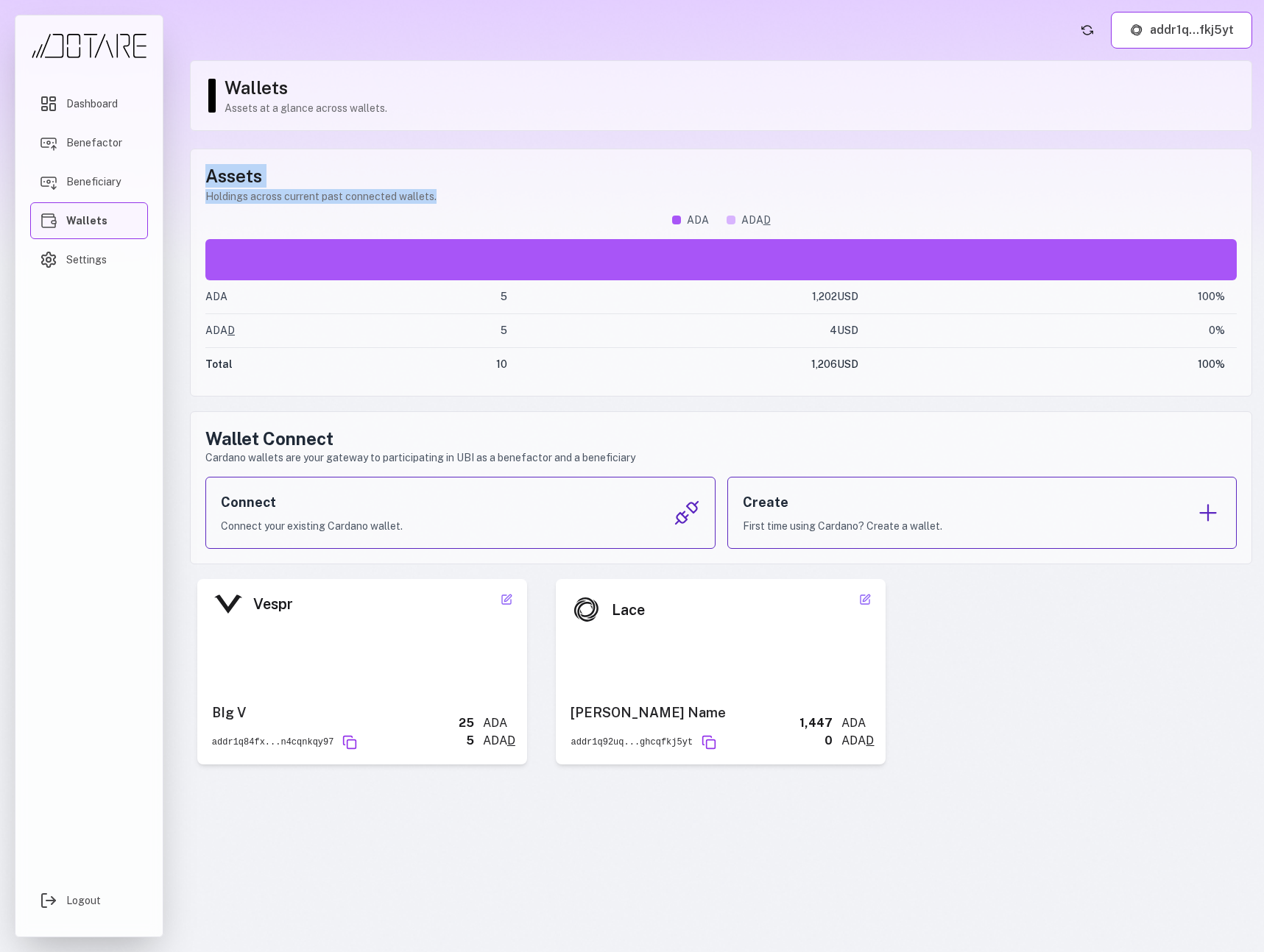
drag, startPoint x: 460, startPoint y: 195, endPoint x: 198, endPoint y: 181, distance: 262.4
click at [198, 181] on div "Assets Holdings across current past connected wallets. ADA ADA D ADA 5 1,202 US…" at bounding box center [721, 272] width 1062 height 248
copy div "Assets Holdings across current past connected wallets."
click at [455, 199] on p "Holdings across current past connected wallets." at bounding box center [721, 196] width 1032 height 14
drag, startPoint x: 456, startPoint y: 198, endPoint x: 203, endPoint y: 173, distance: 254.2
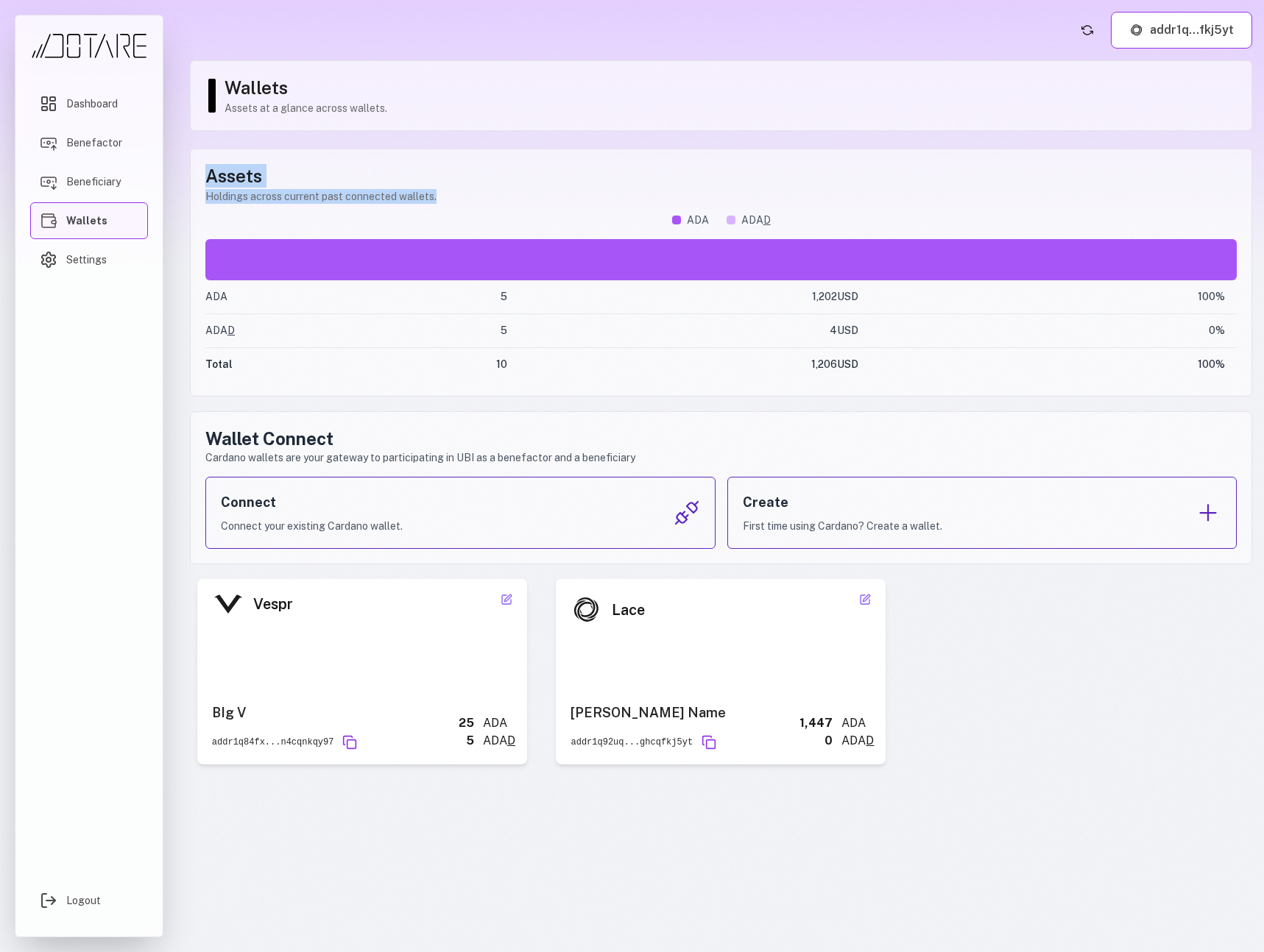
click at [203, 173] on div "Assets Holdings across current past connected wallets. ADA ADA D ADA 5 1,202 US…" at bounding box center [721, 272] width 1062 height 248
copy div "Assets Holdings across current past connected wallets."
click at [503, 602] on icon at bounding box center [506, 600] width 12 height 12
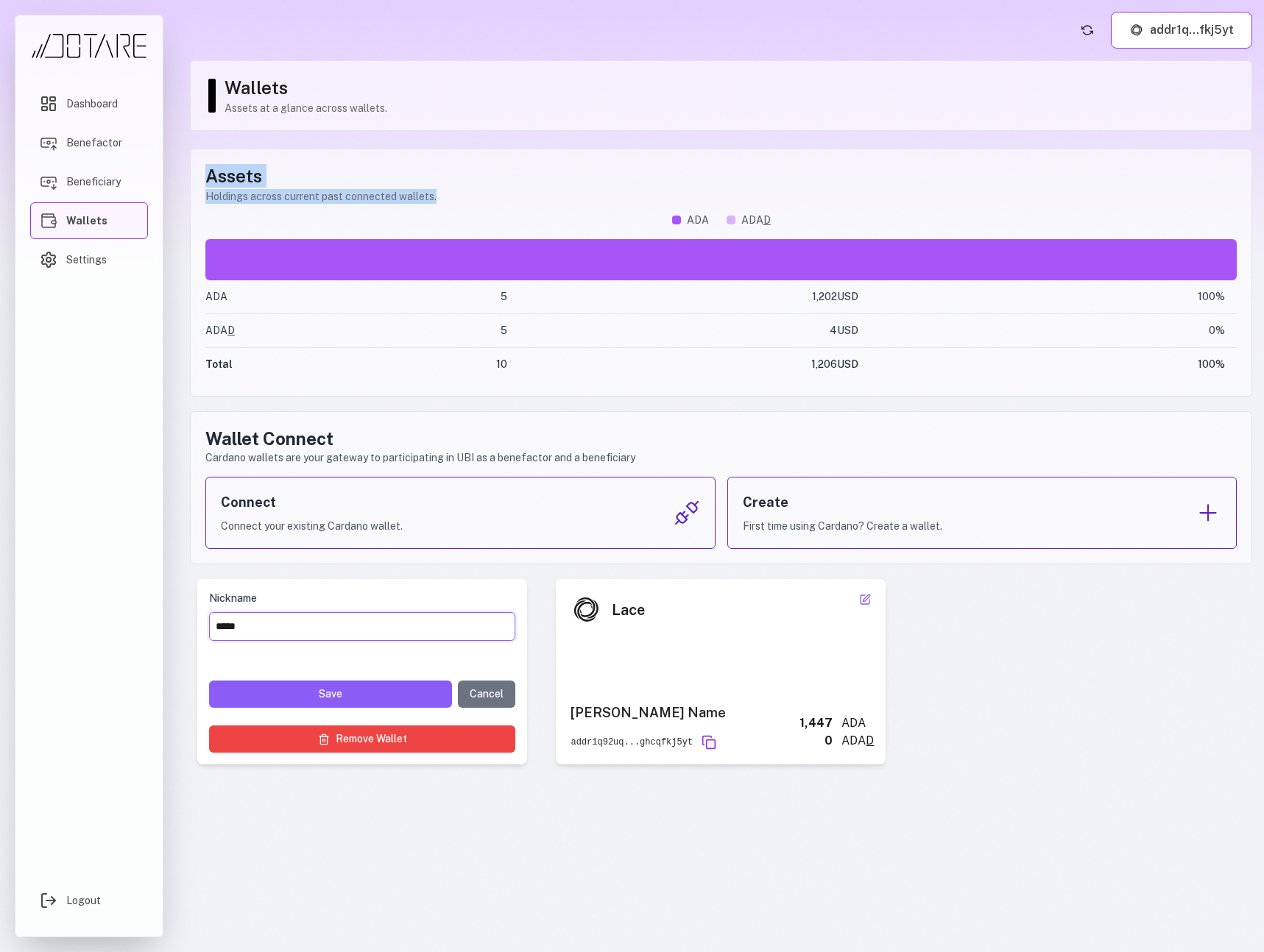
click at [308, 628] on input "*****" at bounding box center [362, 627] width 307 height 29
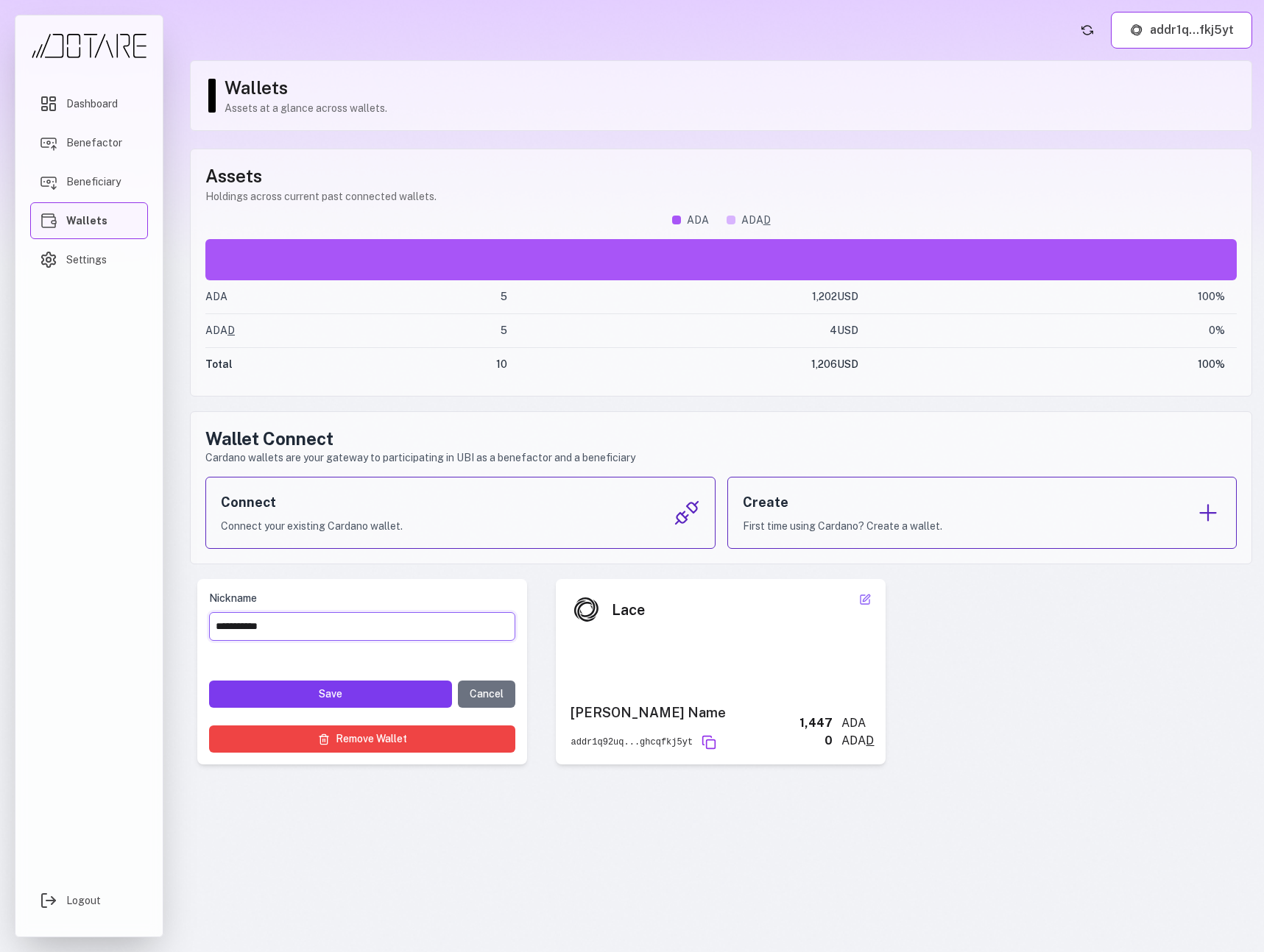
type input "**********"
click at [374, 692] on button "Save" at bounding box center [330, 695] width 243 height 27
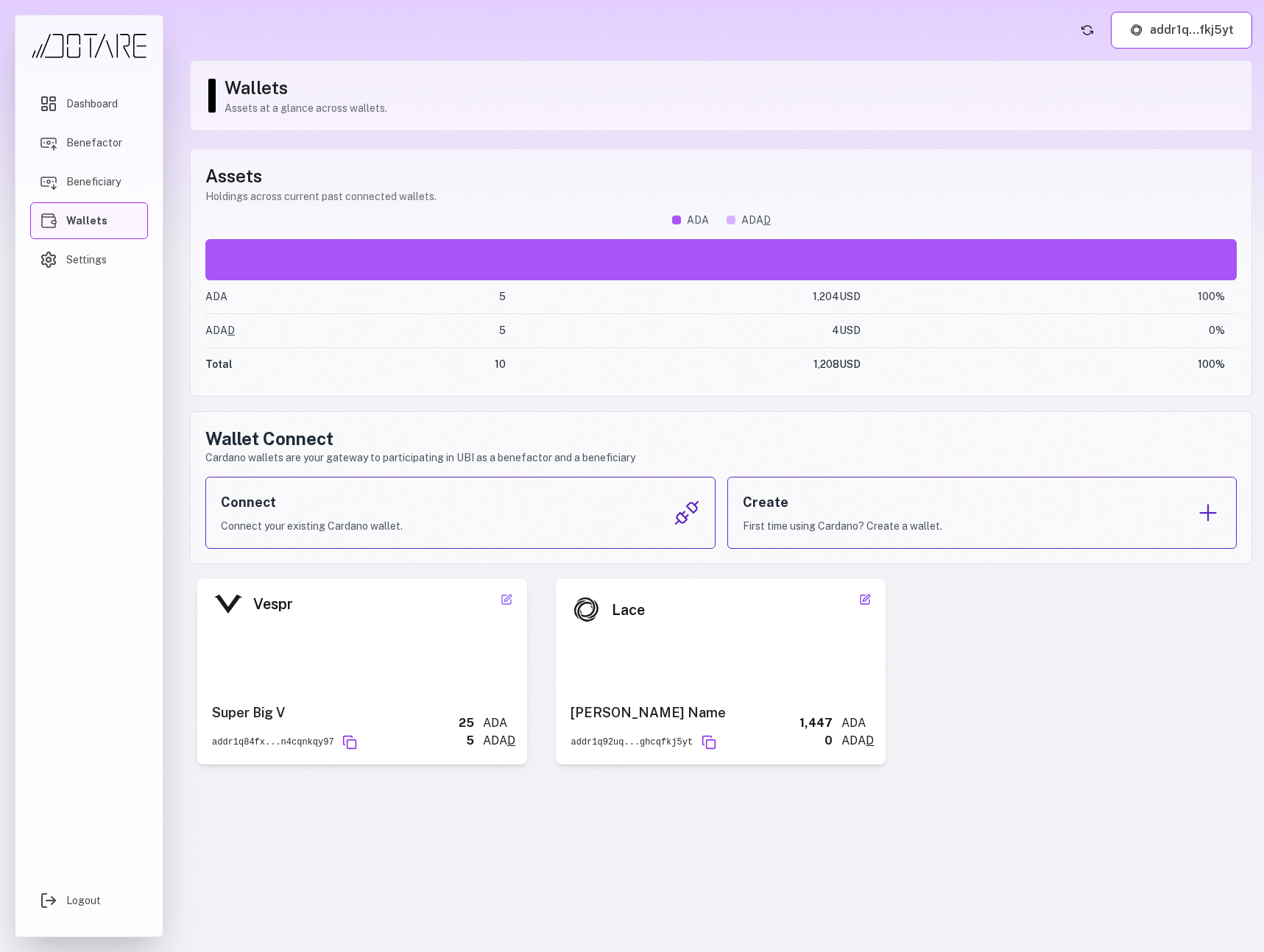
click at [867, 602] on icon at bounding box center [865, 600] width 12 height 12
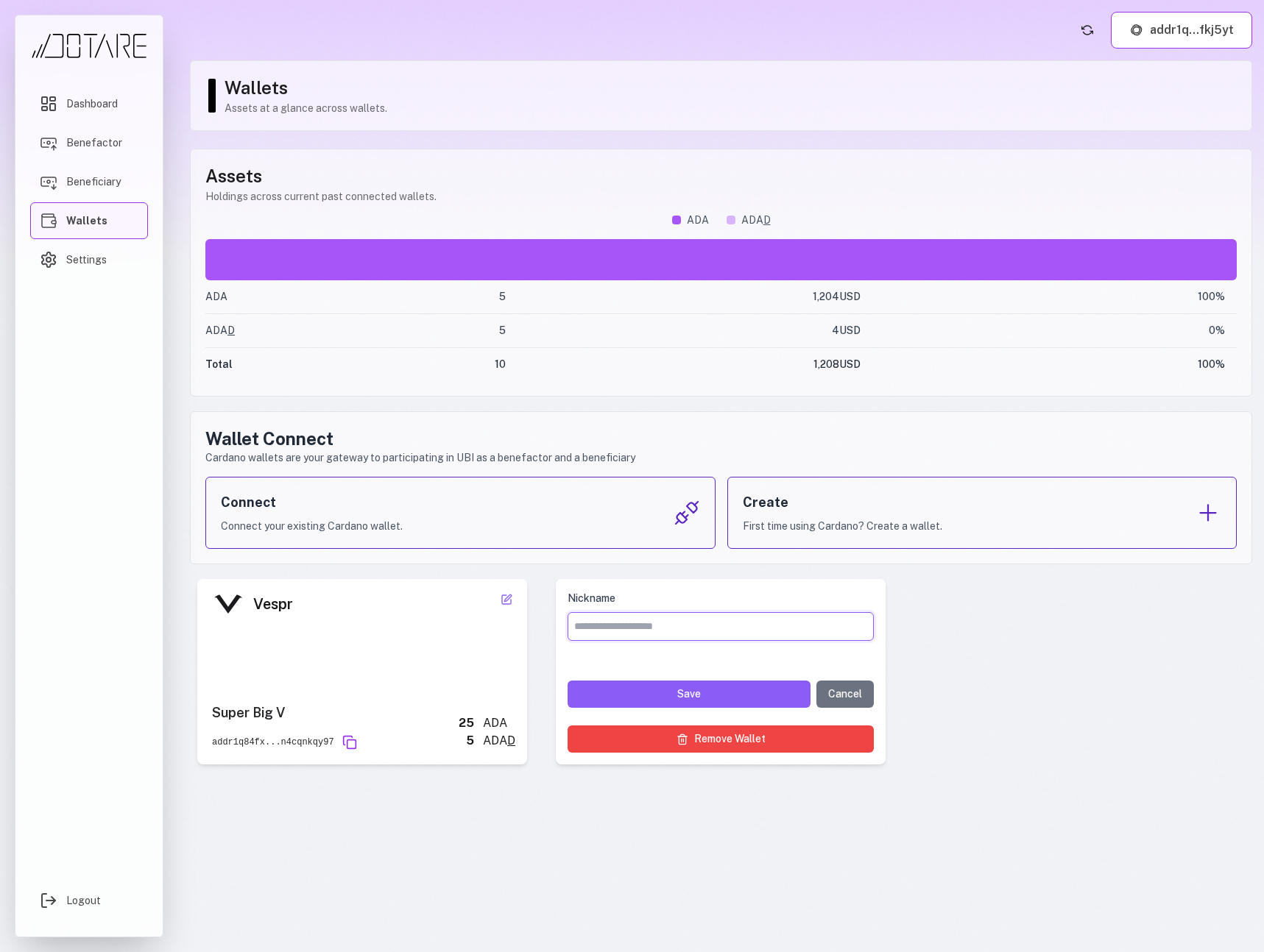
click at [714, 639] on input "Nickname" at bounding box center [721, 627] width 307 height 29
type input "**********"
click at [698, 703] on button "Save" at bounding box center [689, 695] width 243 height 27
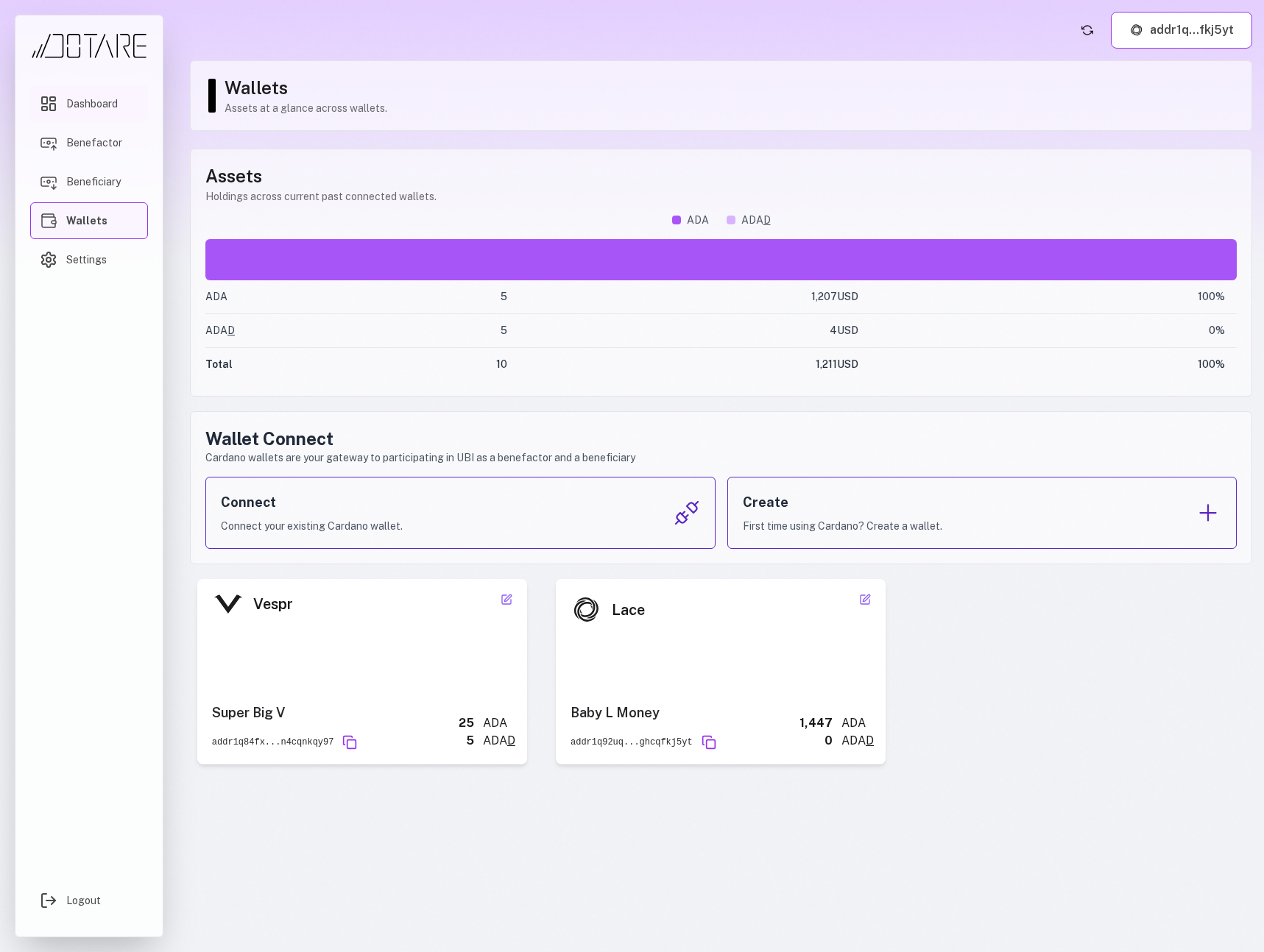
click at [108, 114] on link "Dashboard" at bounding box center [89, 104] width 118 height 37
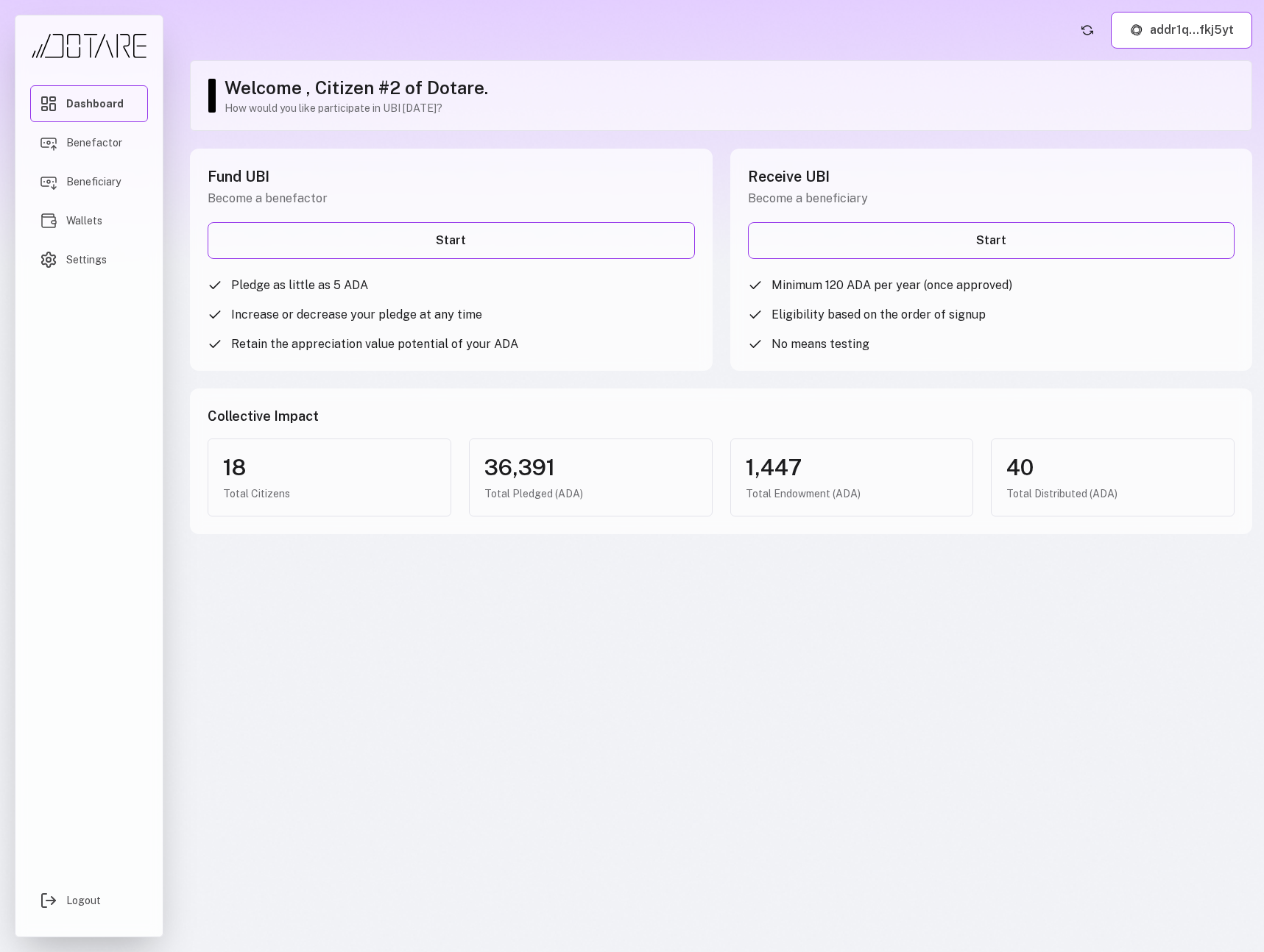
click at [10, 189] on div "Dashboard Benefactor Beneficiary Wallets Settings Logout" at bounding box center [89, 476] width 178 height 952
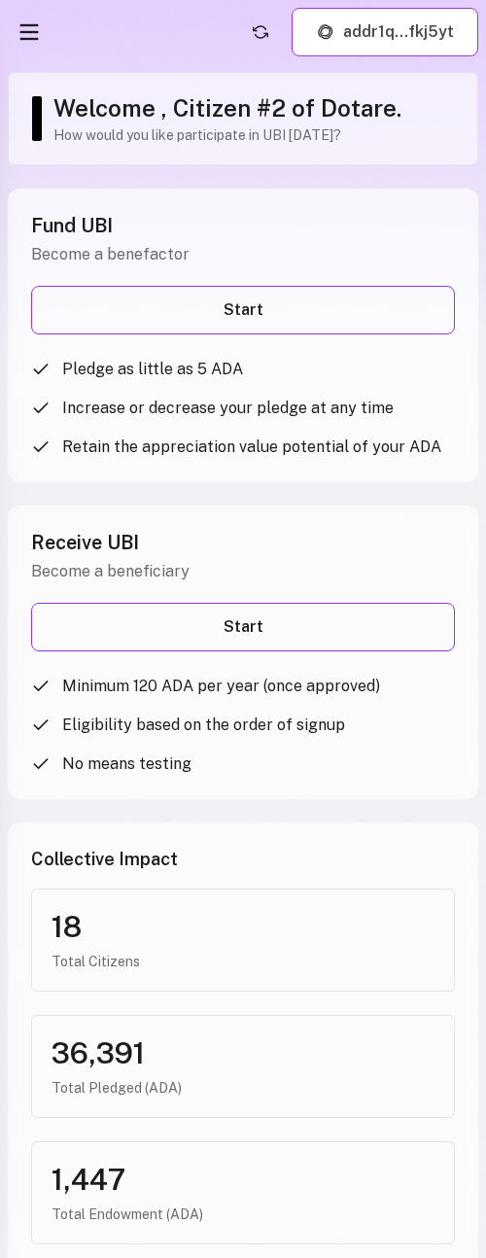
scroll to position [144, 0]
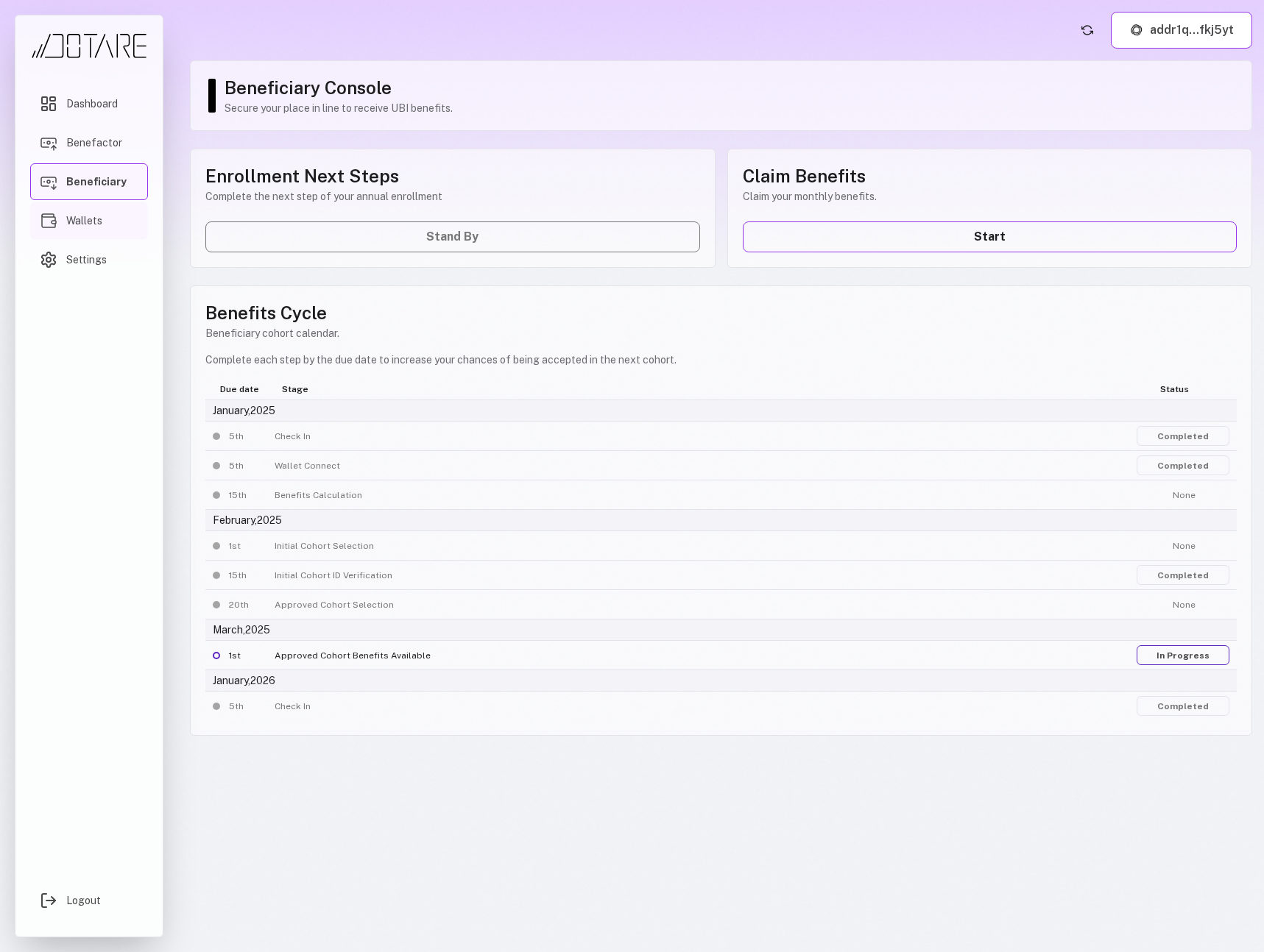
click at [111, 213] on link "Wallets" at bounding box center [89, 220] width 118 height 37
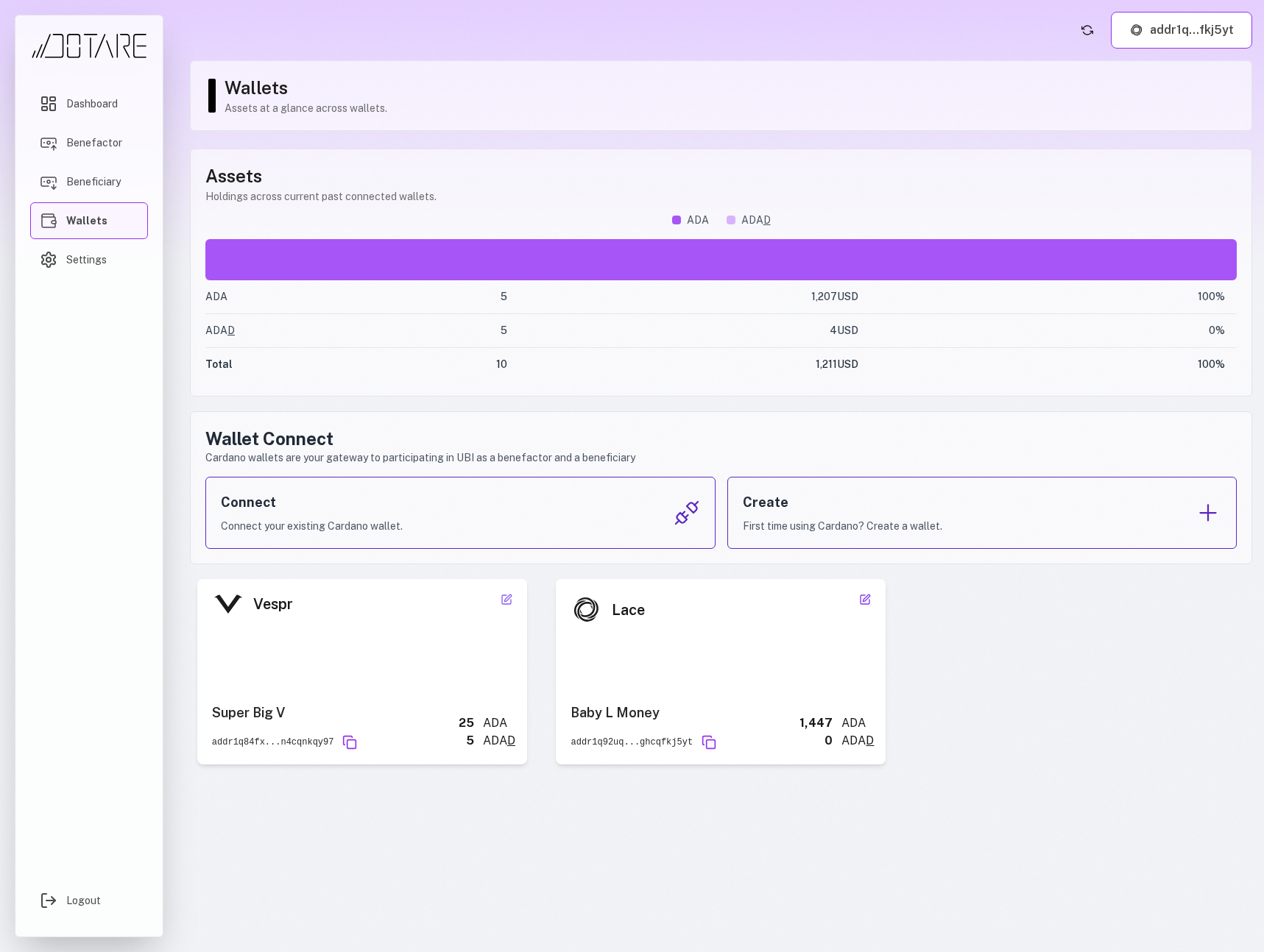
click at [865, 603] on icon at bounding box center [865, 600] width 12 height 12
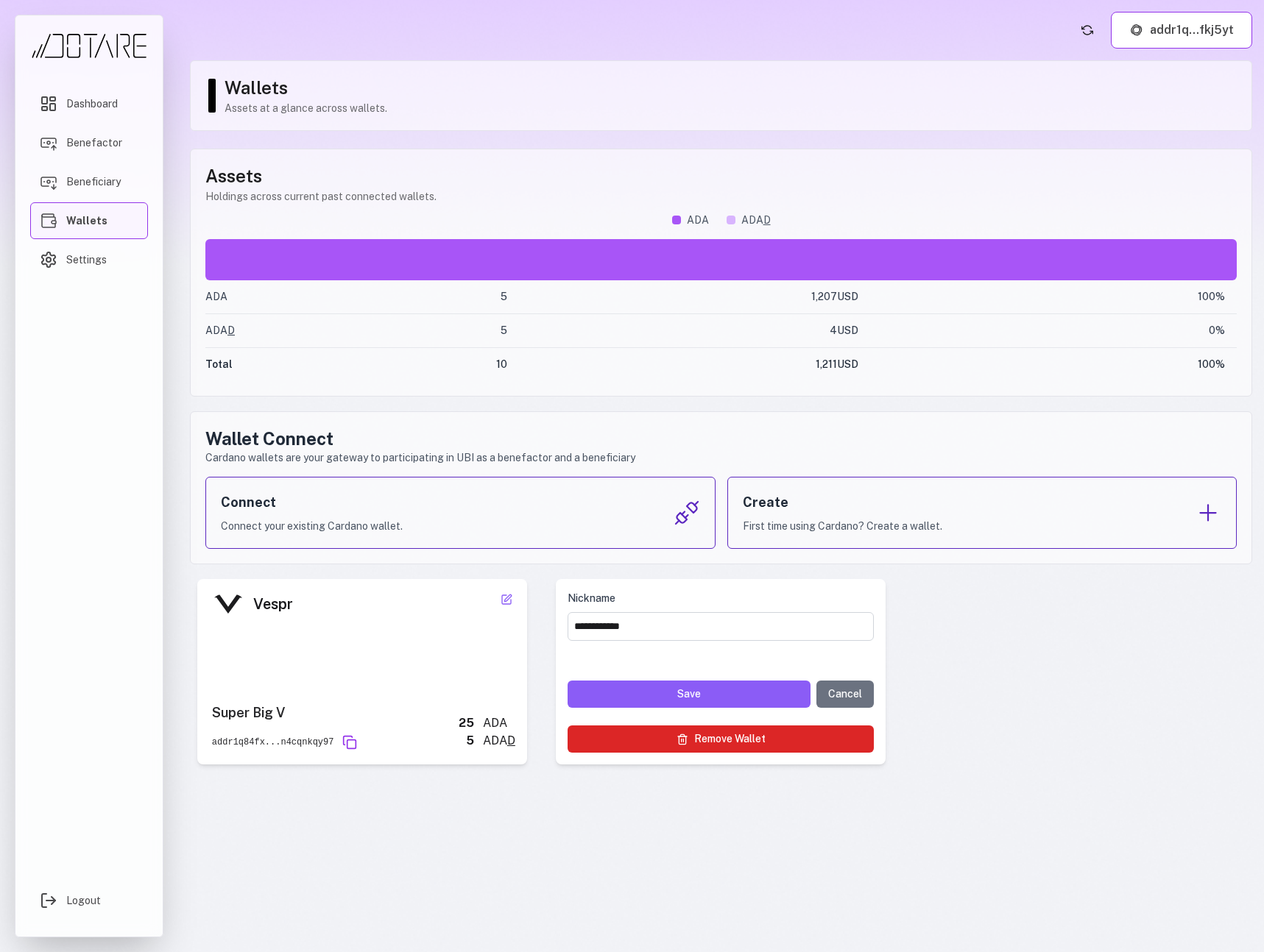
click at [776, 738] on button "Remove Wallet" at bounding box center [721, 739] width 307 height 27
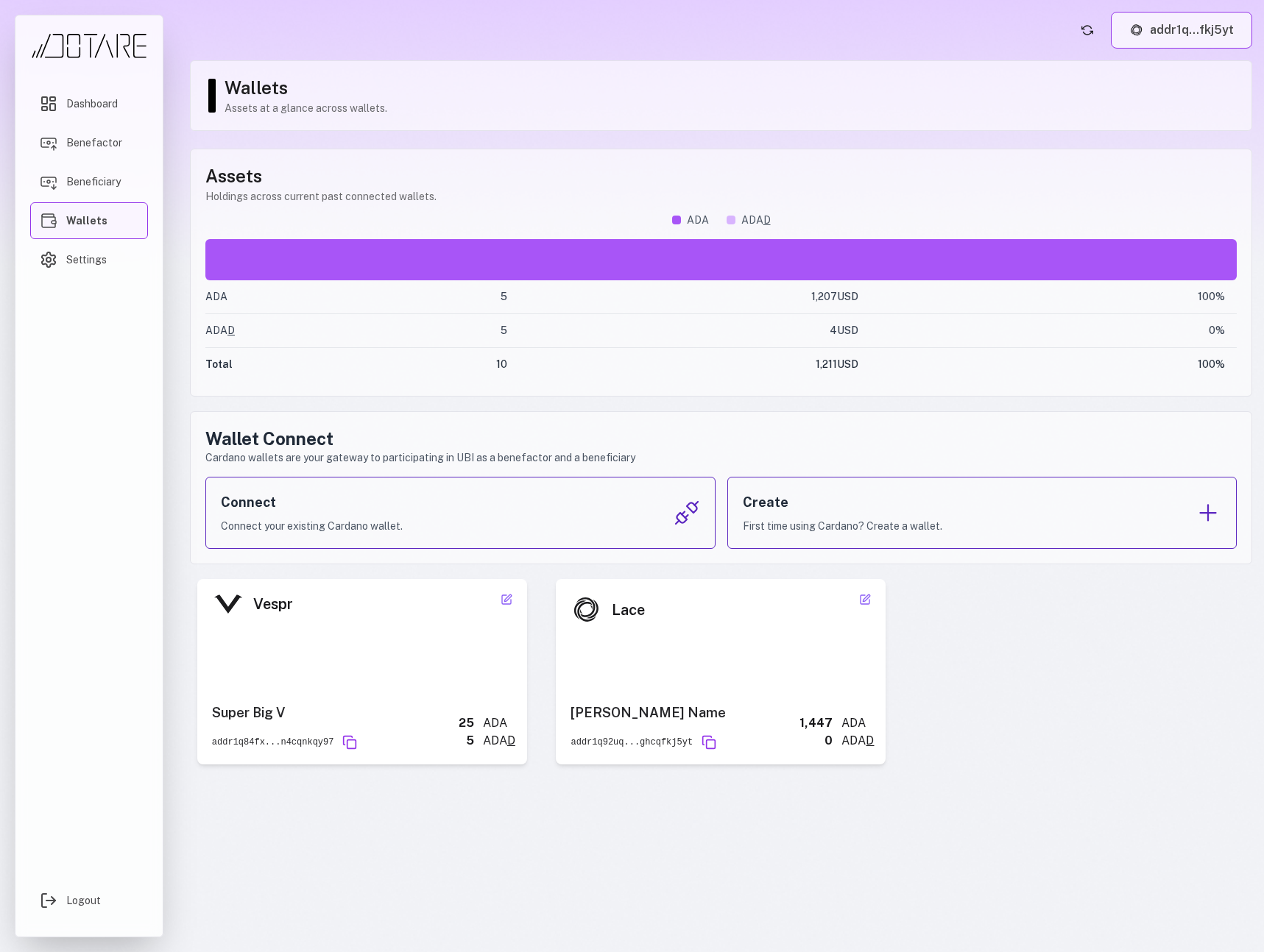
click at [1234, 37] on button "addr1q...fkj5yt" at bounding box center [1181, 30] width 142 height 37
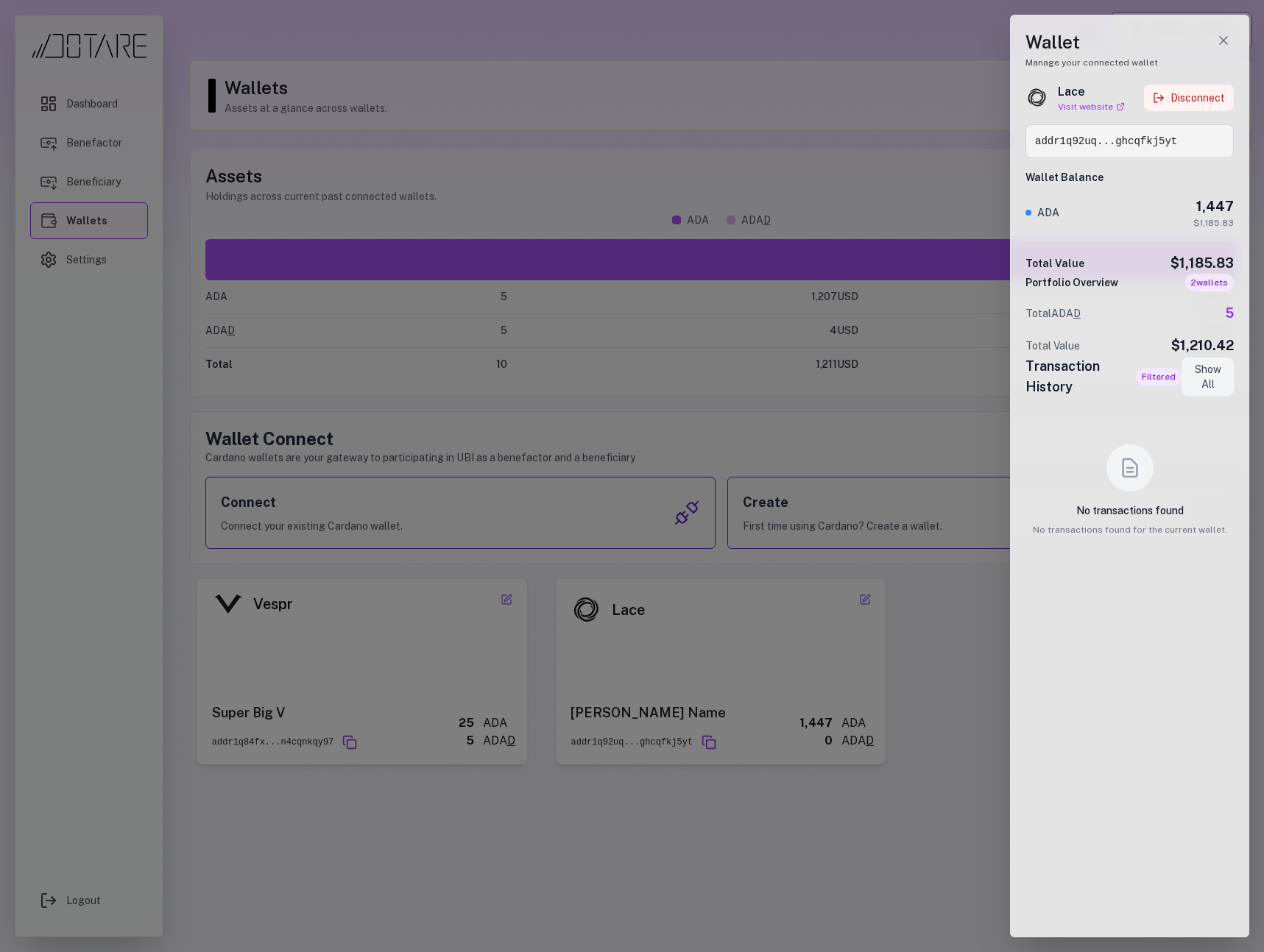
click at [1189, 91] on button "Disconnect" at bounding box center [1188, 98] width 90 height 26
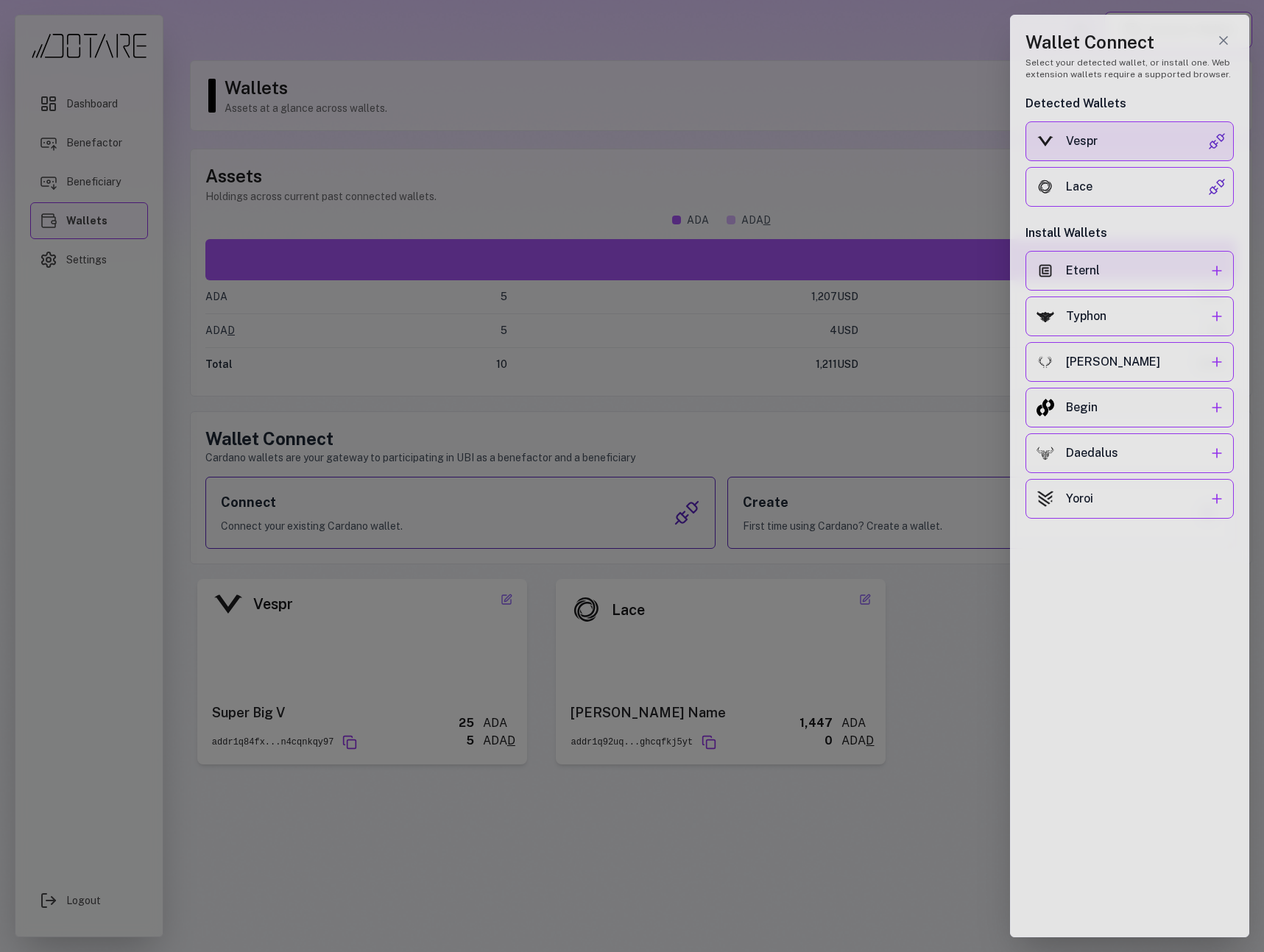
click at [1128, 150] on button "Vespr" at bounding box center [1129, 141] width 208 height 40
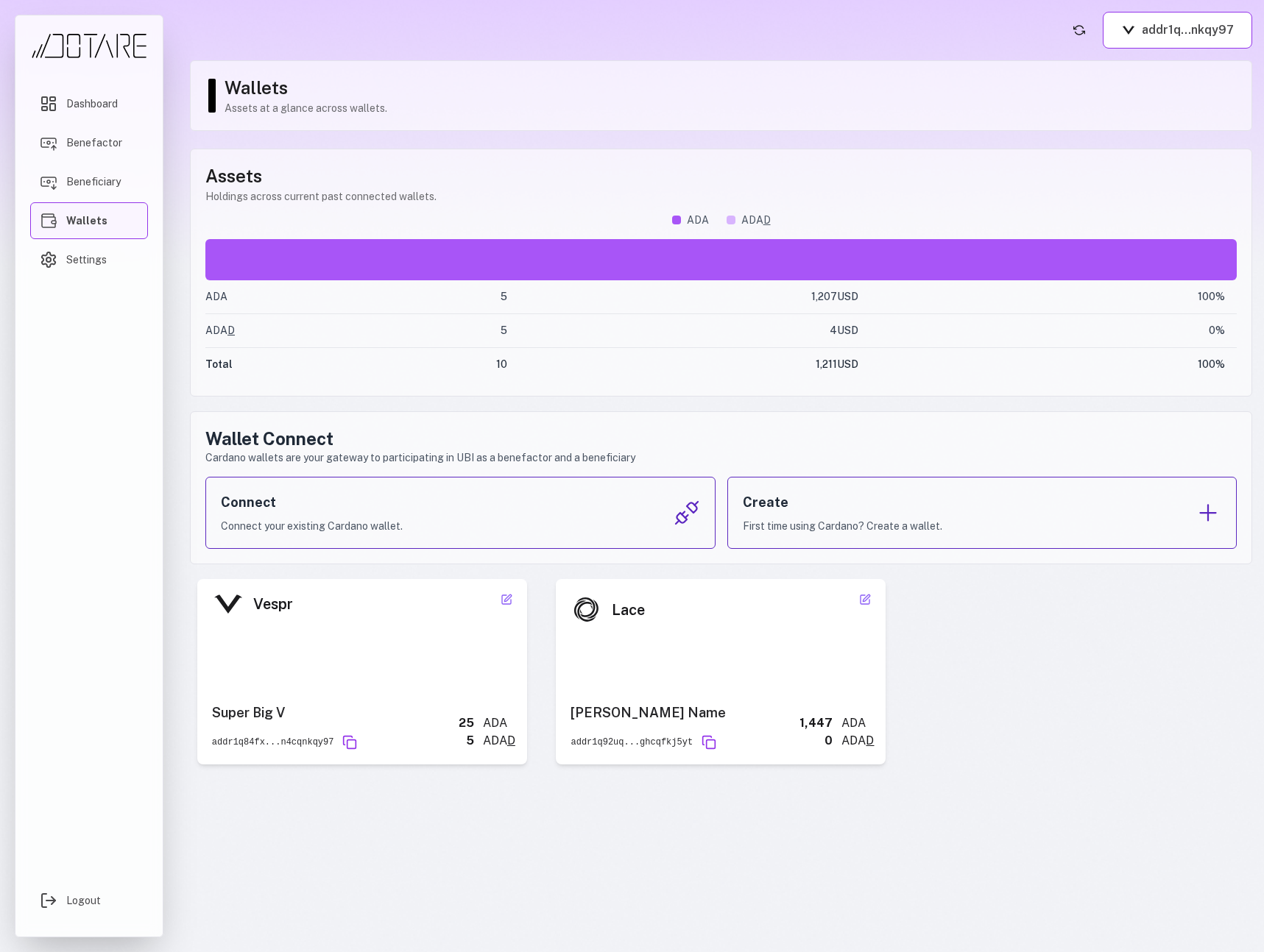
click at [952, 630] on div "**********" at bounding box center [721, 671] width 1062 height 185
click at [861, 599] on icon at bounding box center [865, 600] width 12 height 12
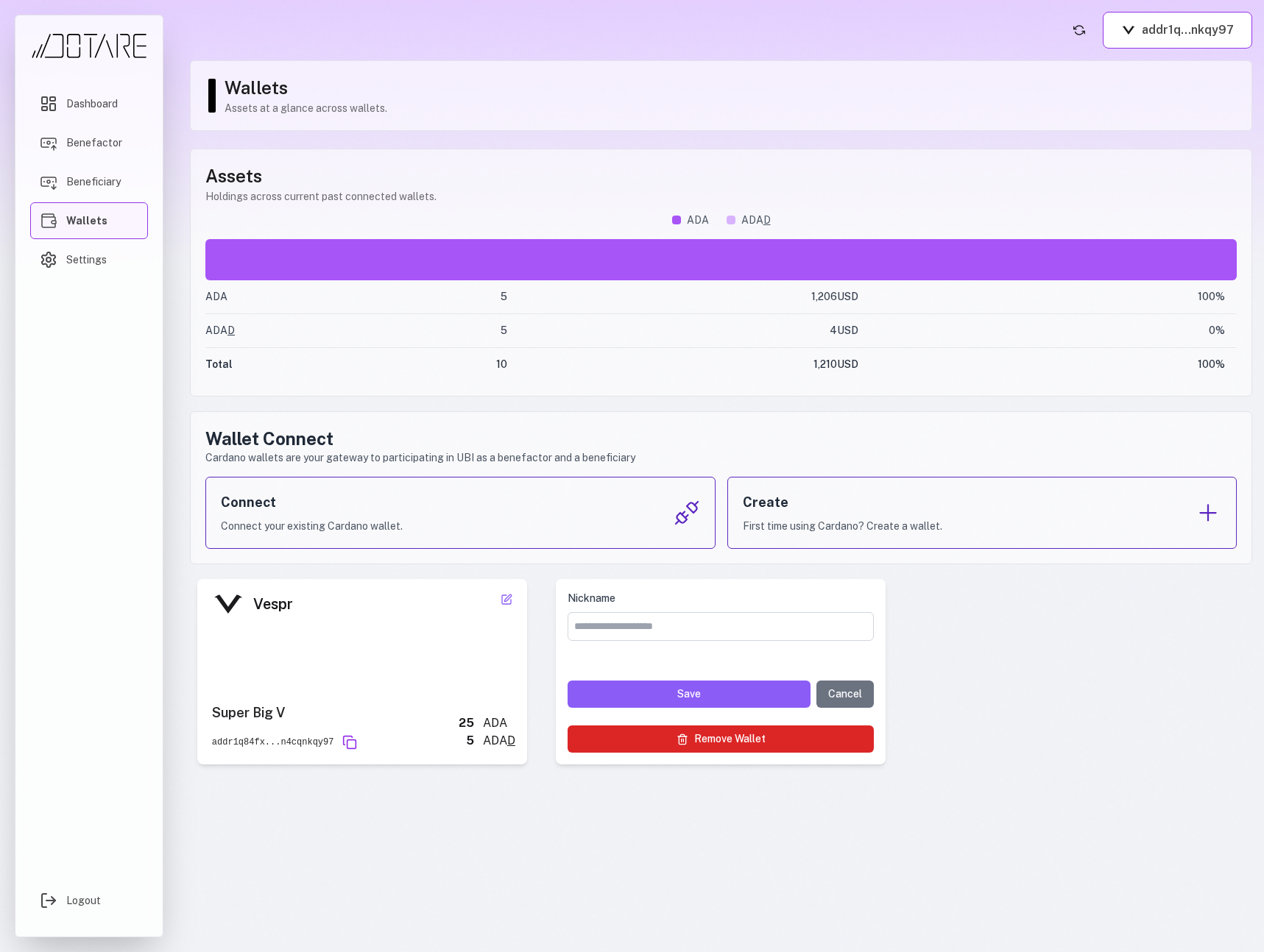
click at [787, 748] on button "Remove Wallet" at bounding box center [721, 739] width 307 height 27
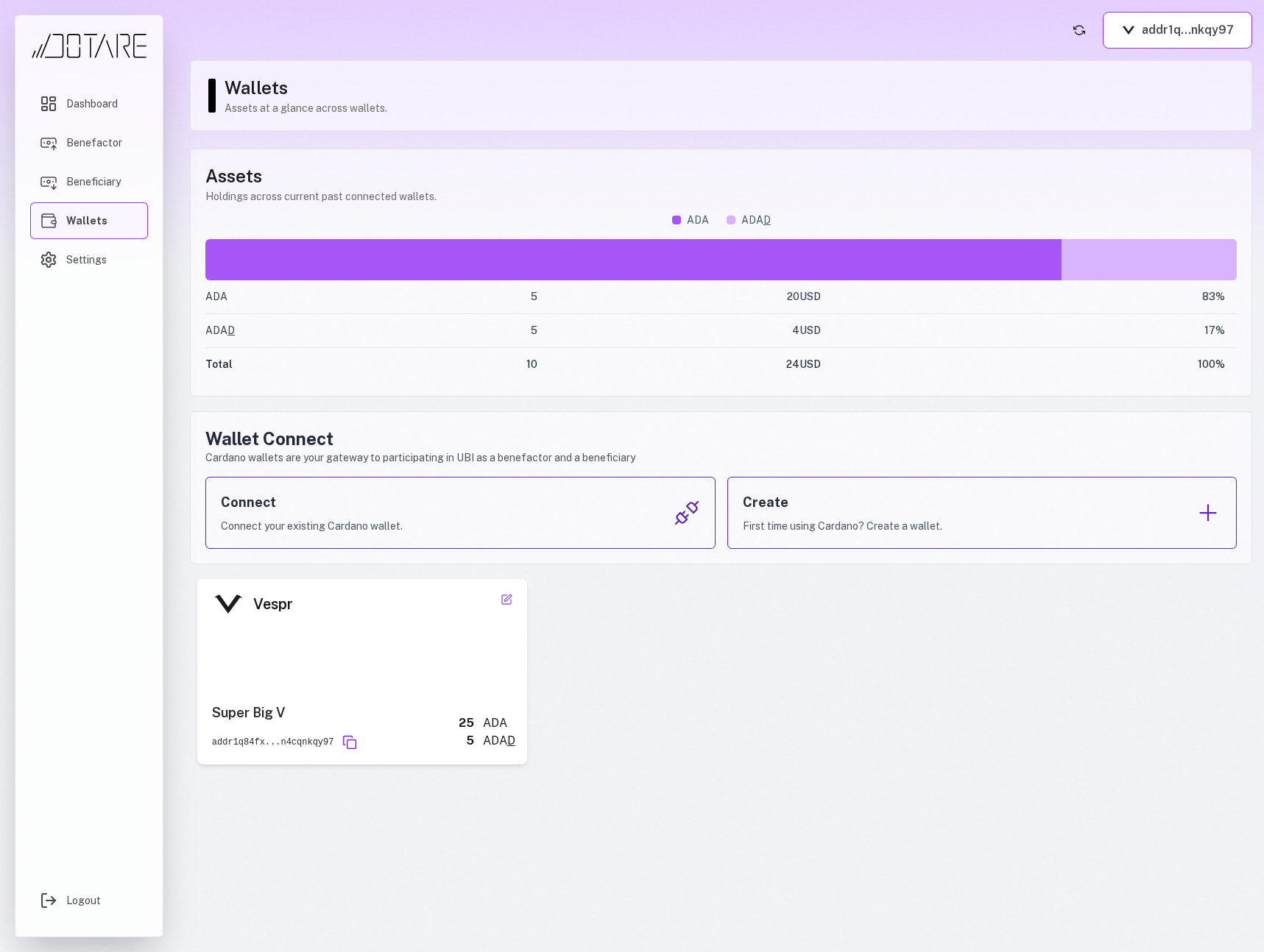
click at [868, 66] on div "Wallets Assets at a glance across wallets." at bounding box center [721, 95] width 1062 height 70
click at [506, 599] on icon at bounding box center [506, 600] width 12 height 12
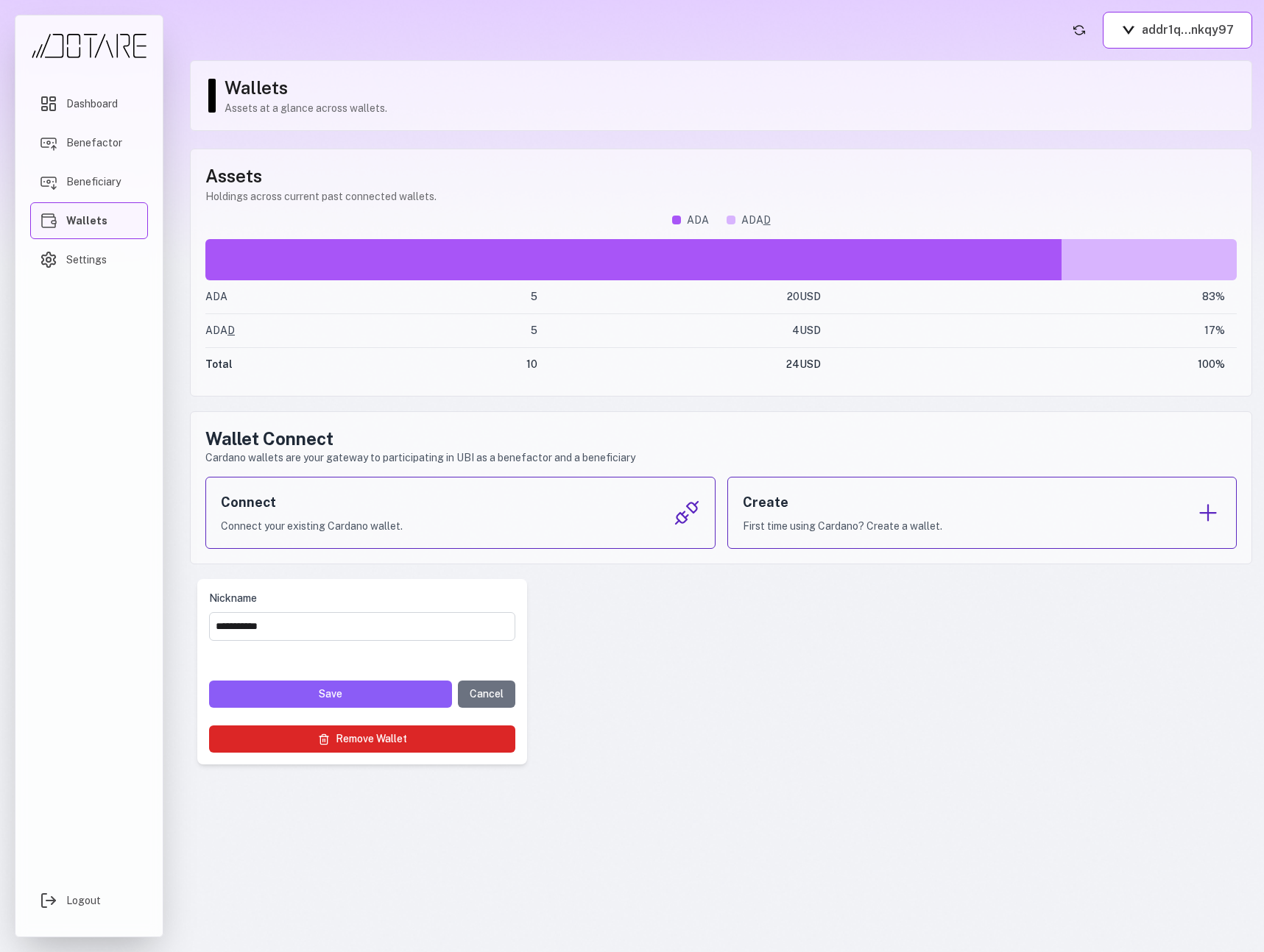
click at [404, 744] on button "Remove Wallet" at bounding box center [362, 739] width 307 height 27
click at [487, 698] on button "Cancel" at bounding box center [487, 695] width 58 height 27
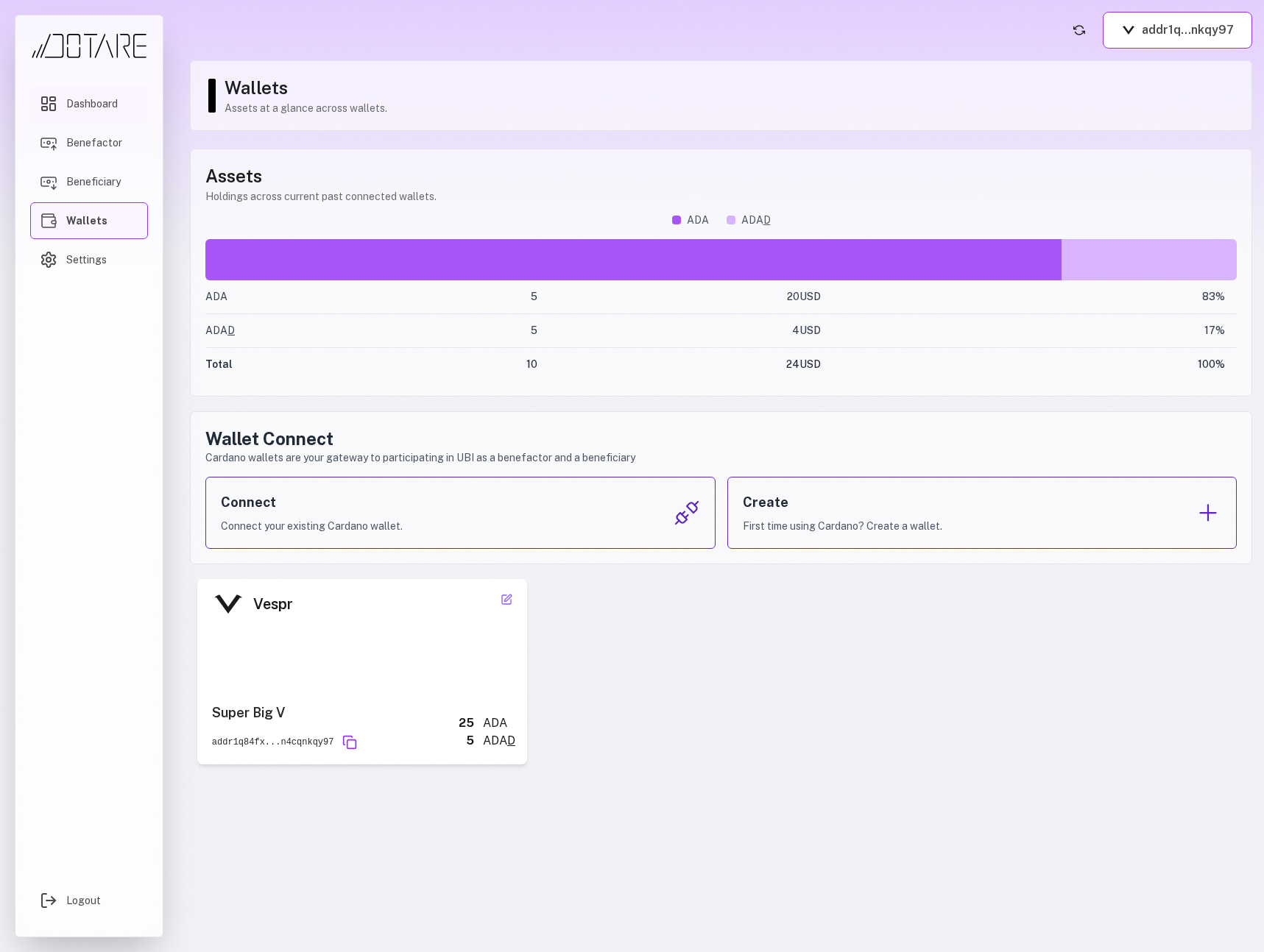
click at [90, 115] on link "Dashboard" at bounding box center [89, 104] width 118 height 37
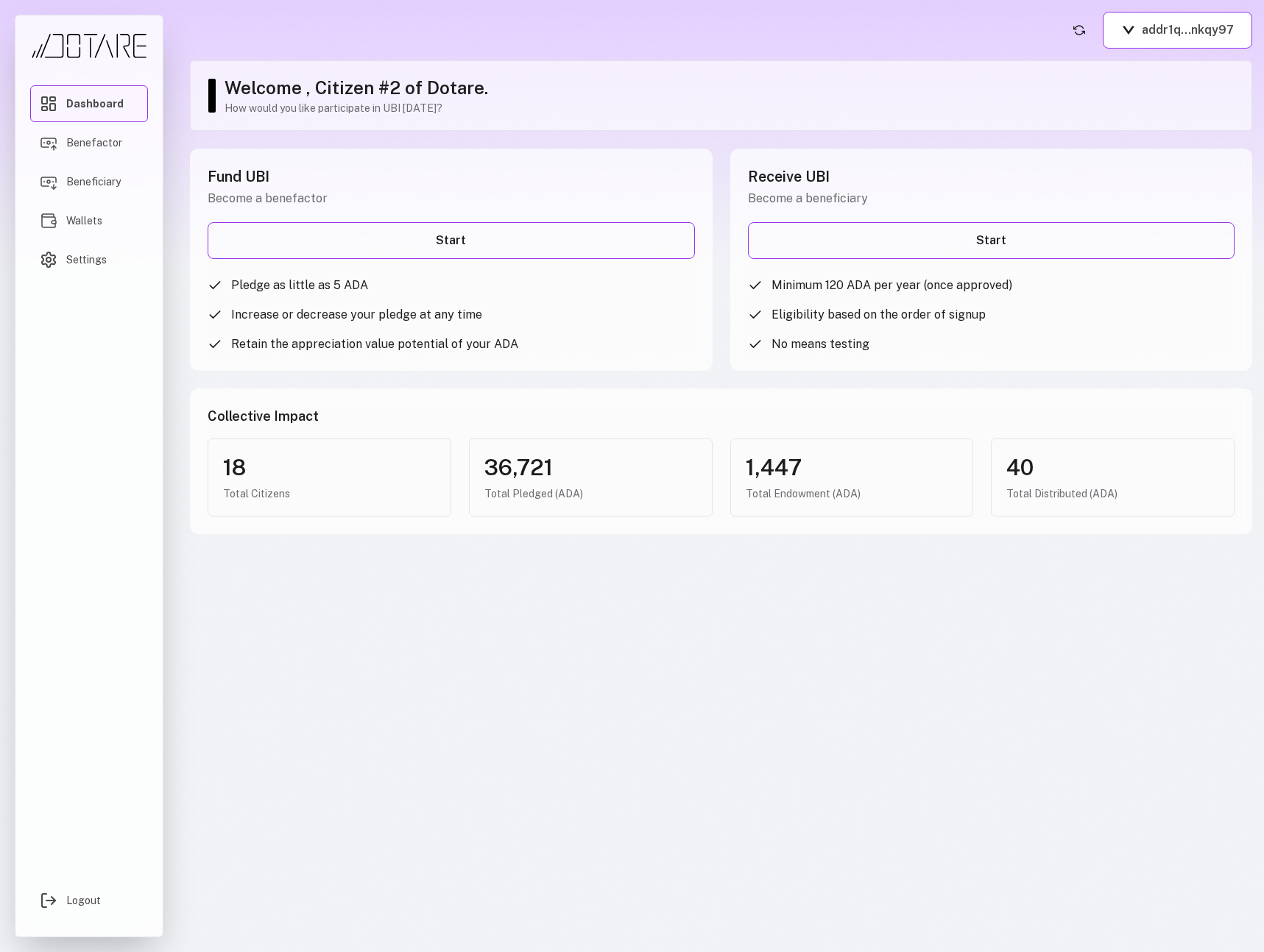
click at [315, 424] on h3 "Collective Impact" at bounding box center [721, 416] width 1027 height 20
drag, startPoint x: 323, startPoint y: 418, endPoint x: 204, endPoint y: 420, distance: 119.0
click at [204, 420] on div "Collective Impact 18 Total Citizens 36,721 Total Pledged (ADA) 1,447 Total Endo…" at bounding box center [721, 462] width 1062 height 146
